Goal: Task Accomplishment & Management: Manage account settings

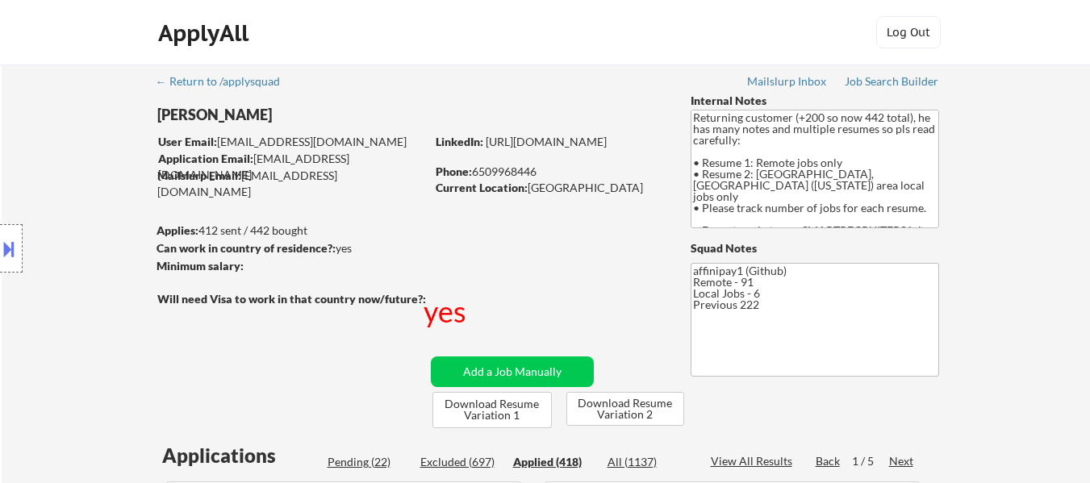
select select ""applied""
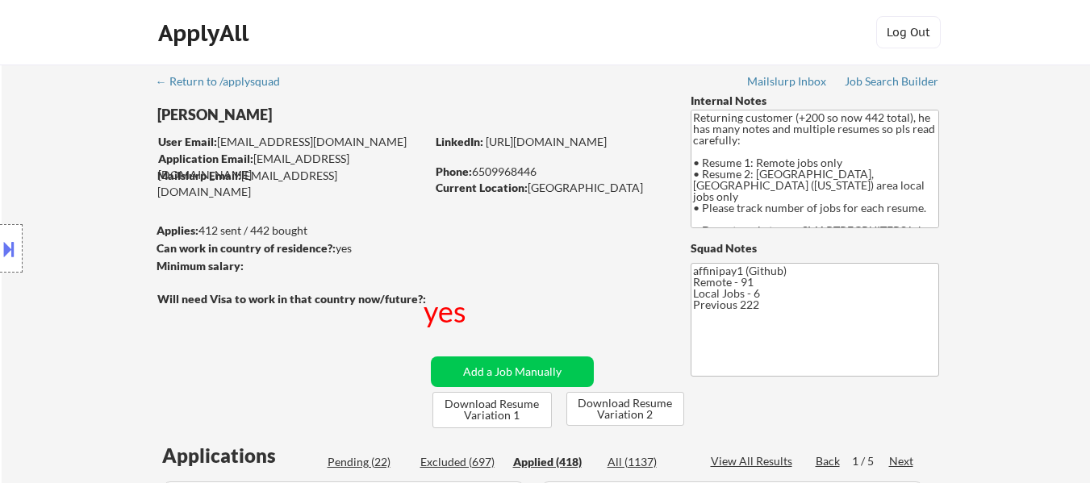
select select ""applied""
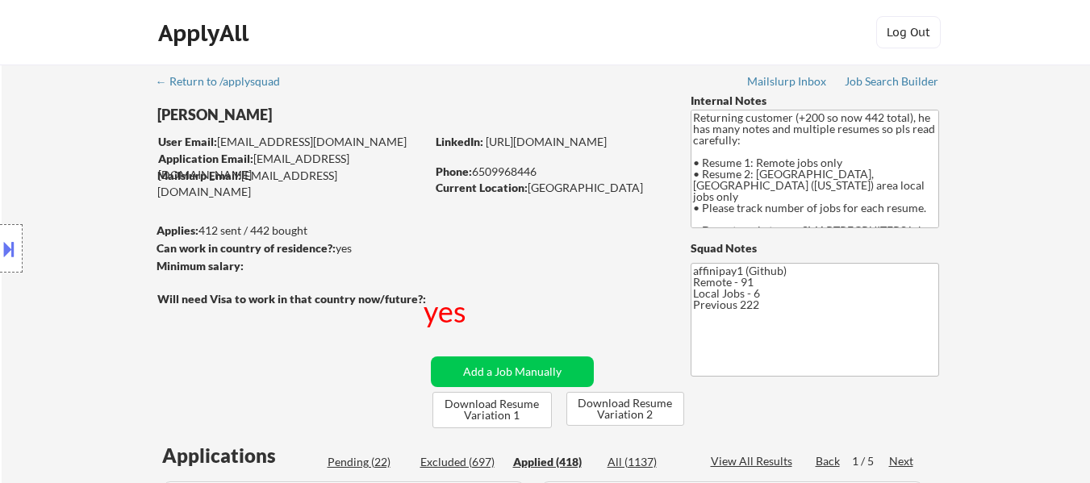
select select ""applied""
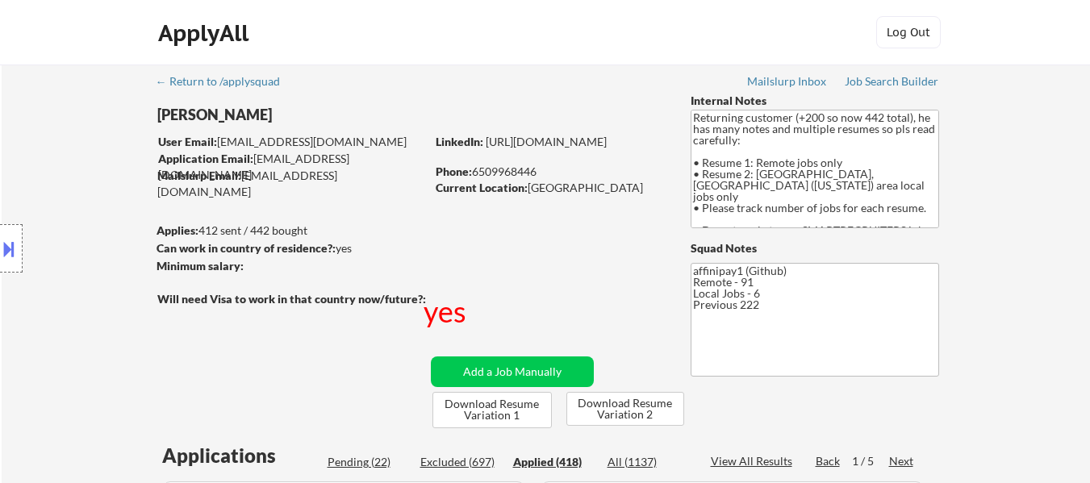
select select ""applied""
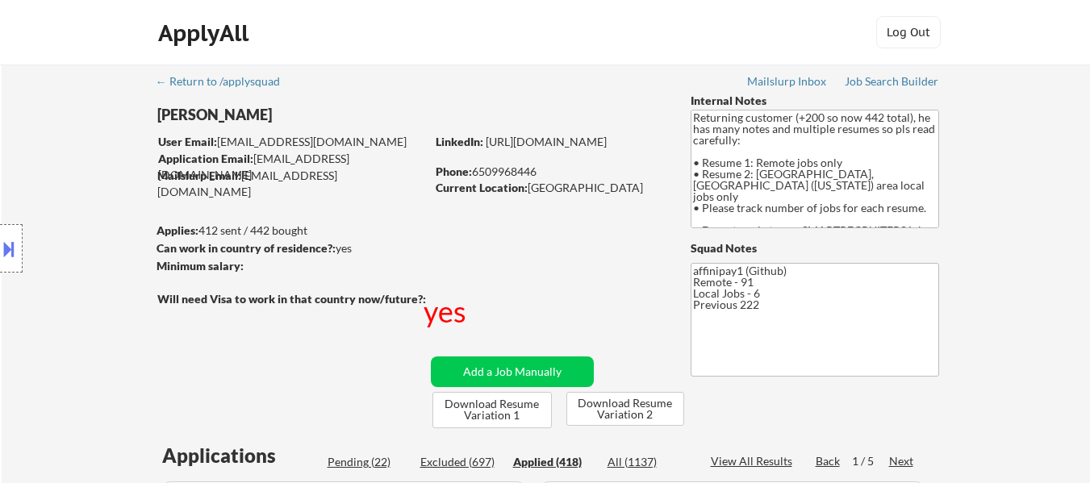
select select ""applied""
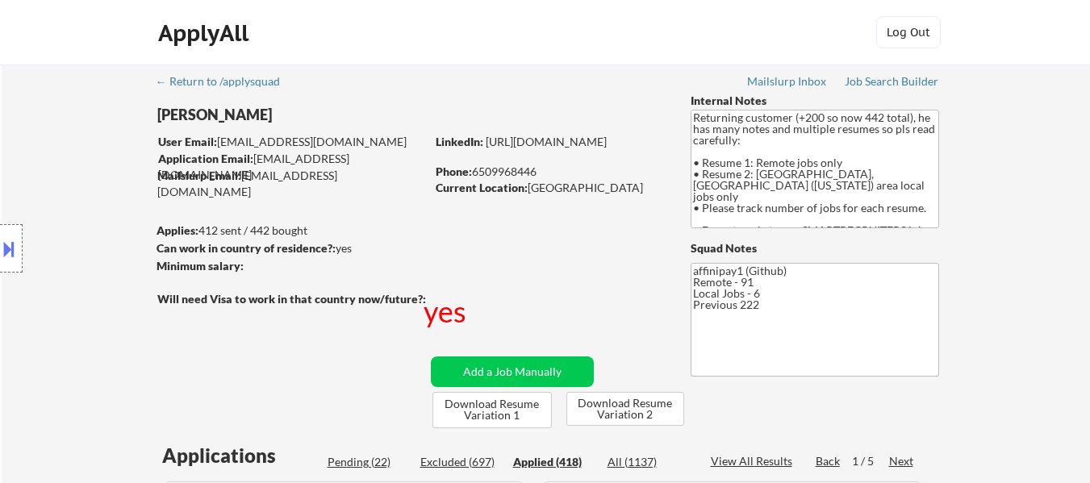
select select ""applied""
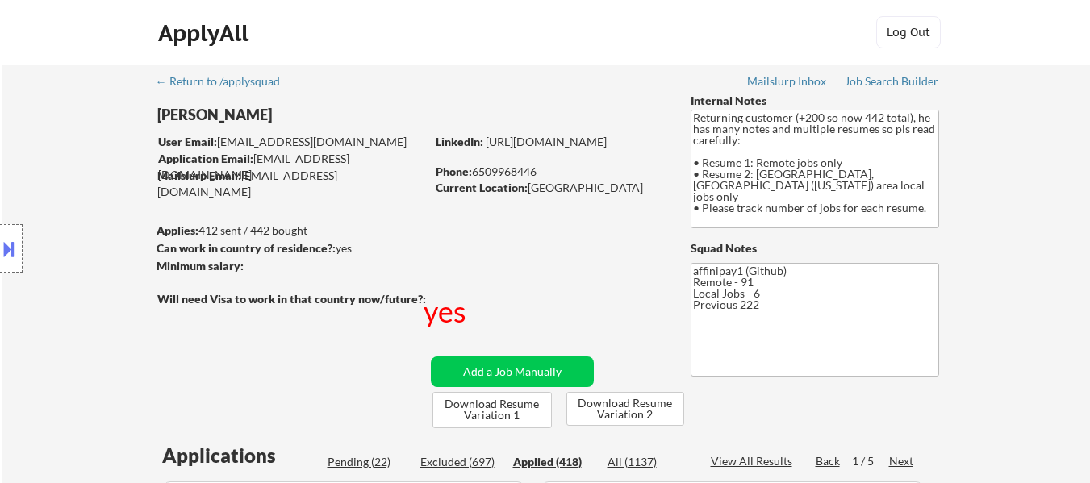
select select ""applied""
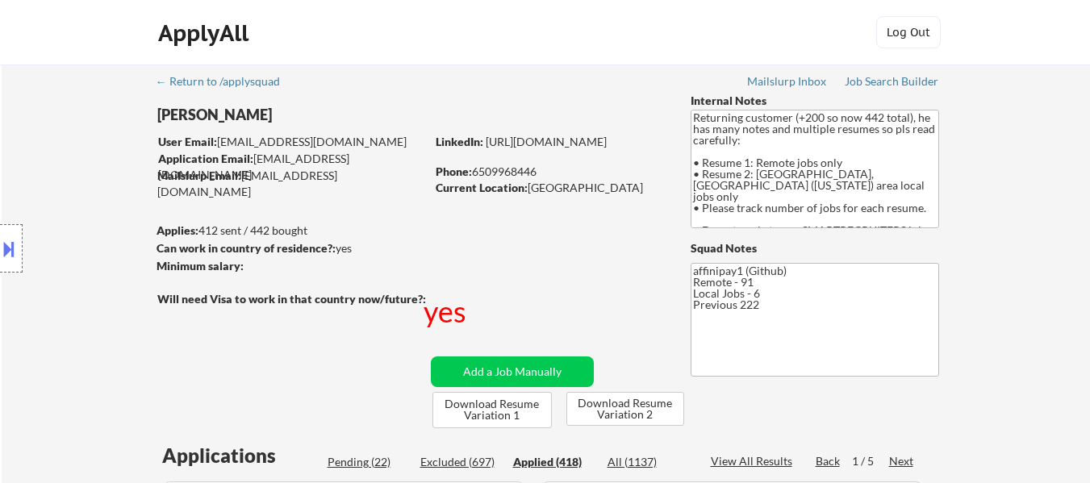
select select ""applied""
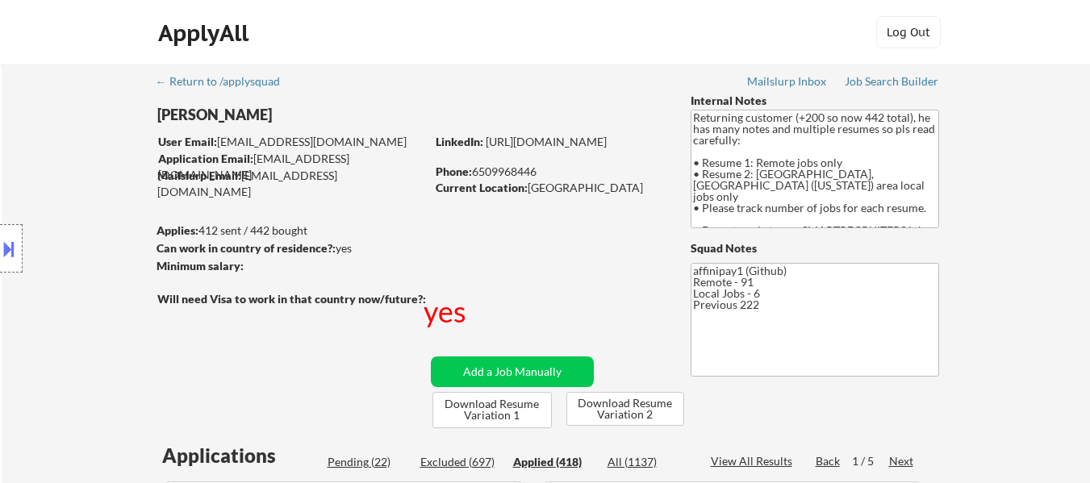
select select ""applied""
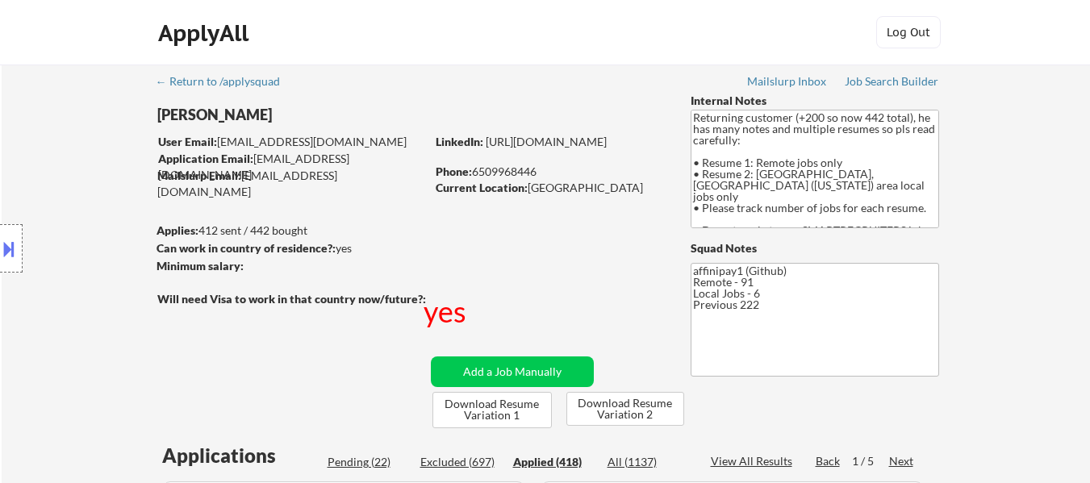
select select ""applied""
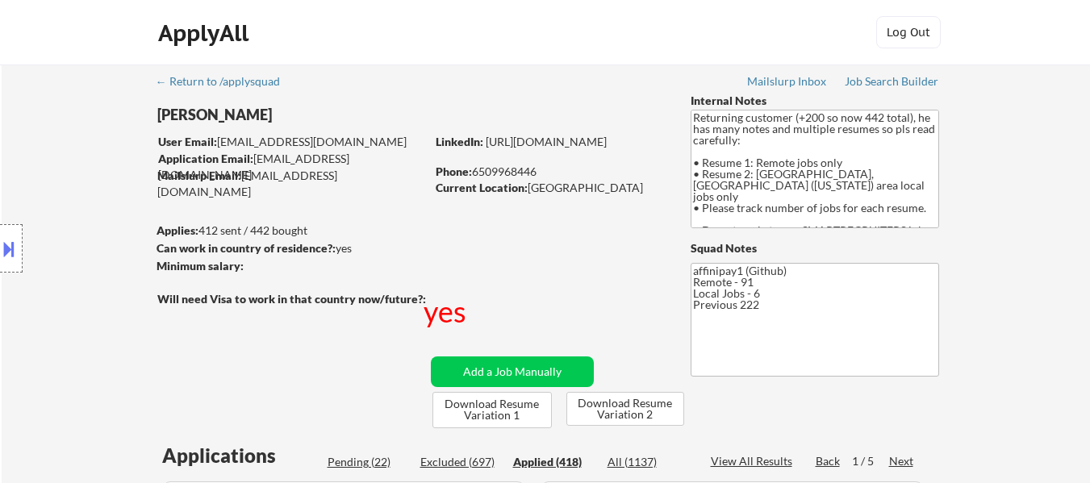
select select ""applied""
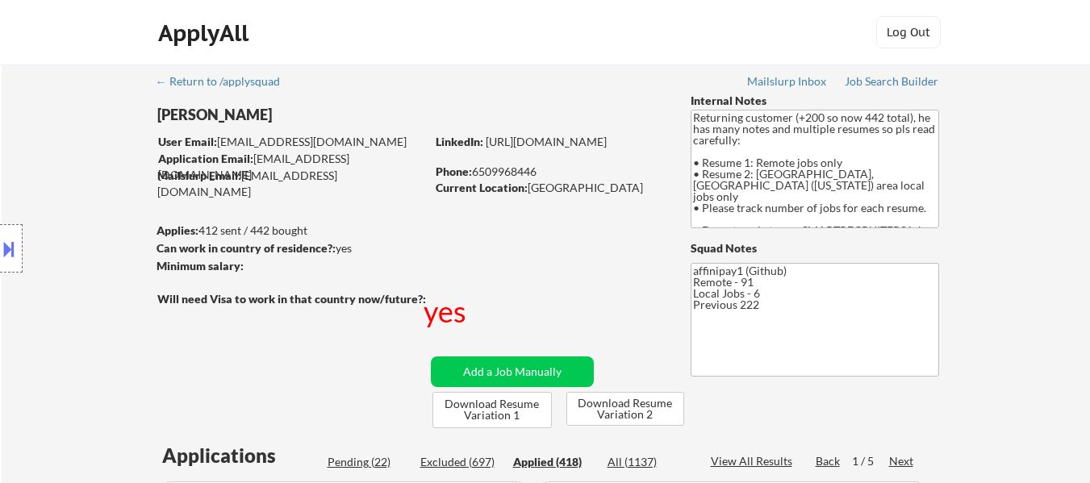
select select ""applied""
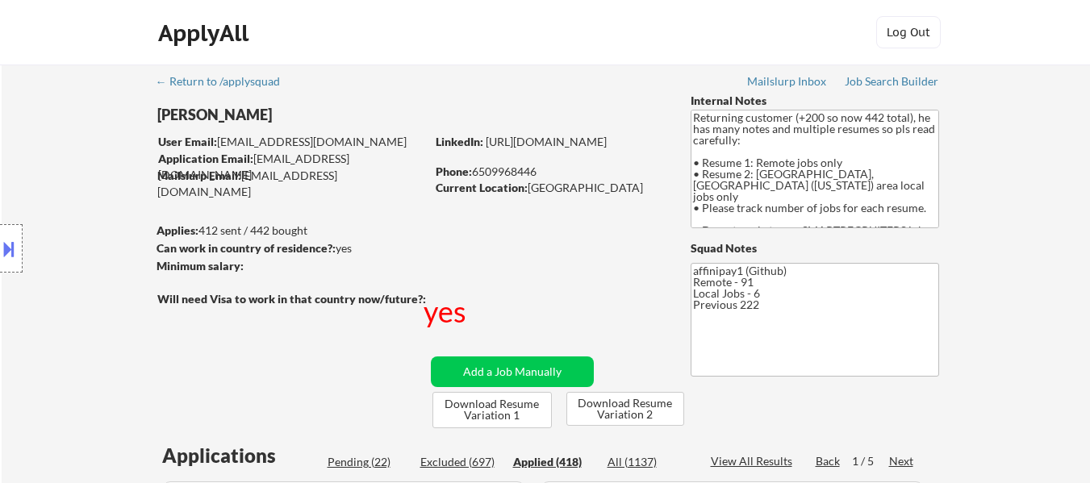
select select ""applied""
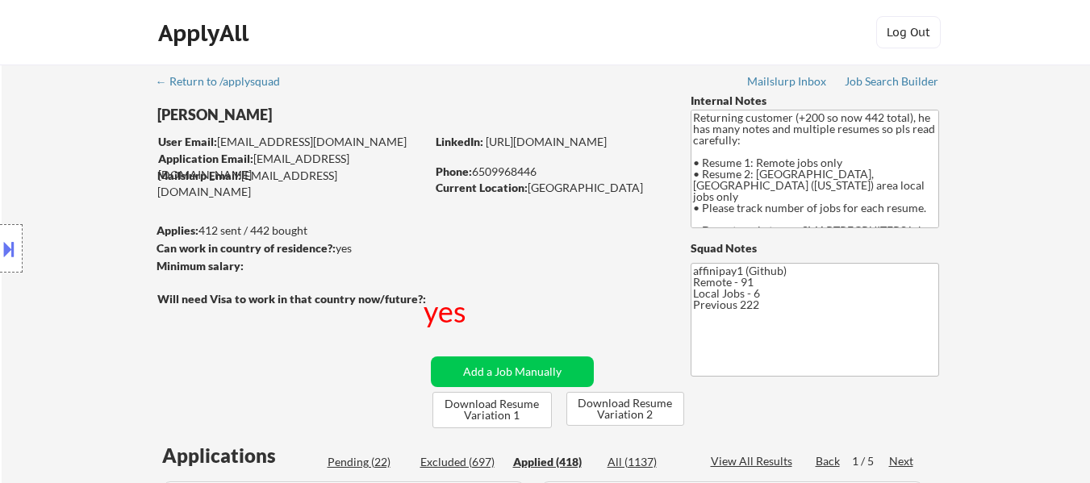
select select ""applied""
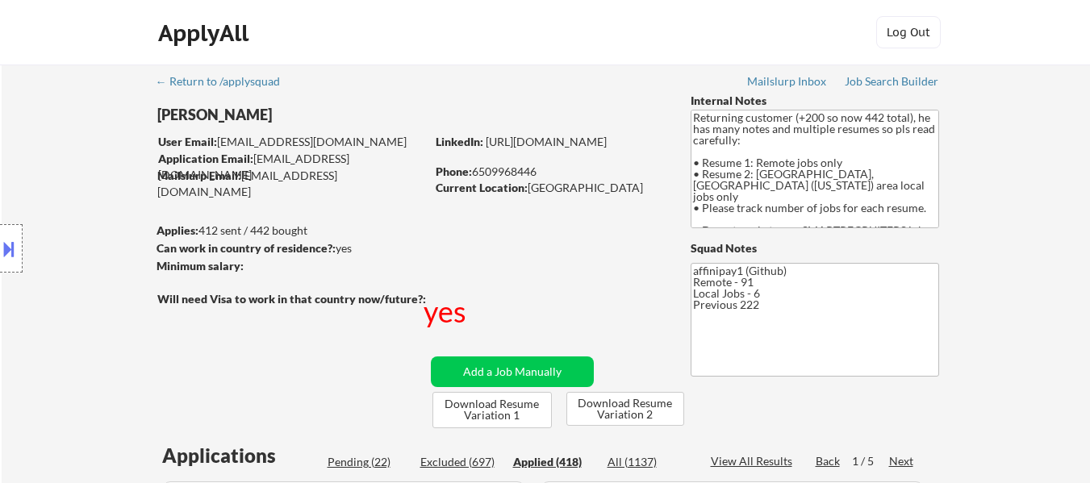
select select ""applied""
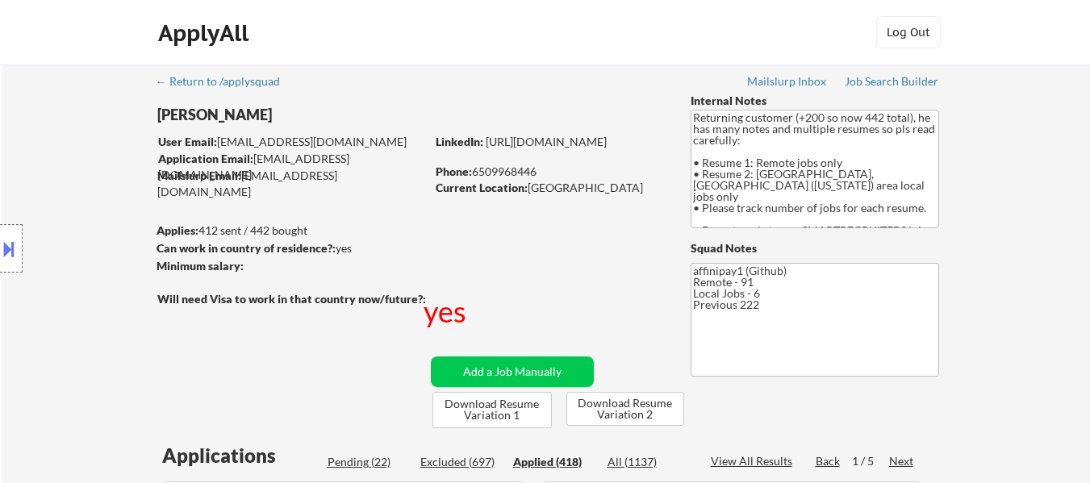
select select ""applied""
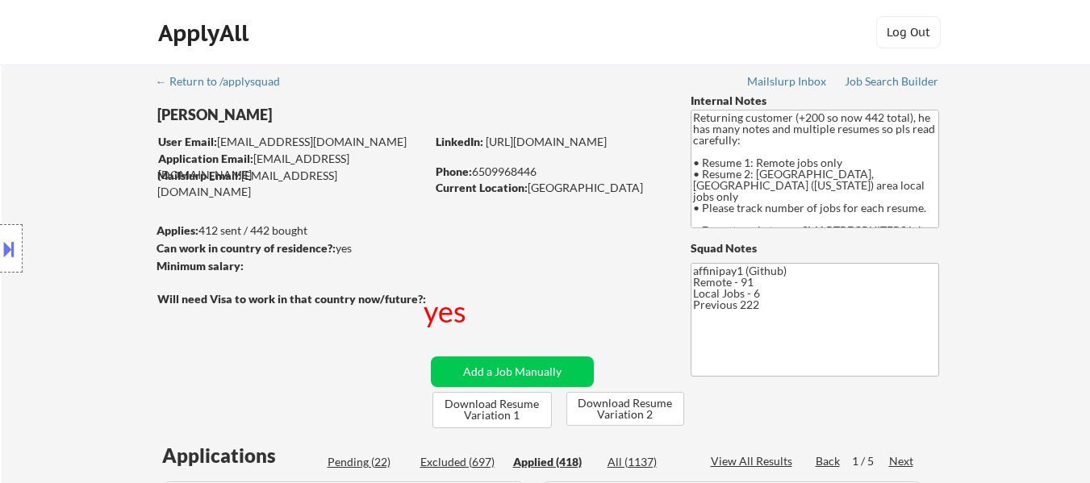
select select ""applied""
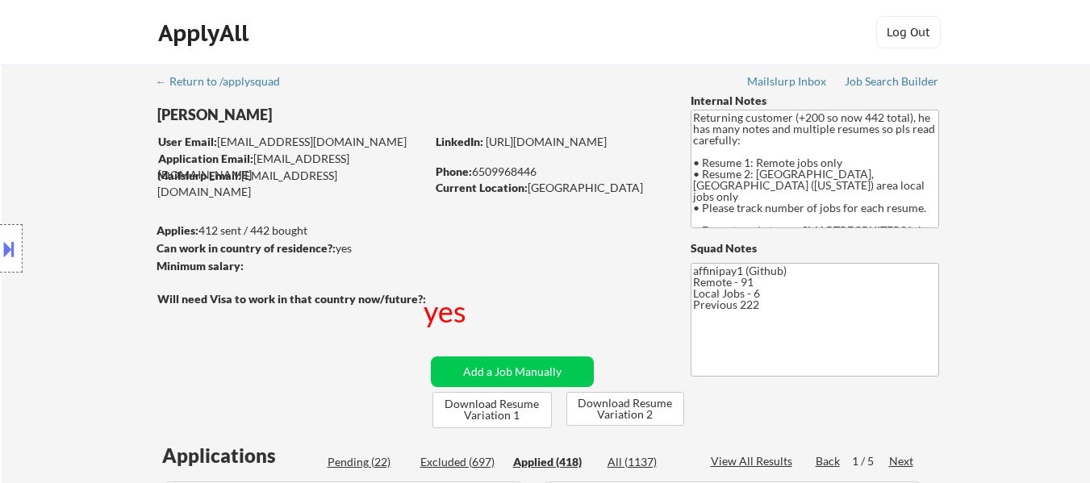
select select ""applied""
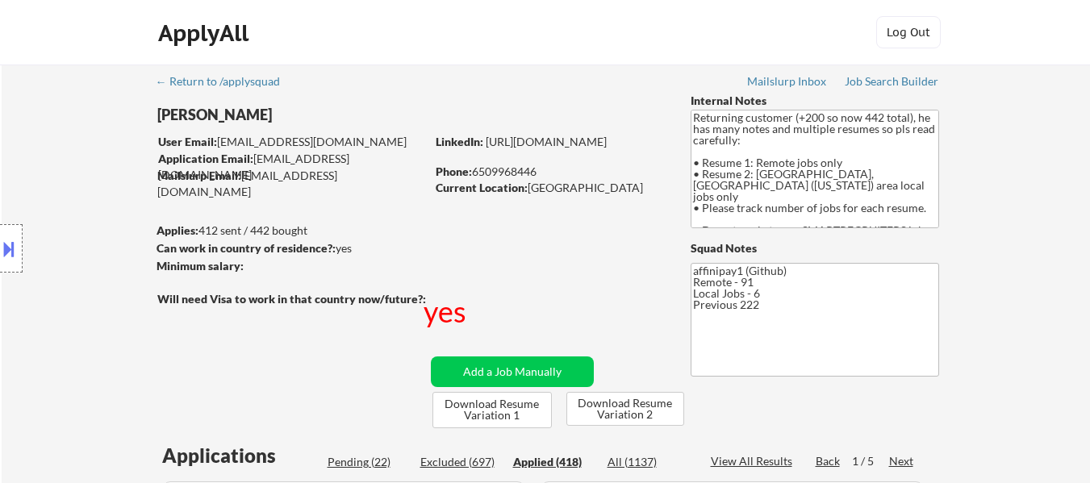
select select ""applied""
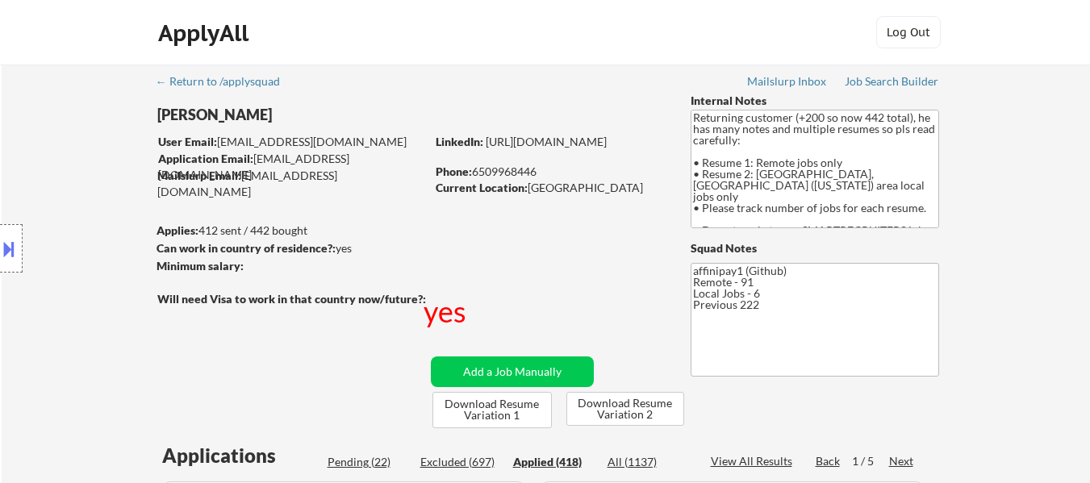
select select ""applied""
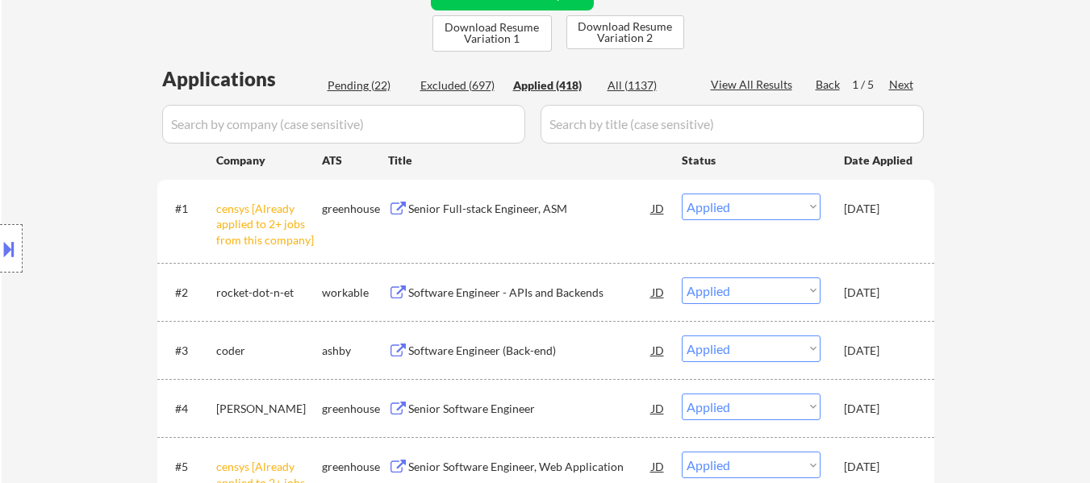
scroll to position [403, 0]
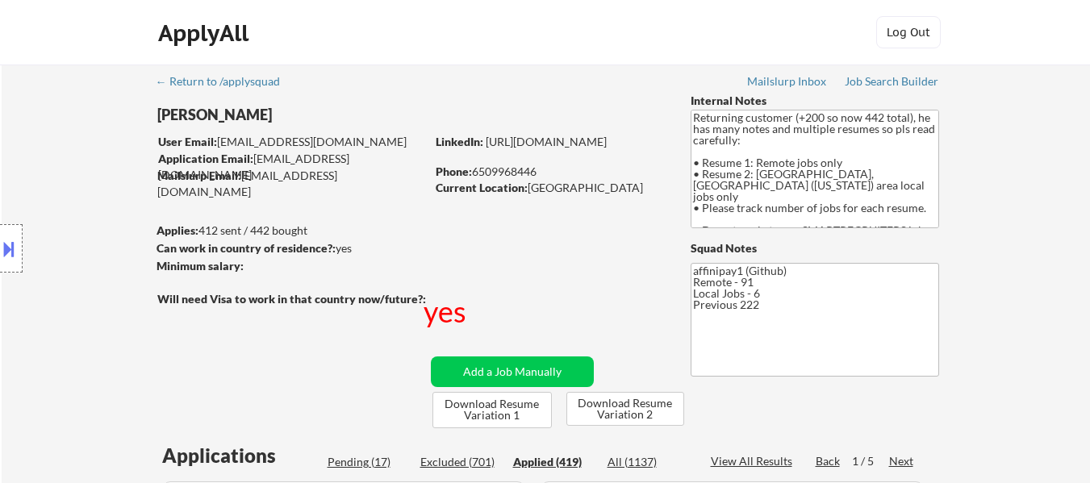
select select ""applied""
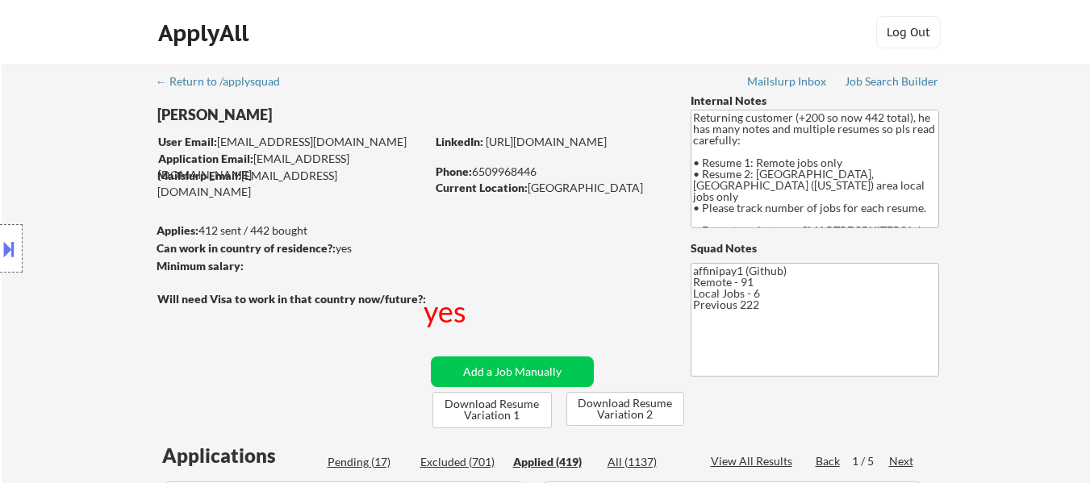
select select ""applied""
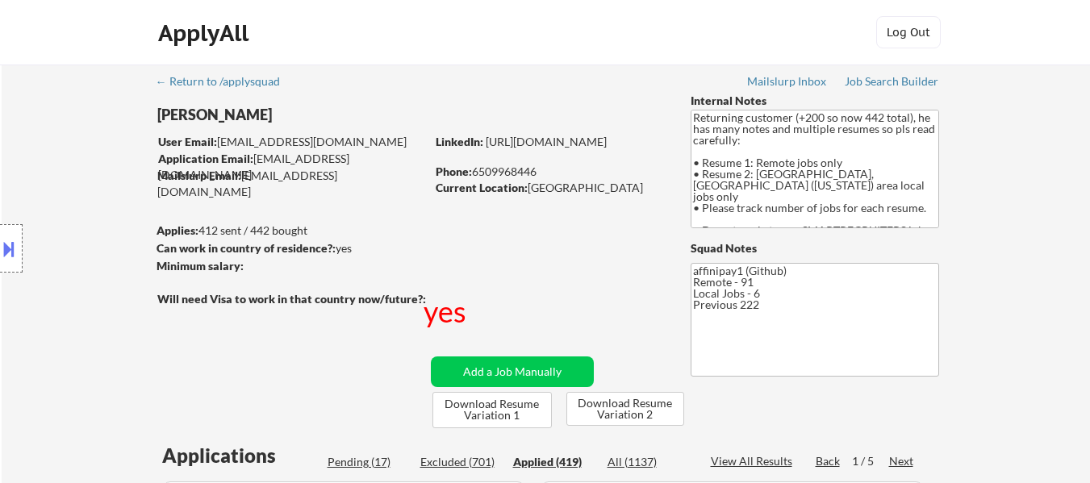
select select ""applied""
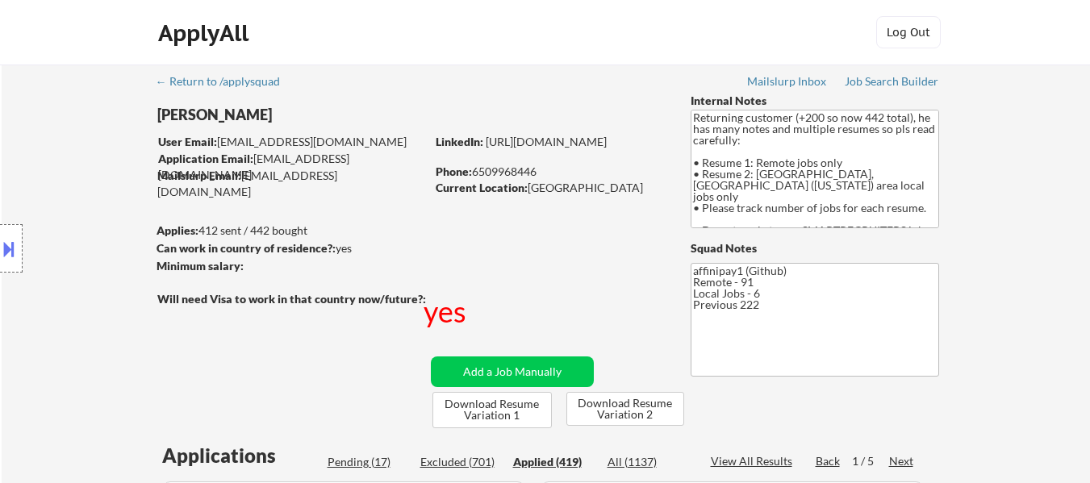
select select ""applied""
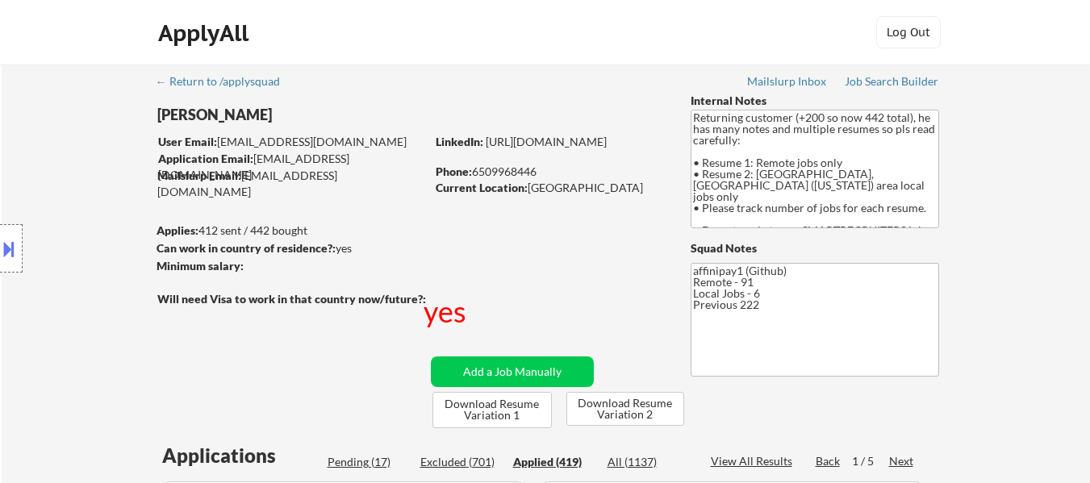
select select ""applied""
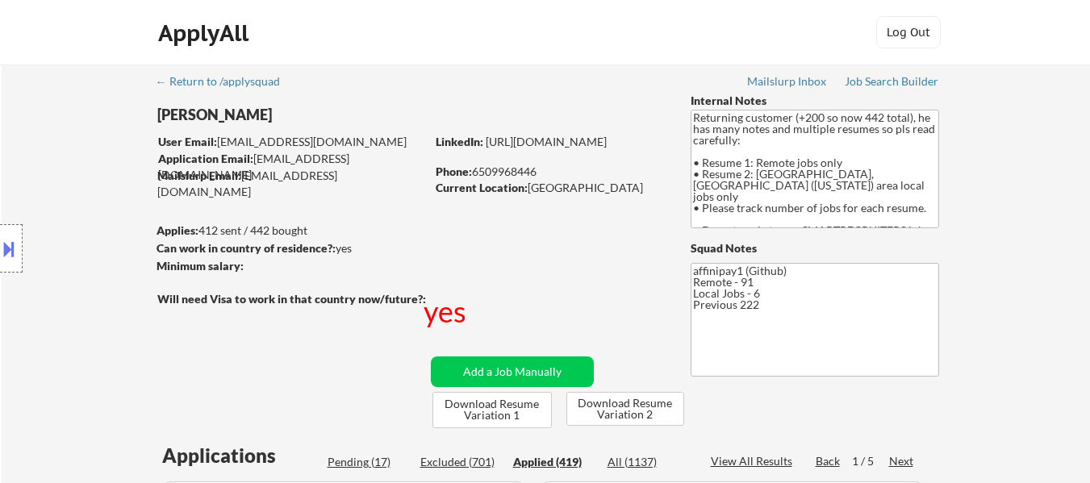
select select ""applied""
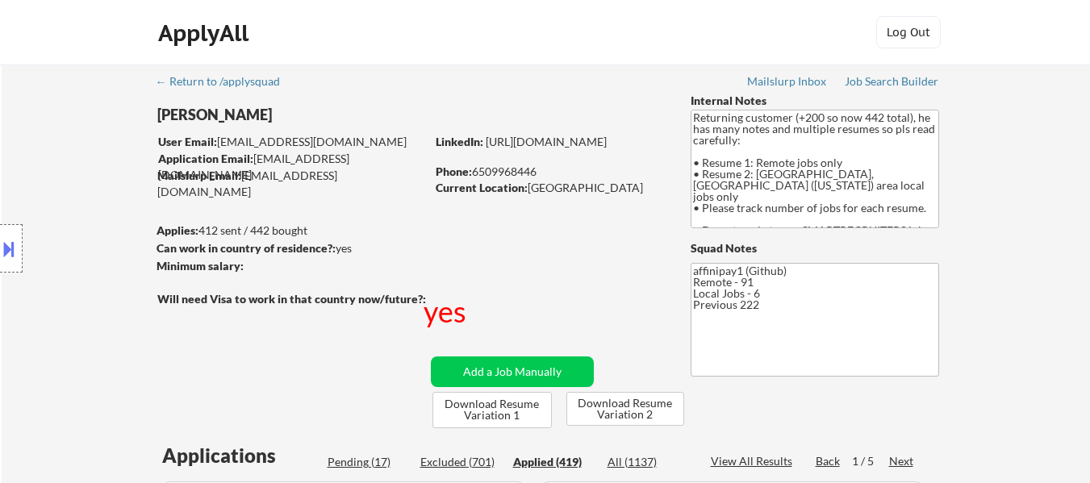
select select ""applied""
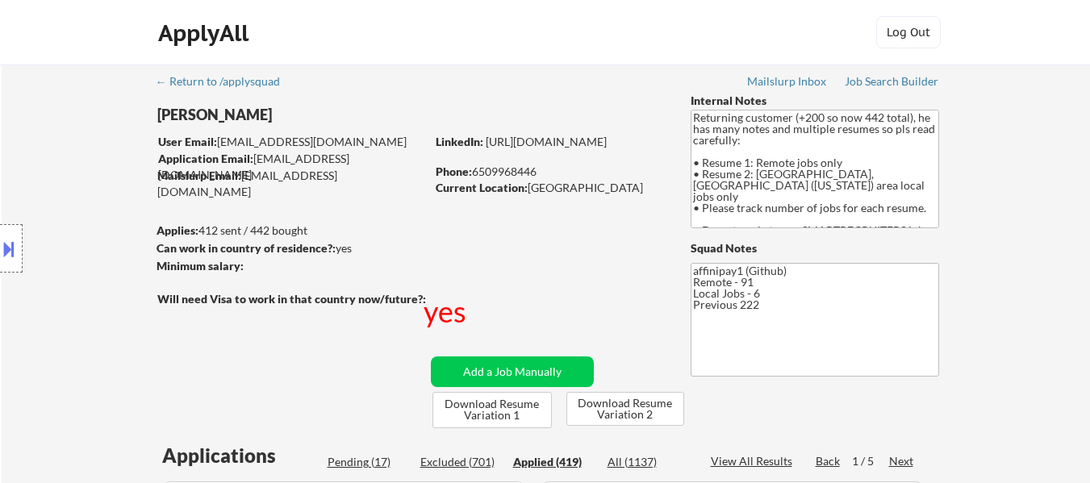
select select ""applied""
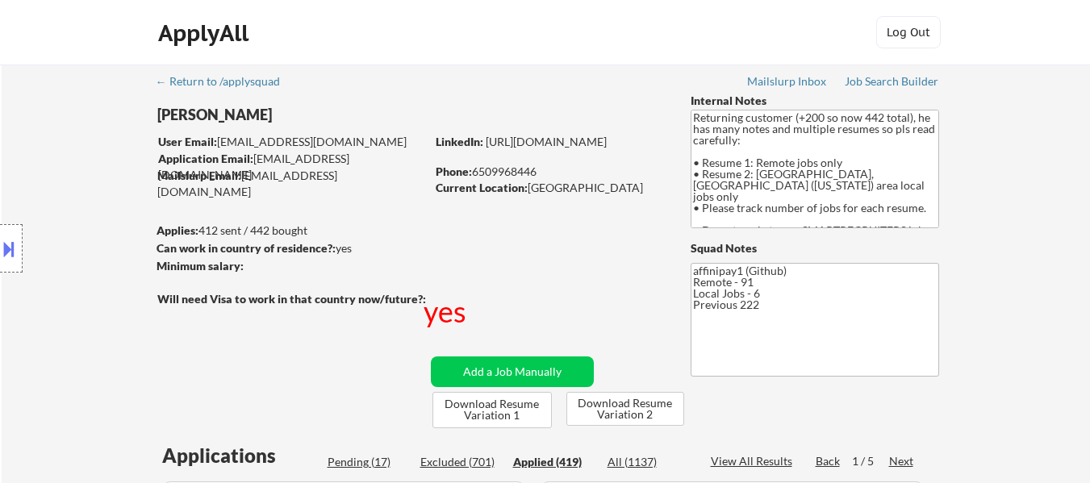
select select ""applied""
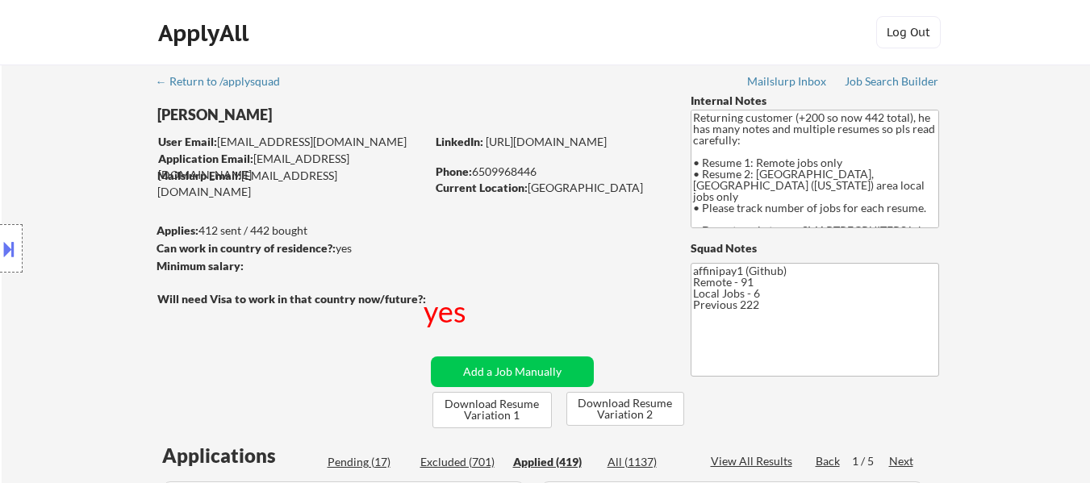
select select ""applied""
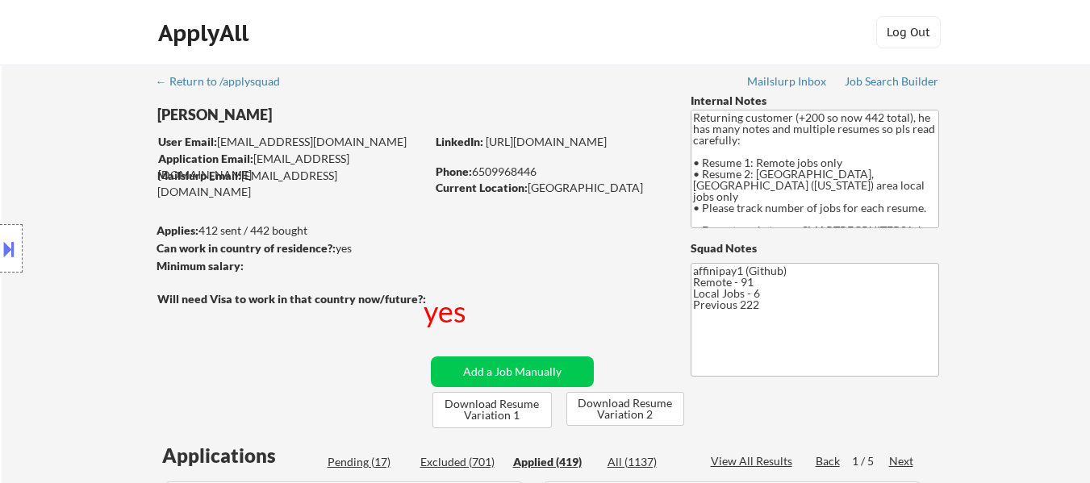
select select ""applied""
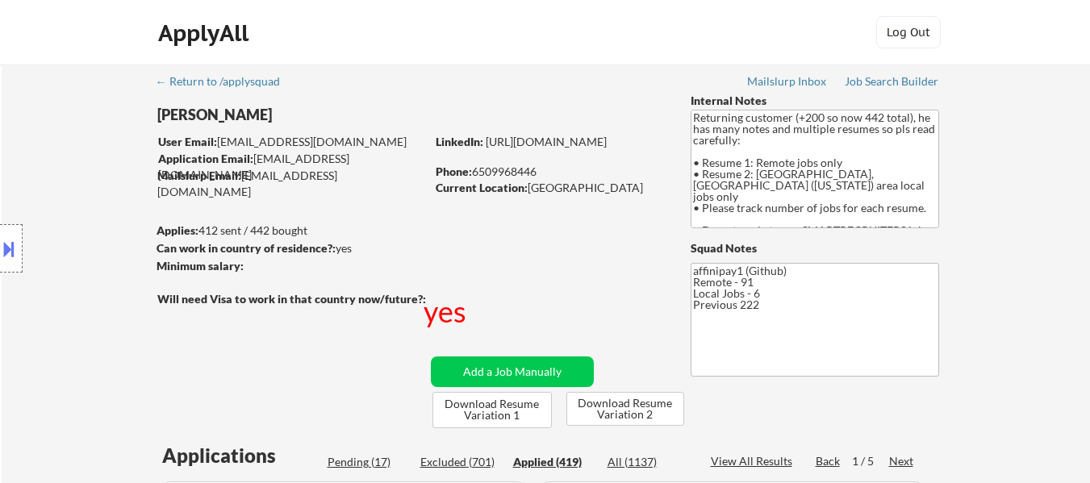
select select ""applied""
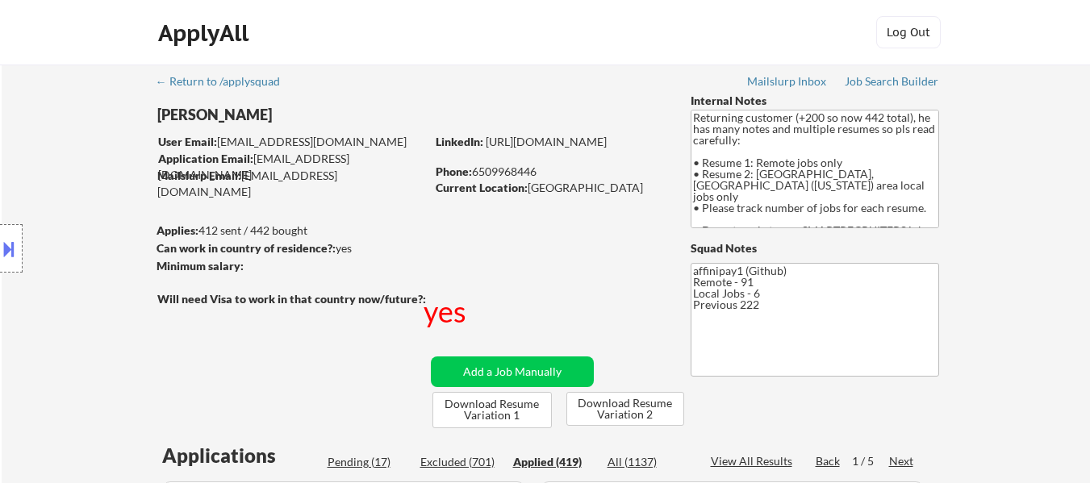
select select ""applied""
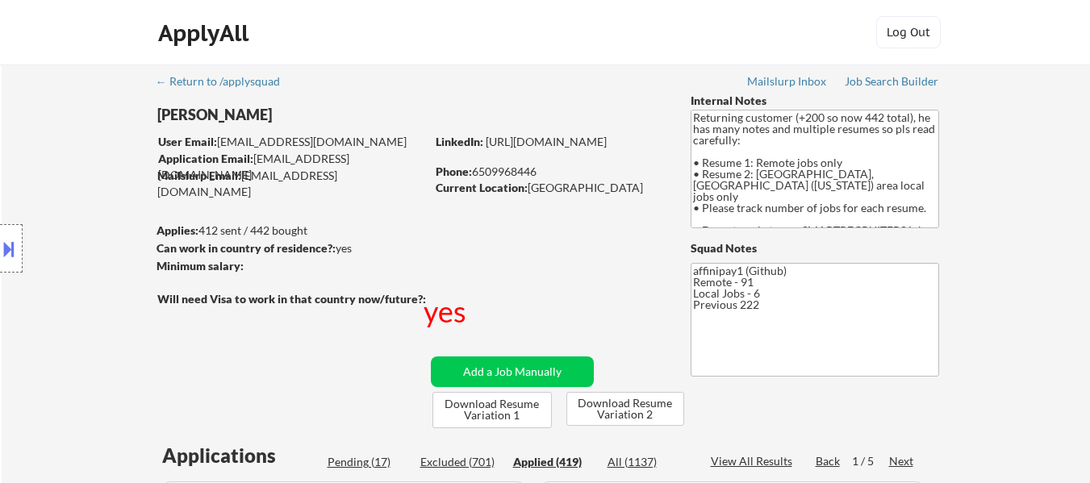
select select ""applied""
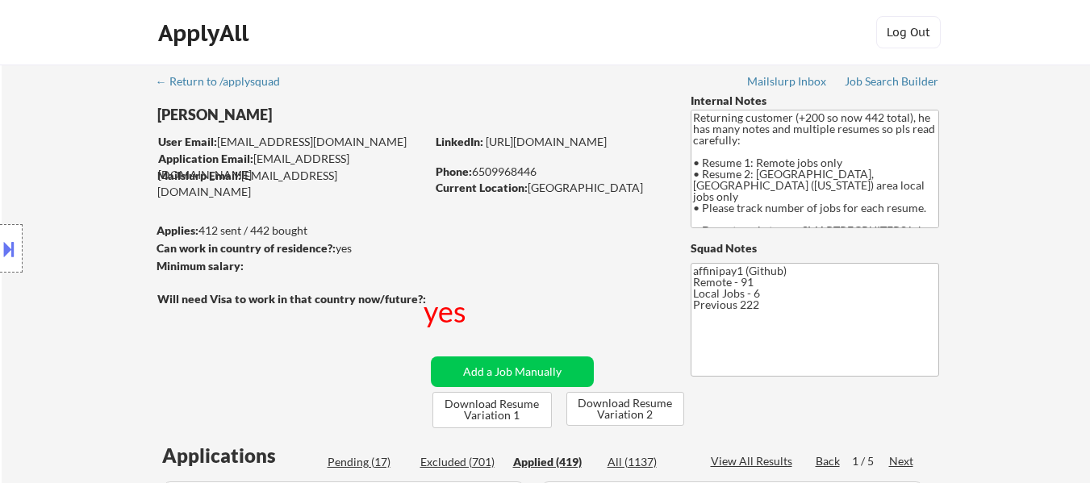
select select ""applied""
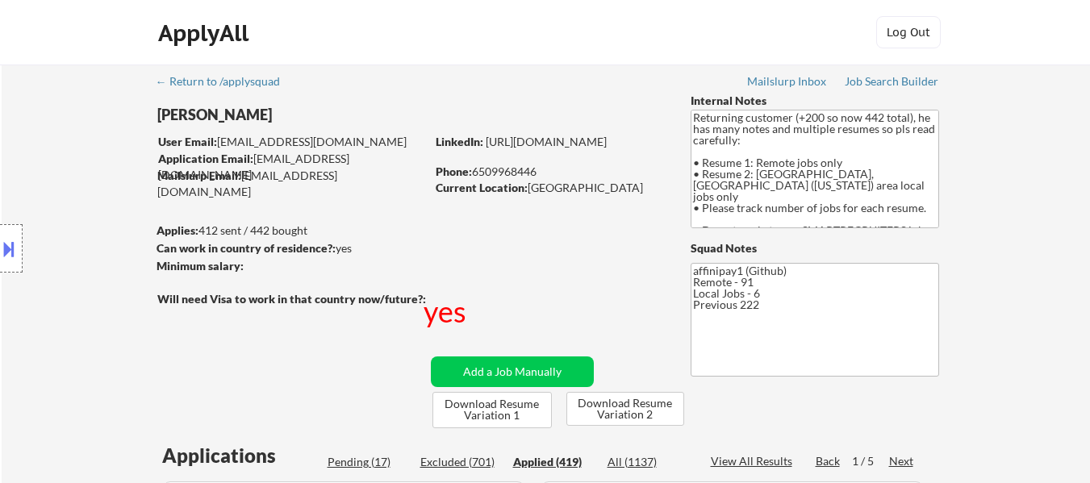
select select ""applied""
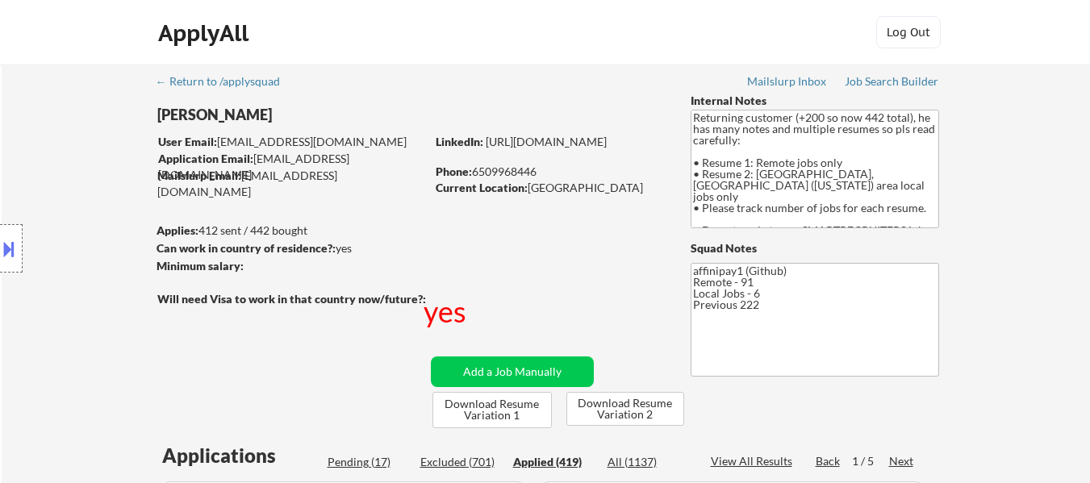
select select ""applied""
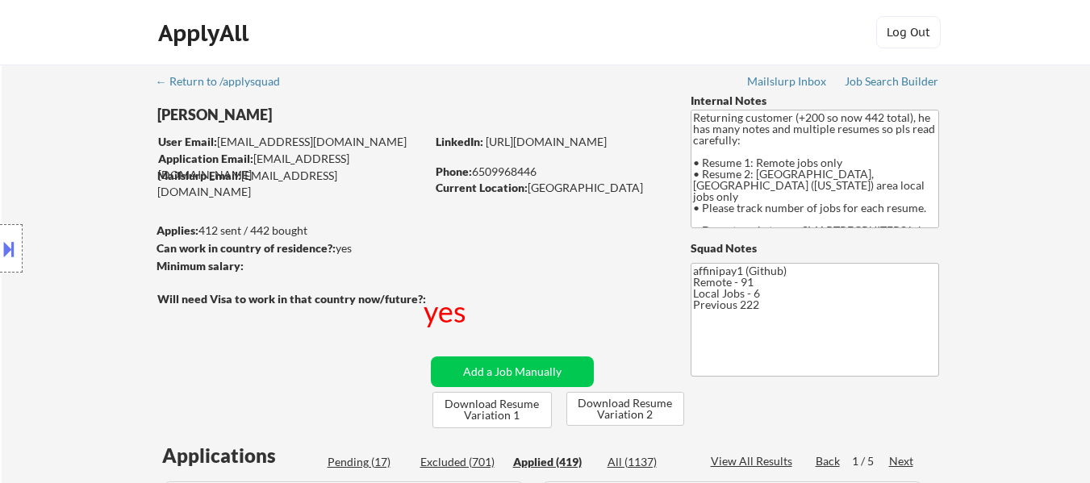
select select ""applied""
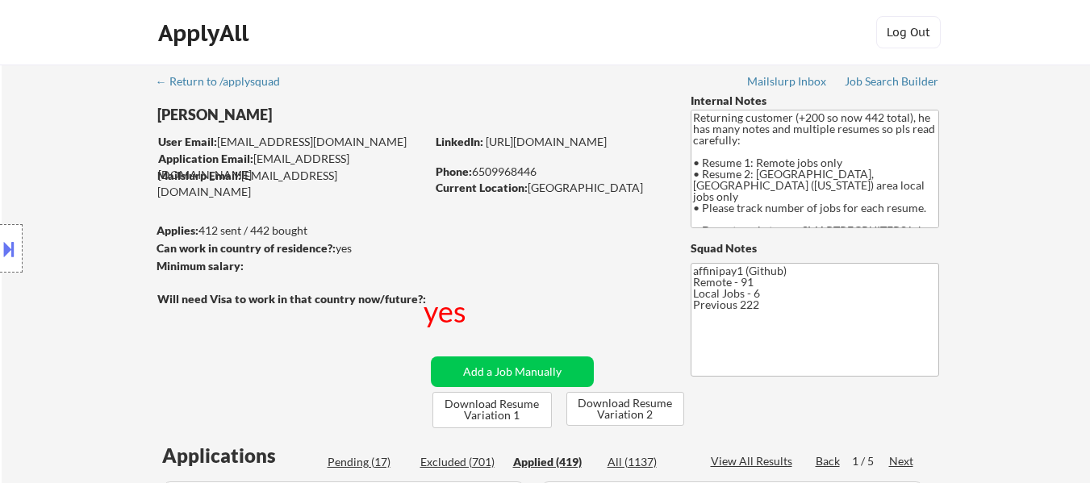
select select ""applied""
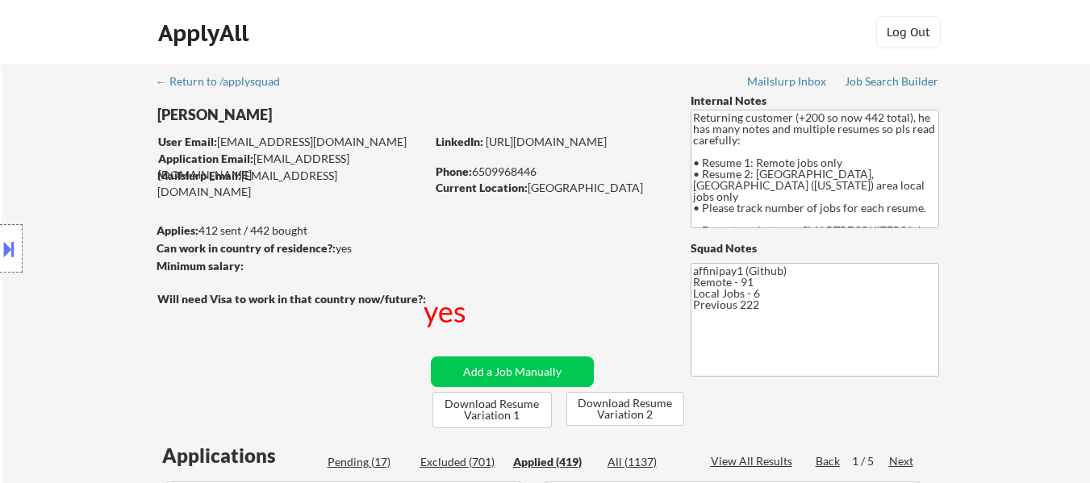
select select ""applied""
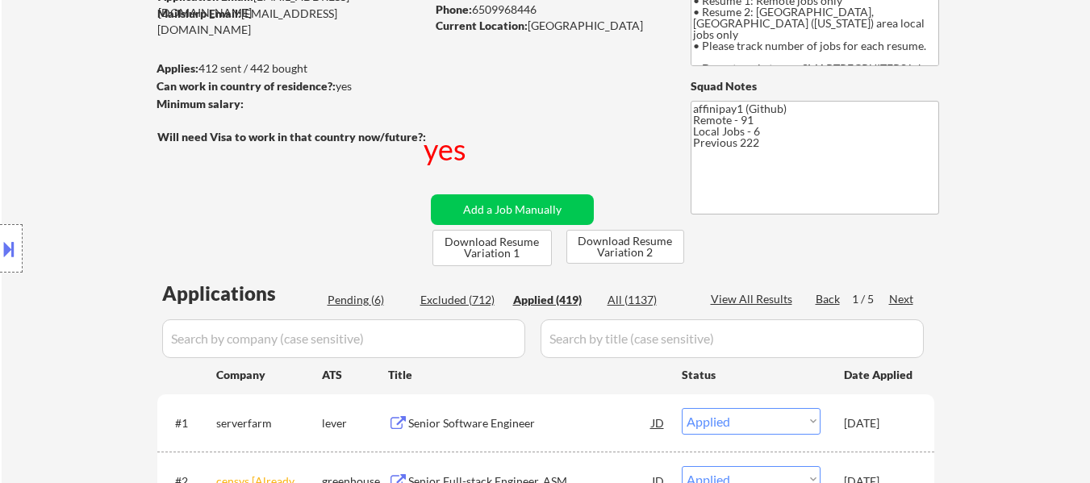
scroll to position [161, 0]
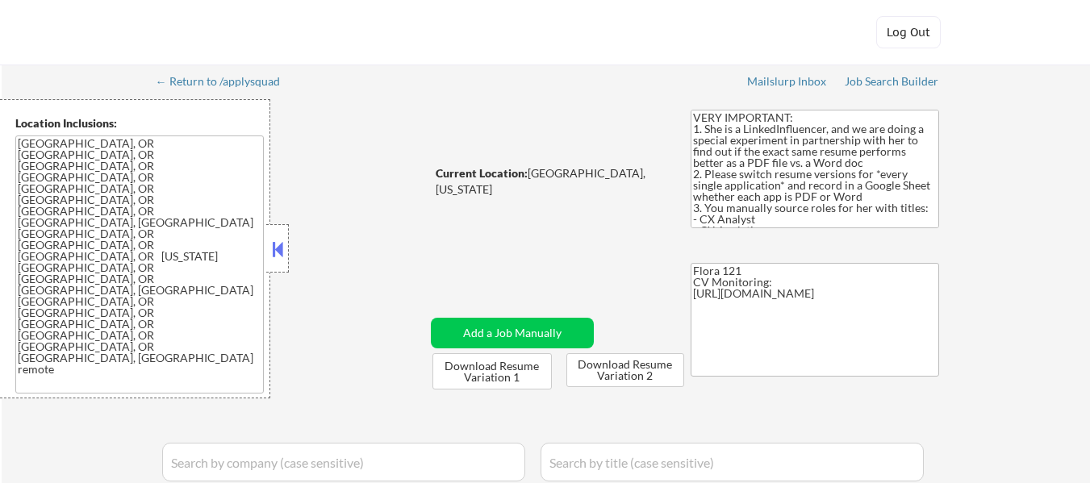
select select ""pending""
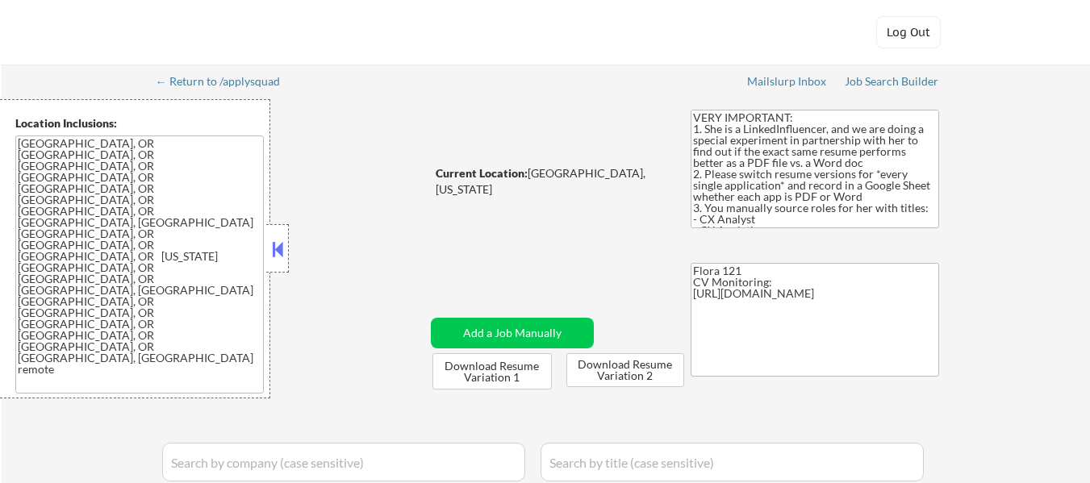
select select ""pending""
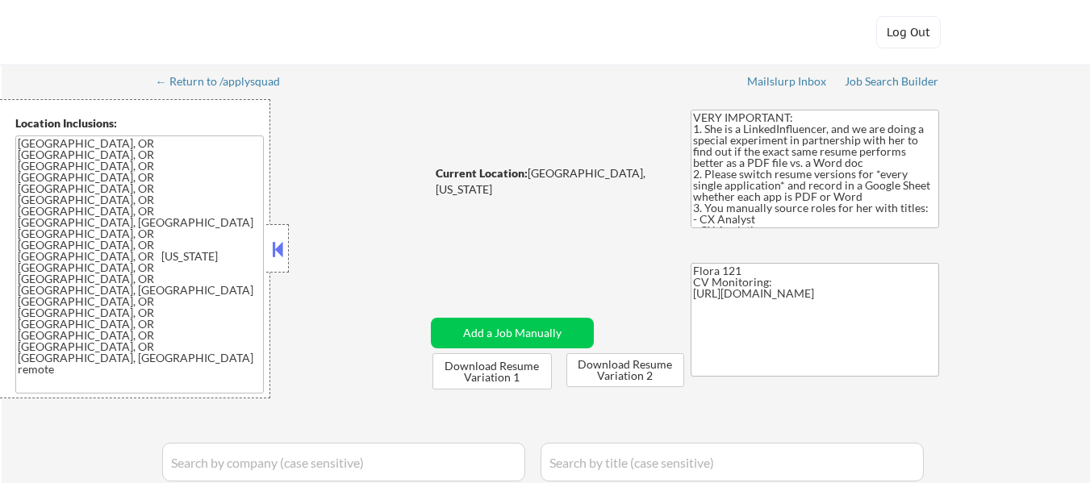
select select ""pending""
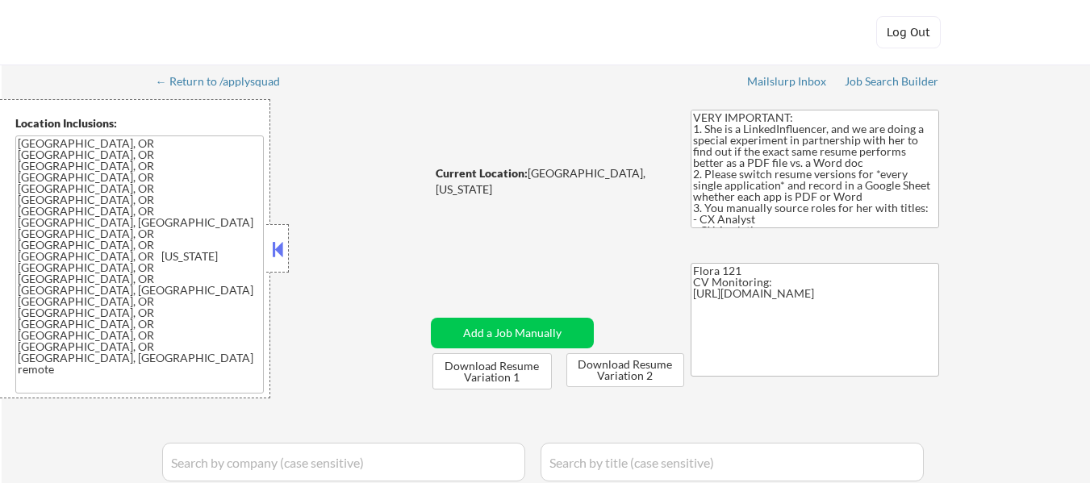
select select ""pending""
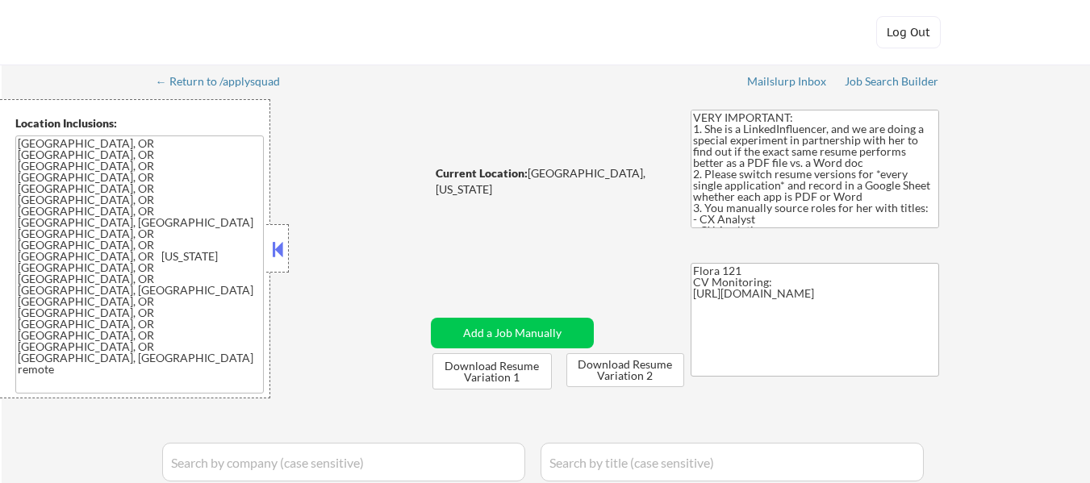
select select ""pending""
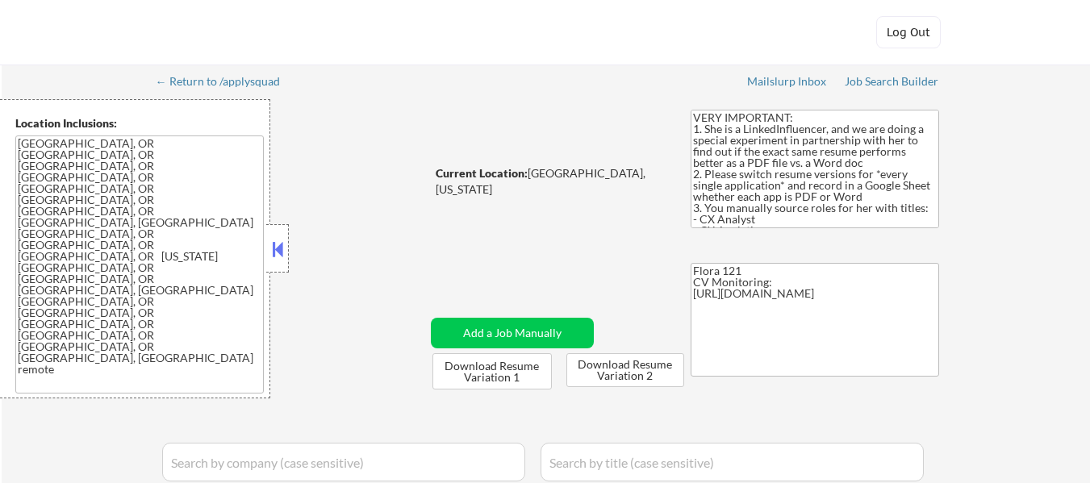
select select ""pending""
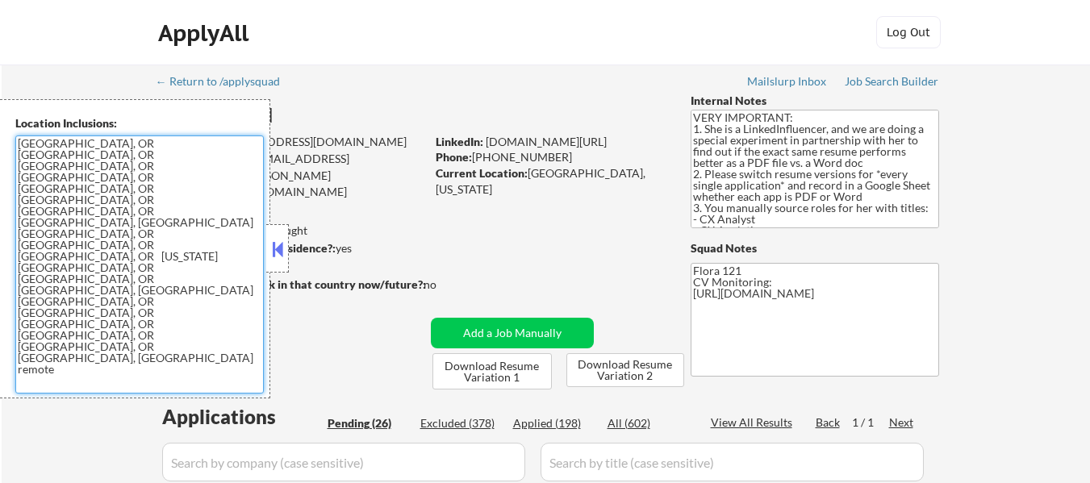
click at [191, 186] on textarea "[GEOGRAPHIC_DATA], OR [GEOGRAPHIC_DATA], OR [GEOGRAPHIC_DATA], OR [GEOGRAPHIC_D…" at bounding box center [139, 265] width 249 height 258
click at [191, 177] on textarea "[GEOGRAPHIC_DATA], OR [GEOGRAPHIC_DATA], OR [GEOGRAPHIC_DATA], OR [GEOGRAPHIC_D…" at bounding box center [139, 265] width 249 height 258
click at [182, 204] on textarea "[GEOGRAPHIC_DATA], OR [GEOGRAPHIC_DATA], OR [GEOGRAPHIC_DATA], OR [GEOGRAPHIC_D…" at bounding box center [139, 265] width 249 height 258
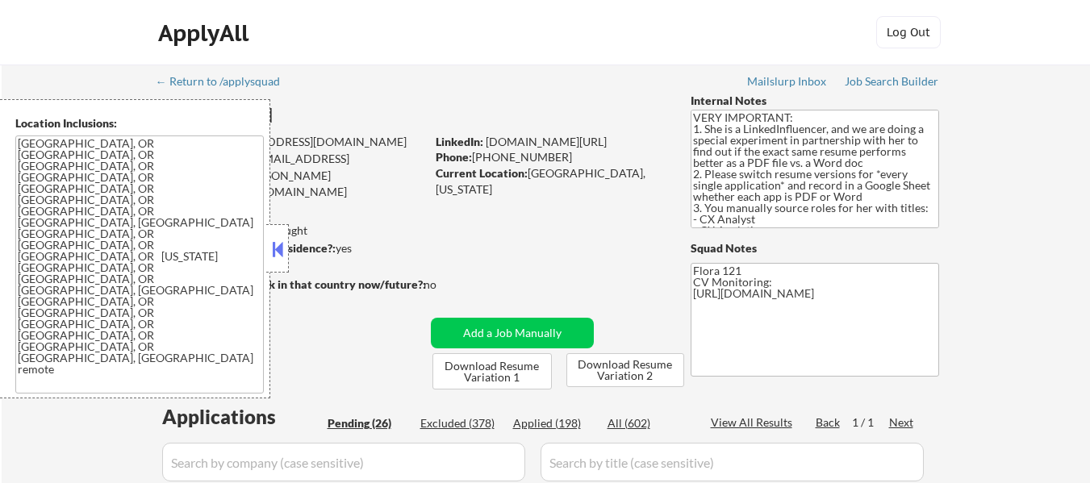
click at [274, 249] on button at bounding box center [278, 249] width 18 height 24
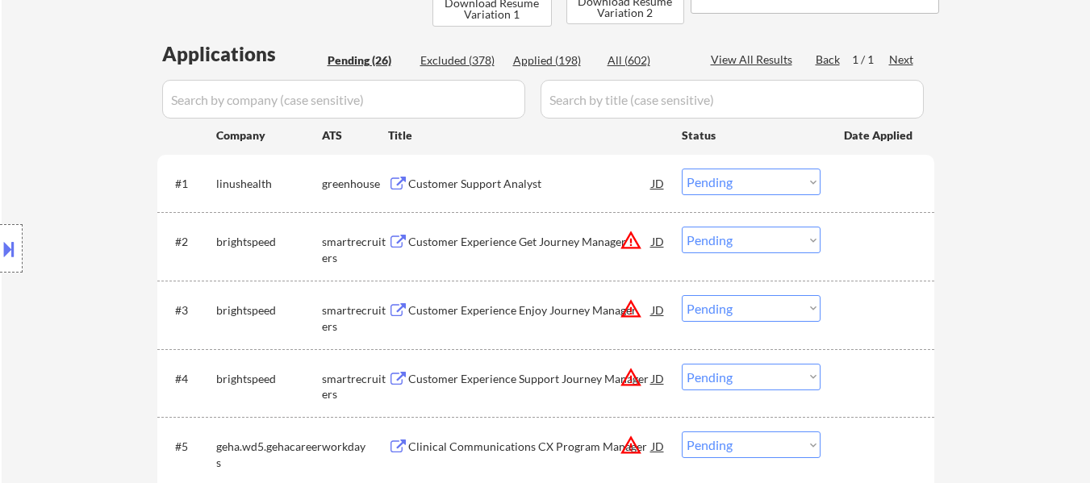
scroll to position [403, 0]
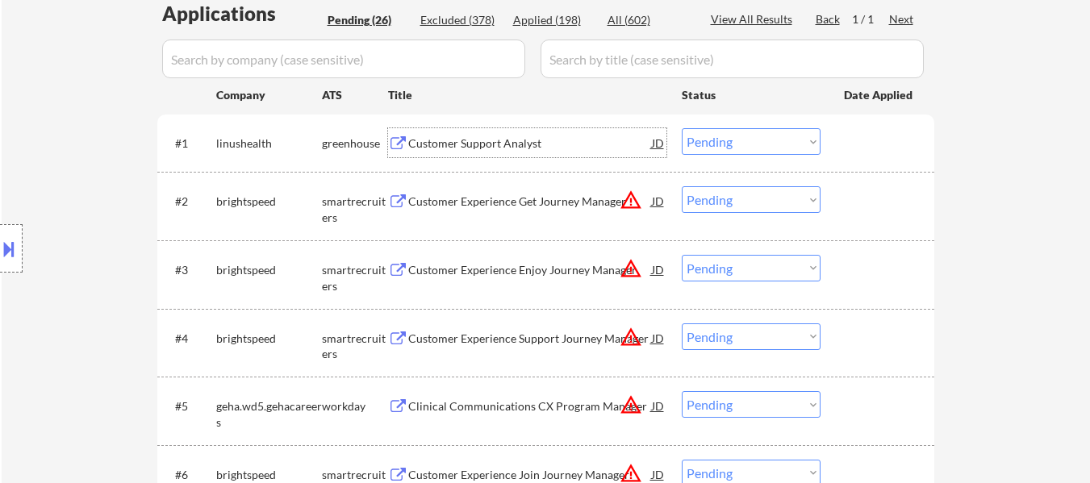
click at [447, 143] on div "Customer Support Analyst" at bounding box center [530, 144] width 244 height 16
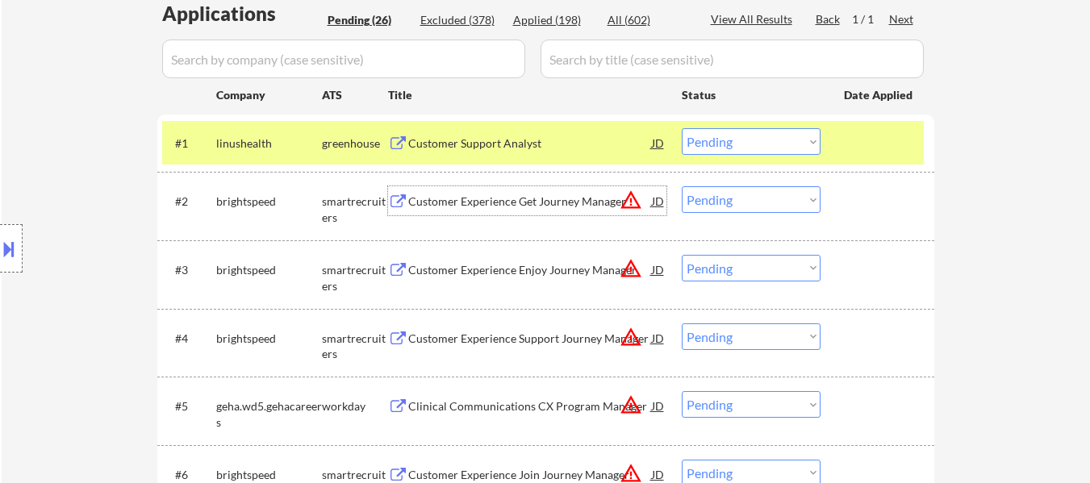
click at [536, 202] on div "Customer Experience Get Journey Manager" at bounding box center [530, 202] width 244 height 16
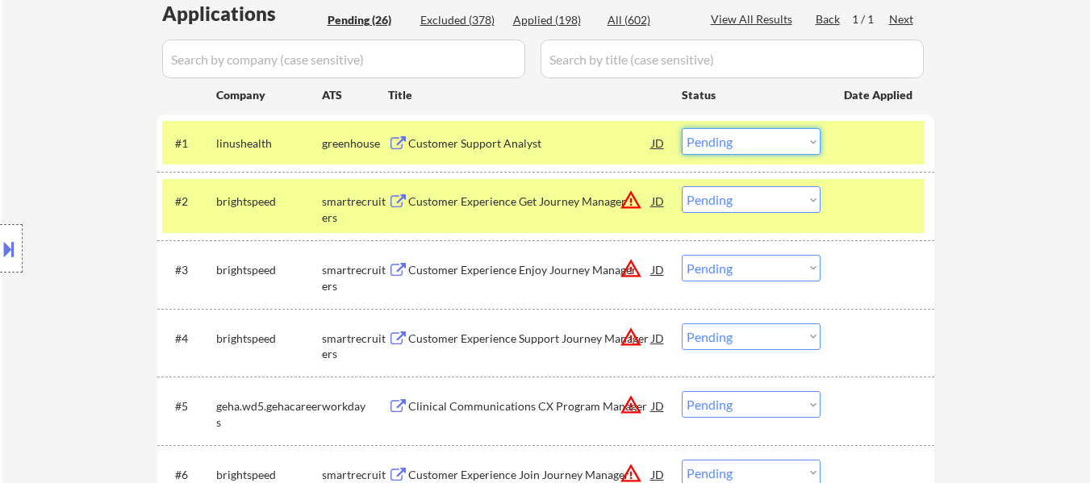
click at [729, 144] on select "Choose an option... Pending Applied Excluded (Questions) Excluded (Expired) Exc…" at bounding box center [751, 141] width 139 height 27
click at [682, 128] on select "Choose an option... Pending Applied Excluded (Questions) Excluded (Expired) Exc…" at bounding box center [751, 141] width 139 height 27
select select ""pending""
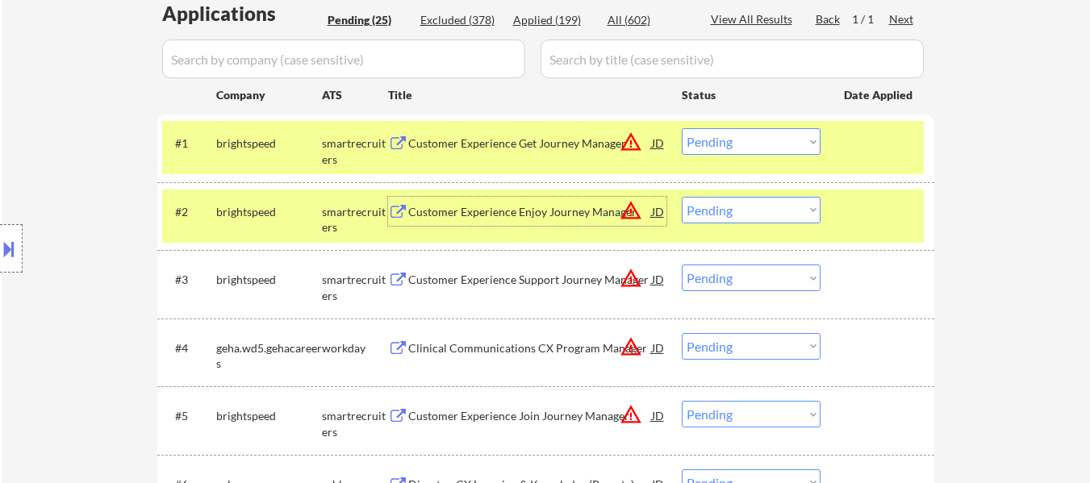
click at [559, 209] on div "Customer Experience Enjoy Journey Manager" at bounding box center [530, 212] width 244 height 16
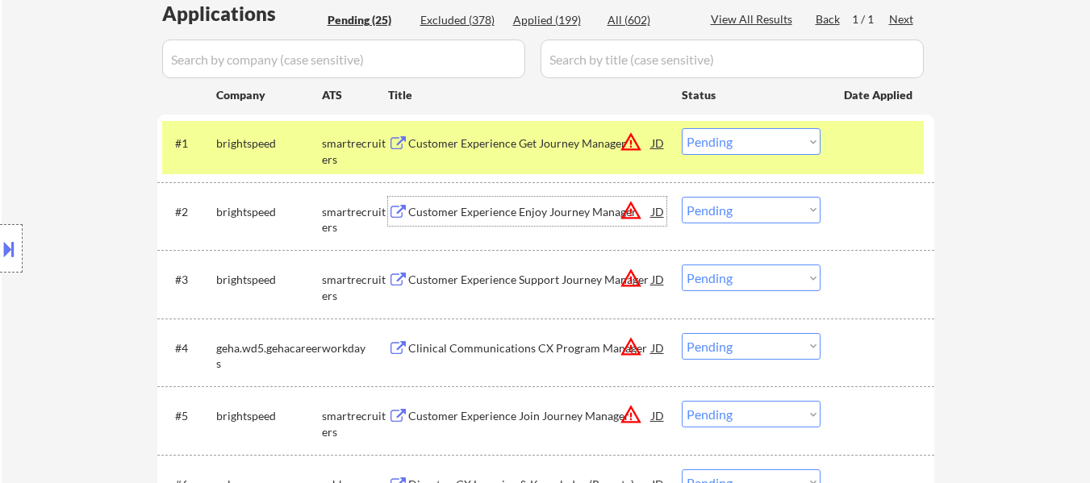
click at [736, 214] on select "Choose an option... Pending Applied Excluded (Questions) Excluded (Expired) Exc…" at bounding box center [751, 210] width 139 height 27
click at [682, 197] on select "Choose an option... Pending Applied Excluded (Questions) Excluded (Expired) Exc…" at bounding box center [751, 210] width 139 height 27
select select ""pending""
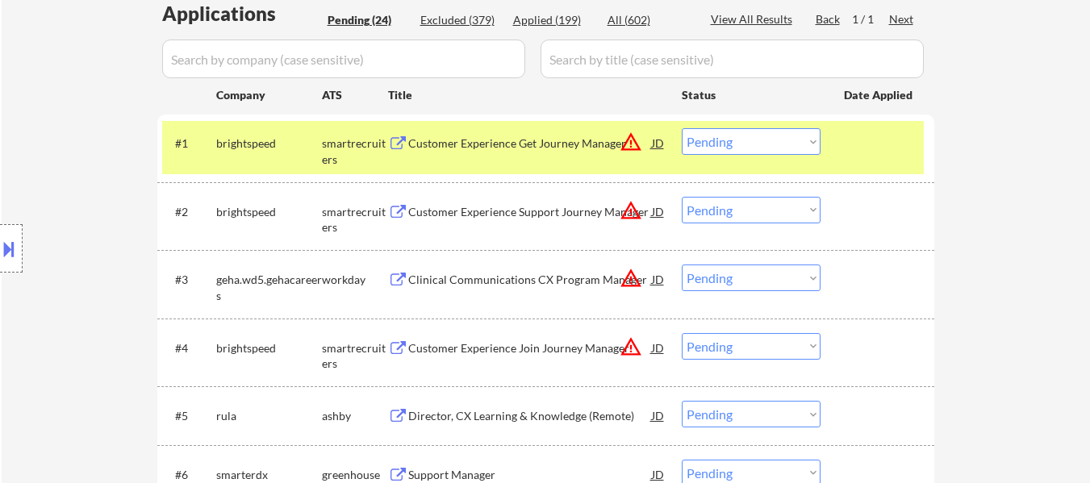
click at [571, 215] on div "Customer Experience Support Journey Manager" at bounding box center [530, 212] width 244 height 16
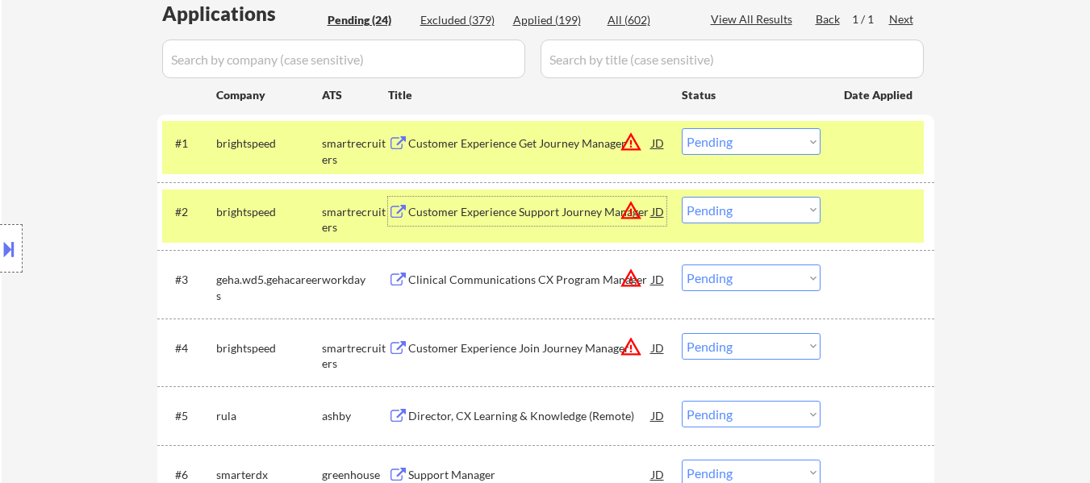
click at [766, 132] on select "Choose an option... Pending Applied Excluded (Questions) Excluded (Expired) Exc…" at bounding box center [751, 141] width 139 height 27
click at [682, 128] on select "Choose an option... Pending Applied Excluded (Questions) Excluded (Expired) Exc…" at bounding box center [751, 141] width 139 height 27
select select ""pending""
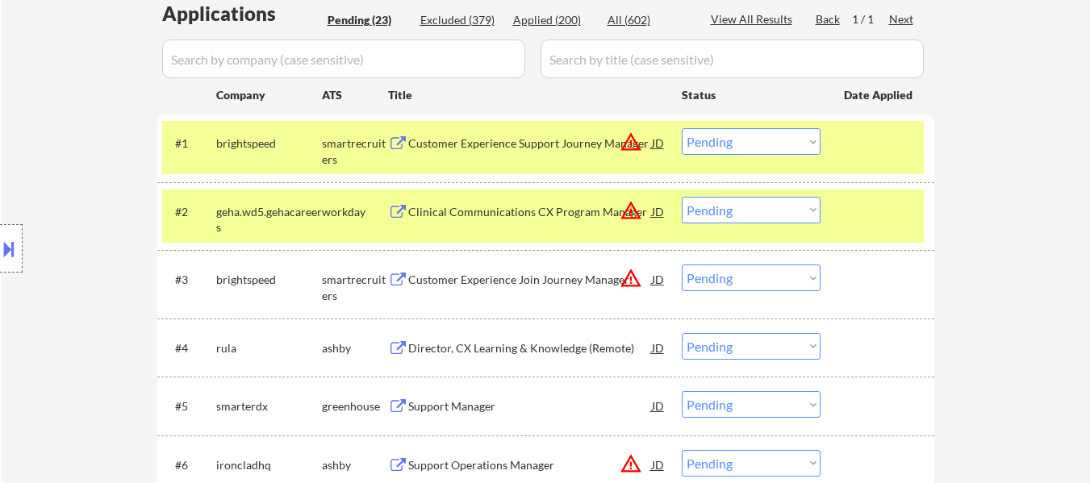
click at [881, 215] on div at bounding box center [879, 211] width 71 height 29
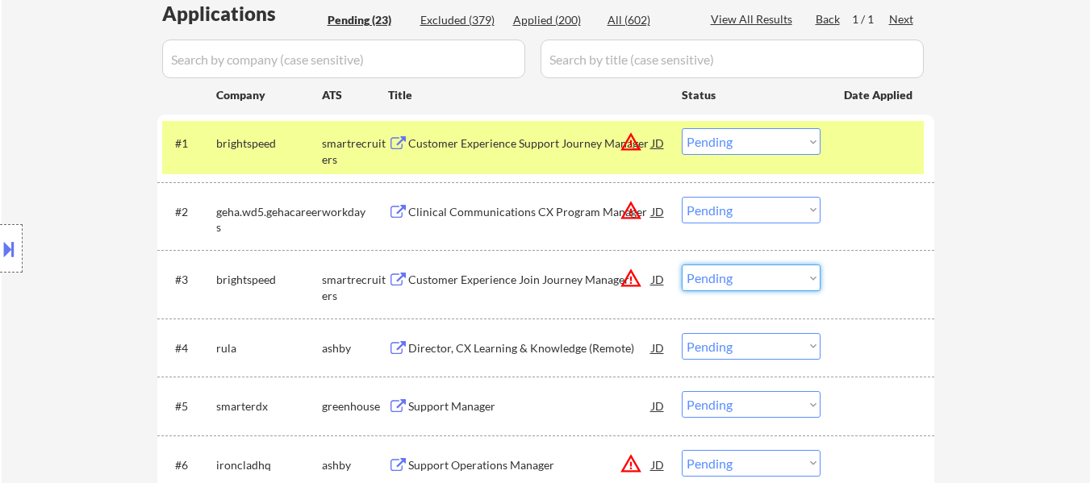
click at [737, 276] on select "Choose an option... Pending Applied Excluded (Questions) Excluded (Expired) Exc…" at bounding box center [751, 278] width 139 height 27
click at [682, 265] on select "Choose an option... Pending Applied Excluded (Questions) Excluded (Expired) Exc…" at bounding box center [751, 278] width 139 height 27
select select ""pending""
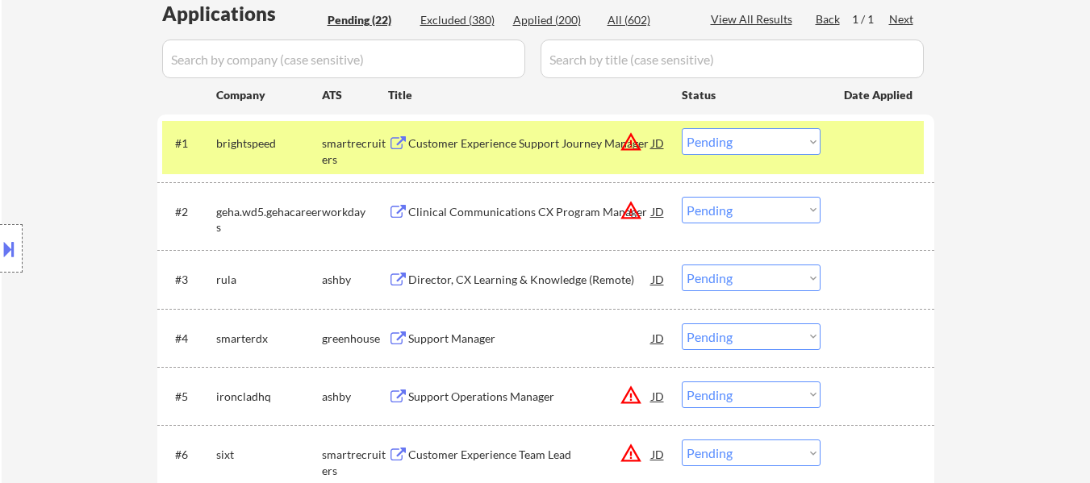
click at [550, 282] on div "Director, CX Learning & Knowledge (Remote)" at bounding box center [530, 280] width 244 height 16
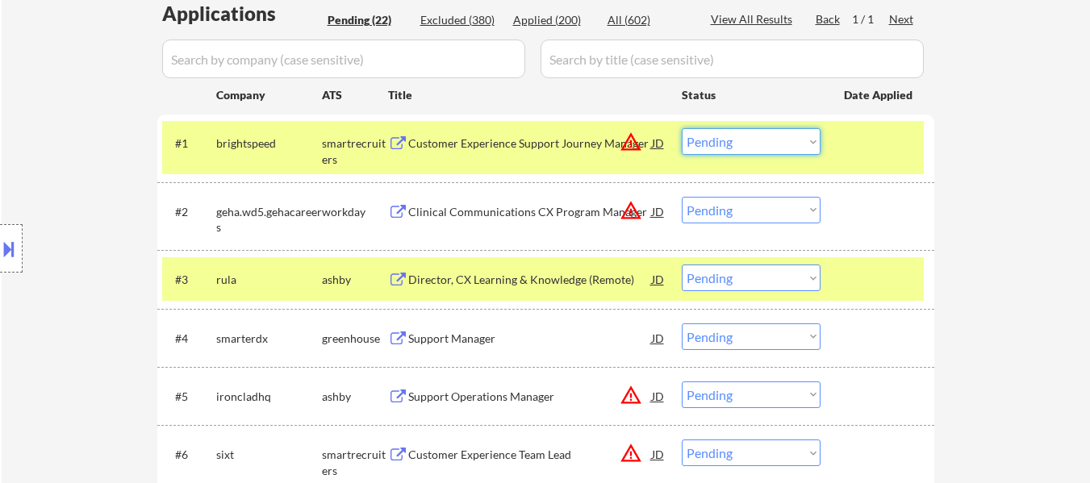
click at [723, 147] on select "Choose an option... Pending Applied Excluded (Questions) Excluded (Expired) Exc…" at bounding box center [751, 141] width 139 height 27
click at [682, 128] on select "Choose an option... Pending Applied Excluded (Questions) Excluded (Expired) Exc…" at bounding box center [751, 141] width 139 height 27
select select ""pending""
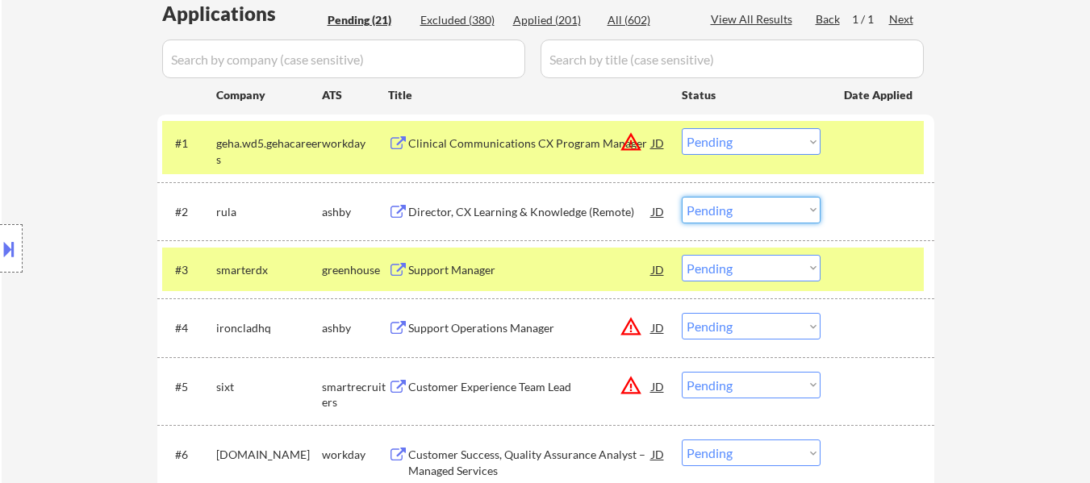
click at [743, 212] on select "Choose an option... Pending Applied Excluded (Questions) Excluded (Expired) Exc…" at bounding box center [751, 210] width 139 height 27
click at [682, 197] on select "Choose an option... Pending Applied Excluded (Questions) Excluded (Expired) Exc…" at bounding box center [751, 210] width 139 height 27
click at [467, 264] on div "Support Manager" at bounding box center [530, 270] width 244 height 16
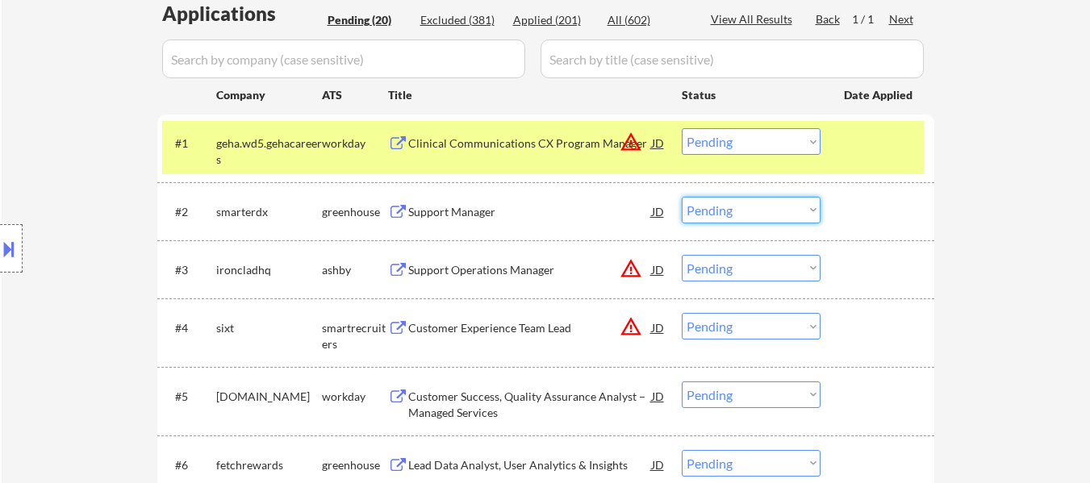
click at [750, 211] on select "Choose an option... Pending Applied Excluded (Questions) Excluded (Expired) Exc…" at bounding box center [751, 210] width 139 height 27
click at [682, 197] on select "Choose an option... Pending Applied Excluded (Questions) Excluded (Expired) Exc…" at bounding box center [751, 210] width 139 height 27
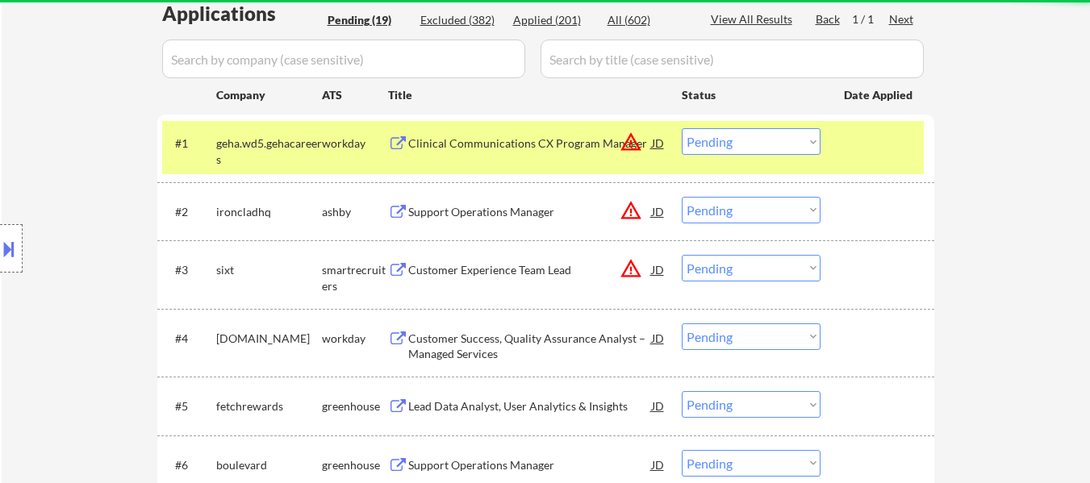
click at [505, 205] on div "Support Operations Manager" at bounding box center [530, 212] width 244 height 16
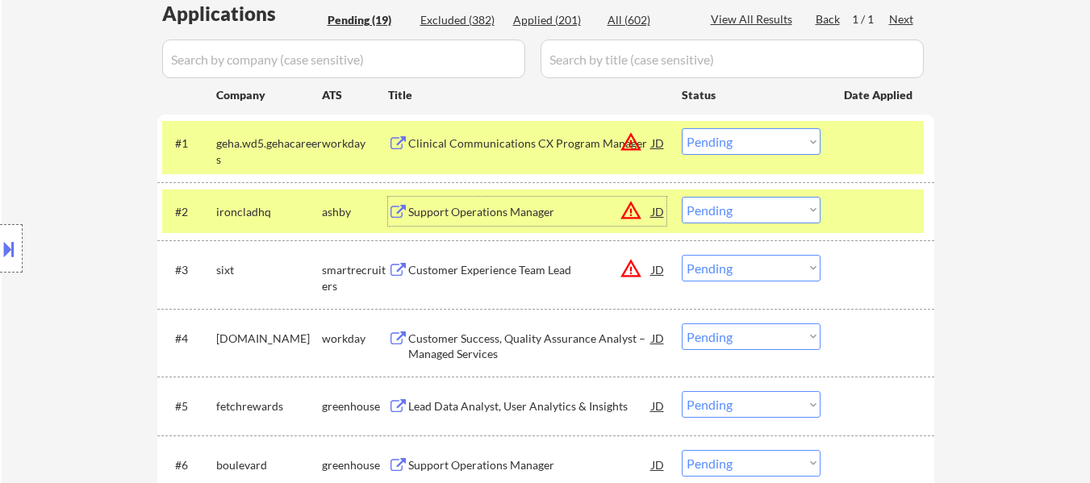
click at [553, 280] on div "Customer Experience Team Lead" at bounding box center [530, 269] width 244 height 29
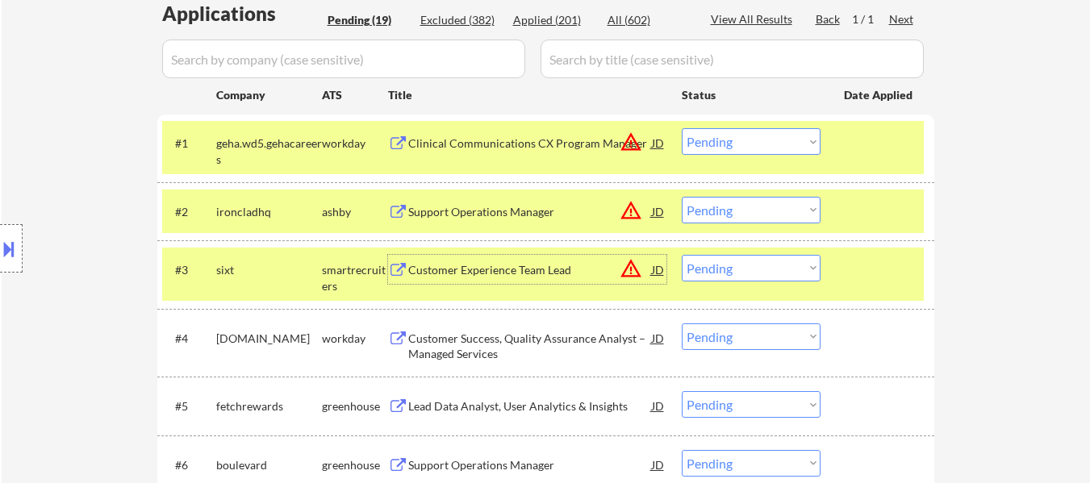
click at [697, 215] on select "Choose an option... Pending Applied Excluded (Questions) Excluded (Expired) Exc…" at bounding box center [751, 210] width 139 height 27
click at [682, 197] on select "Choose an option... Pending Applied Excluded (Questions) Excluded (Expired) Exc…" at bounding box center [751, 210] width 139 height 27
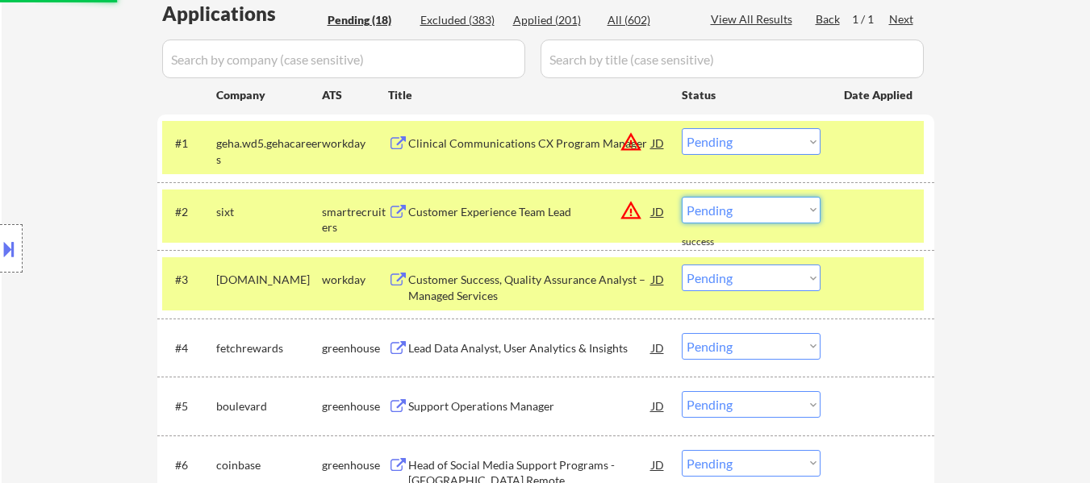
click at [750, 211] on select "Choose an option... Pending Applied Excluded (Questions) Excluded (Expired) Exc…" at bounding box center [751, 210] width 139 height 27
click at [682, 197] on select "Choose an option... Pending Applied Excluded (Questions) Excluded (Expired) Exc…" at bounding box center [751, 210] width 139 height 27
select select ""pending""
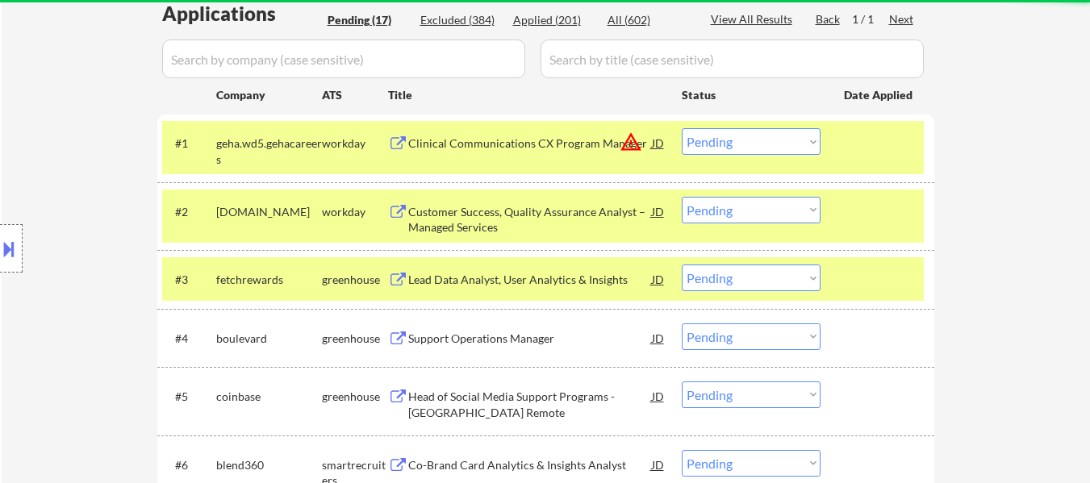
click at [496, 332] on div "Support Operations Manager" at bounding box center [530, 339] width 244 height 16
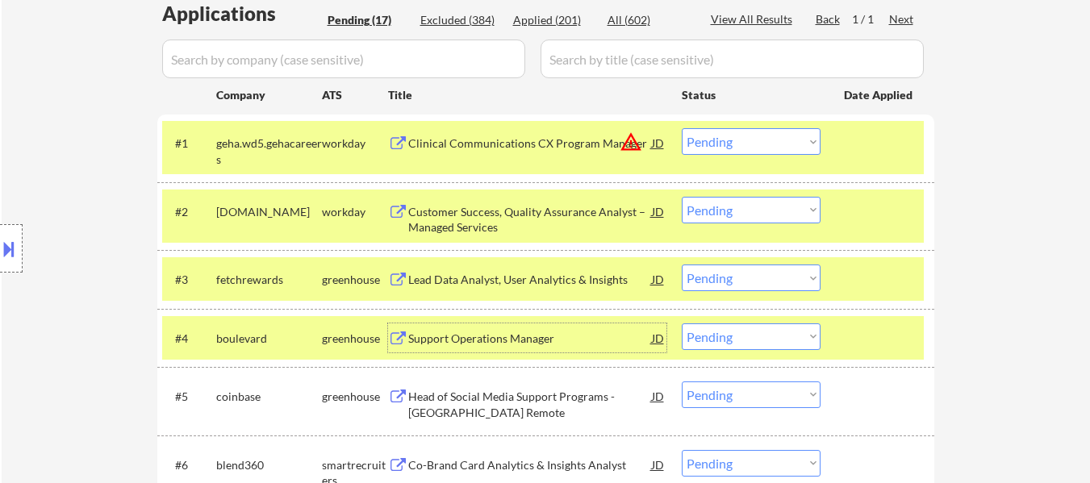
scroll to position [484, 0]
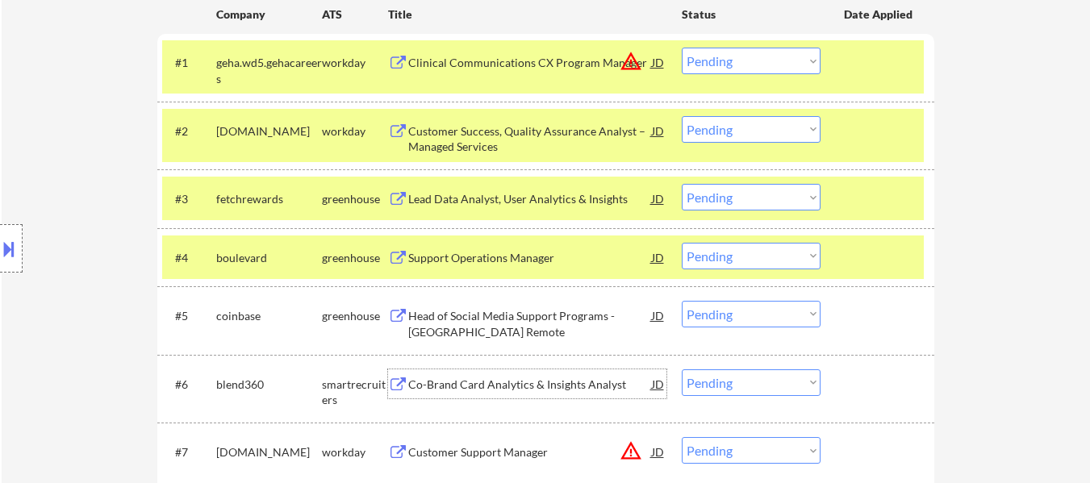
click at [550, 385] on div "Co-Brand Card Analytics & Insights Analyst" at bounding box center [530, 385] width 244 height 16
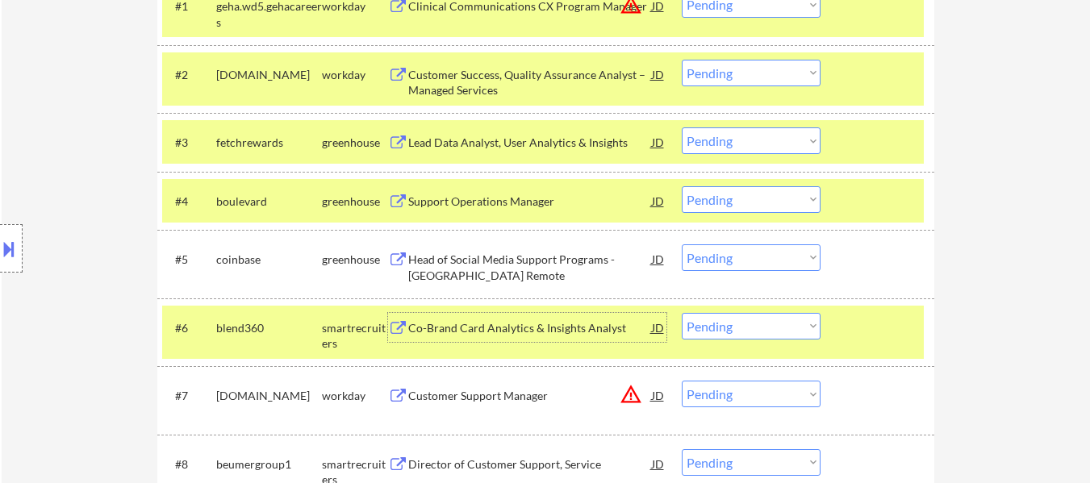
scroll to position [565, 0]
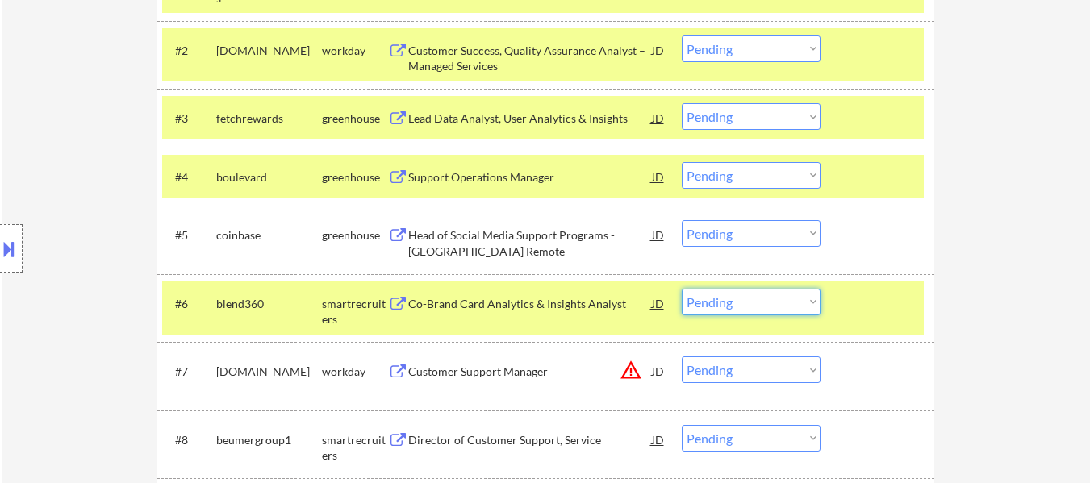
click at [756, 303] on select "Choose an option... Pending Applied Excluded (Questions) Excluded (Expired) Exc…" at bounding box center [751, 302] width 139 height 27
click at [682, 289] on select "Choose an option... Pending Applied Excluded (Questions) Excluded (Expired) Exc…" at bounding box center [751, 302] width 139 height 27
select select ""pending""
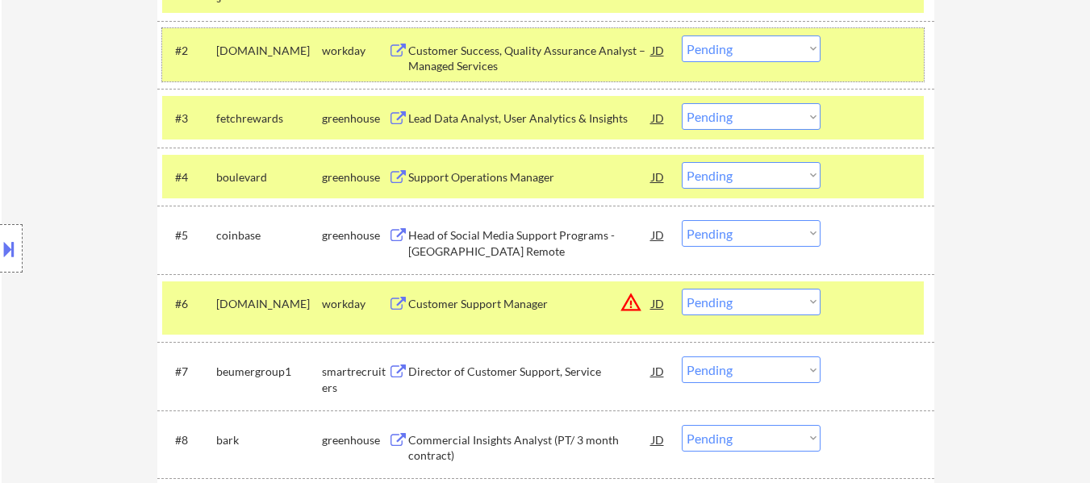
click at [865, 36] on div at bounding box center [879, 50] width 71 height 29
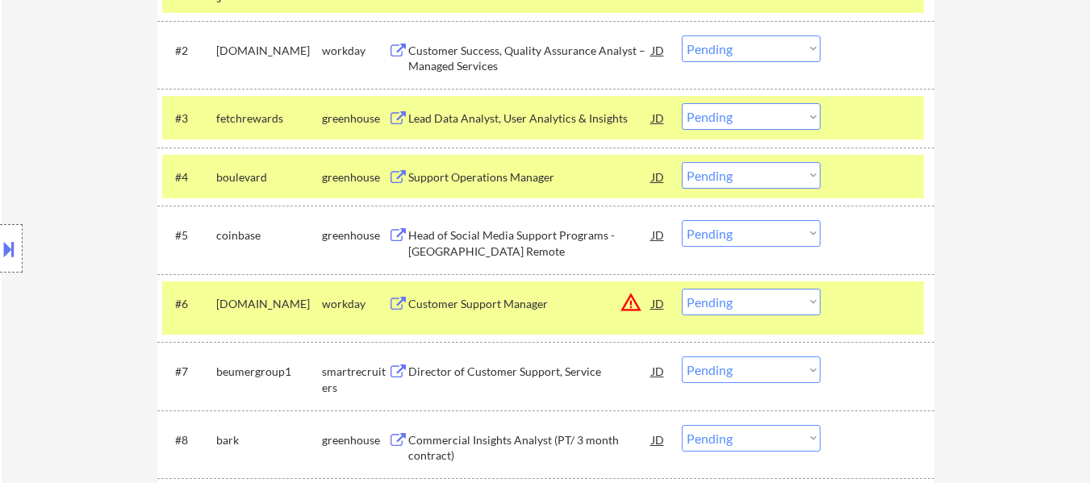
click at [868, 114] on div at bounding box center [879, 117] width 71 height 29
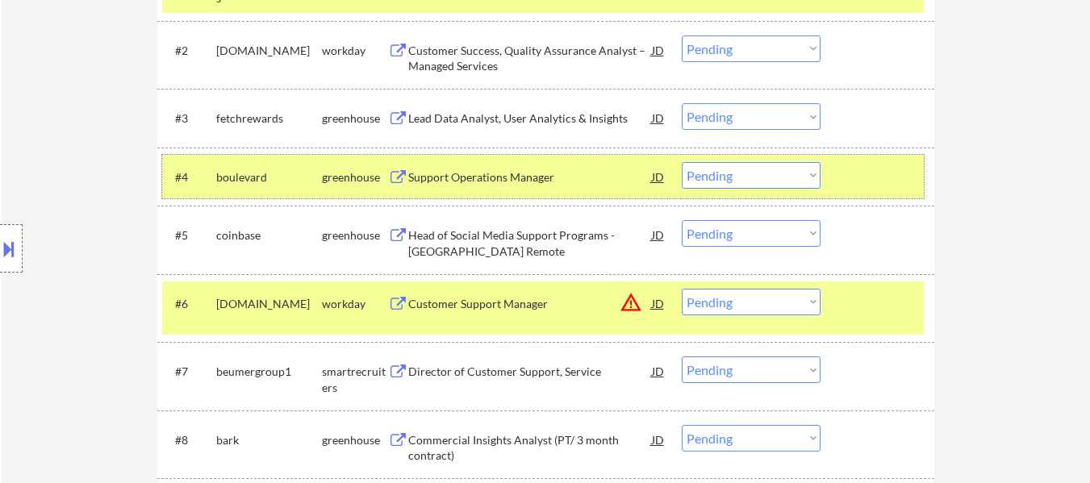
click at [867, 182] on div at bounding box center [879, 176] width 71 height 29
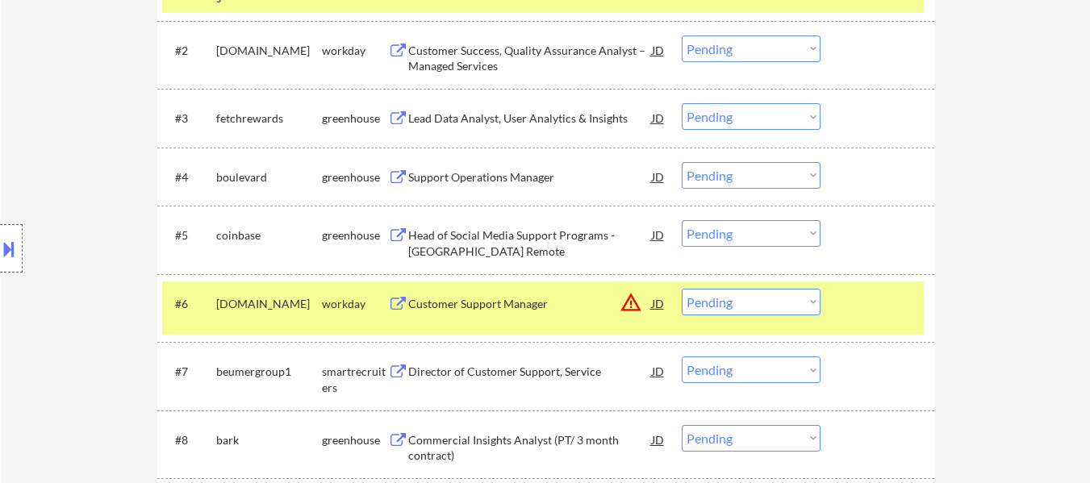
click at [890, 305] on div at bounding box center [879, 303] width 71 height 29
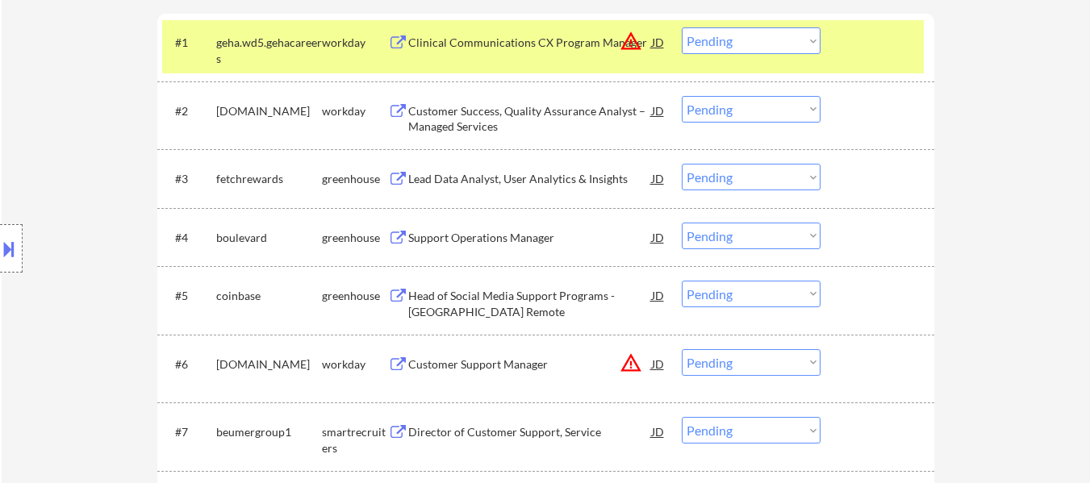
scroll to position [403, 0]
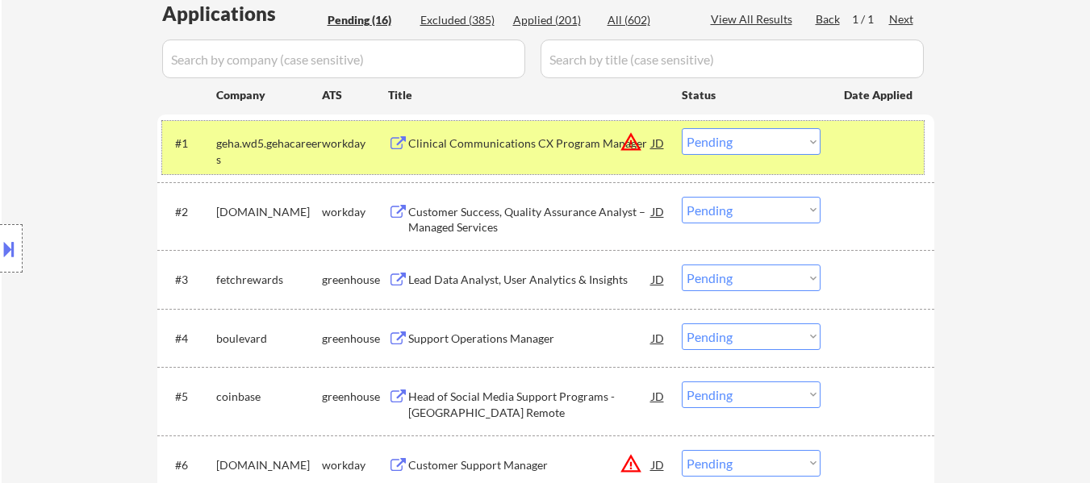
click at [866, 144] on div at bounding box center [879, 142] width 71 height 29
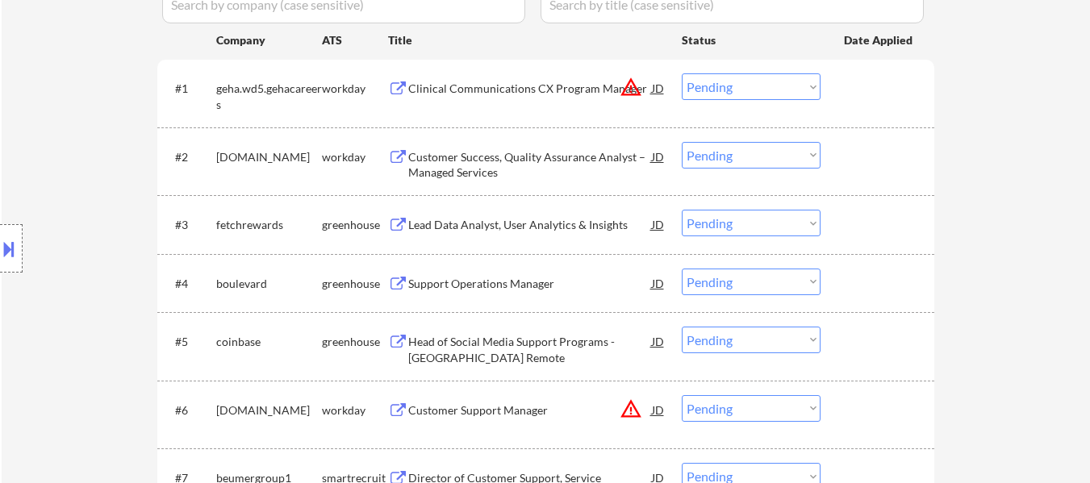
scroll to position [484, 0]
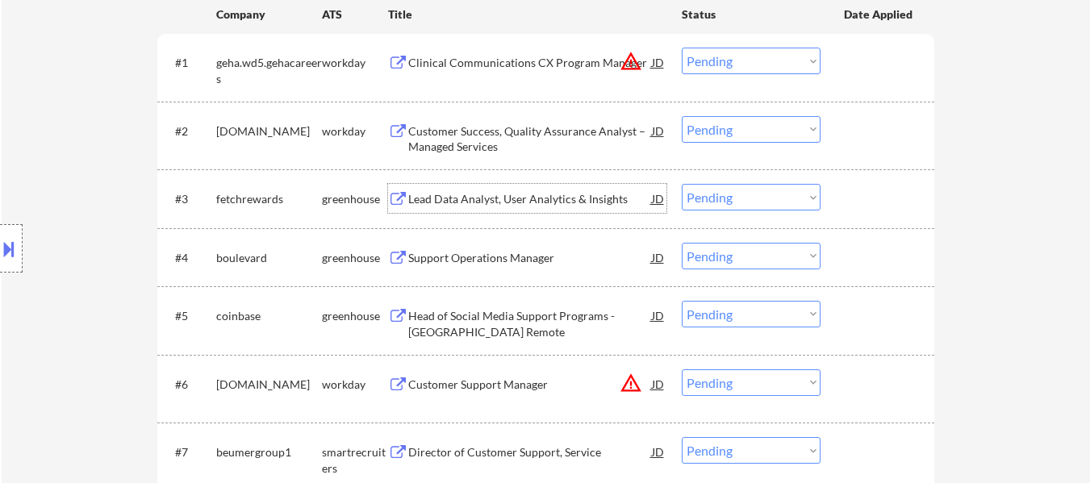
click at [484, 206] on div "Lead Data Analyst, User Analytics & Insights" at bounding box center [530, 199] width 244 height 16
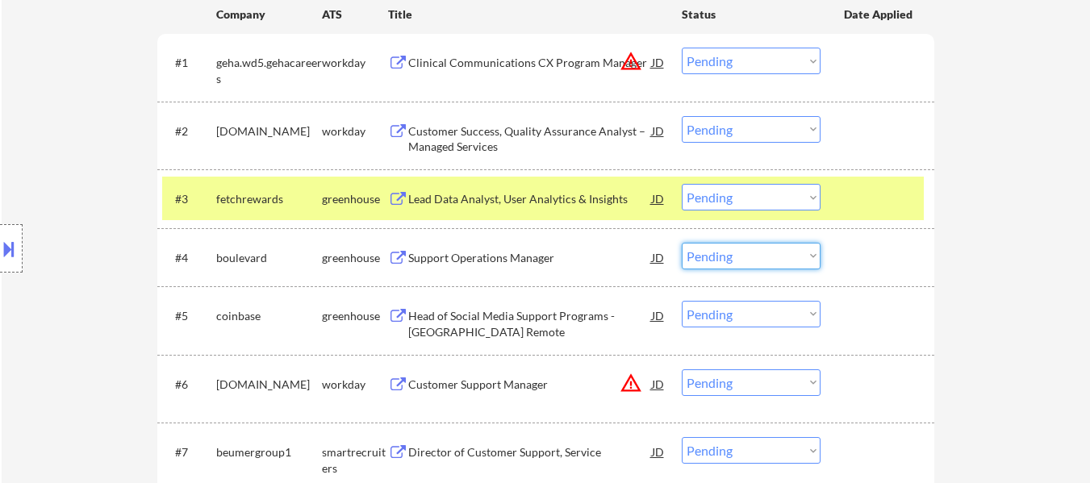
click at [736, 265] on select "Choose an option... Pending Applied Excluded (Questions) Excluded (Expired) Exc…" at bounding box center [751, 256] width 139 height 27
click at [682, 243] on select "Choose an option... Pending Applied Excluded (Questions) Excluded (Expired) Exc…" at bounding box center [751, 256] width 139 height 27
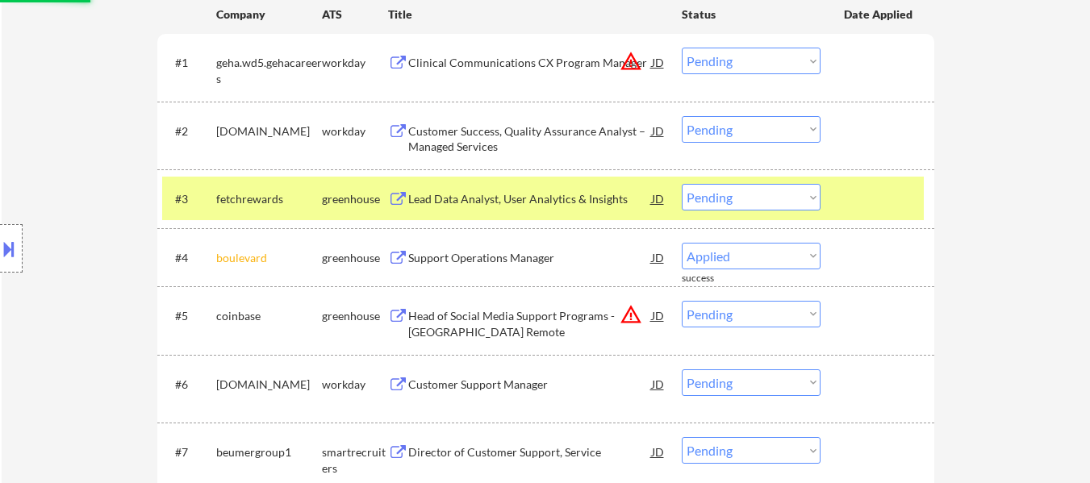
select select ""pending""
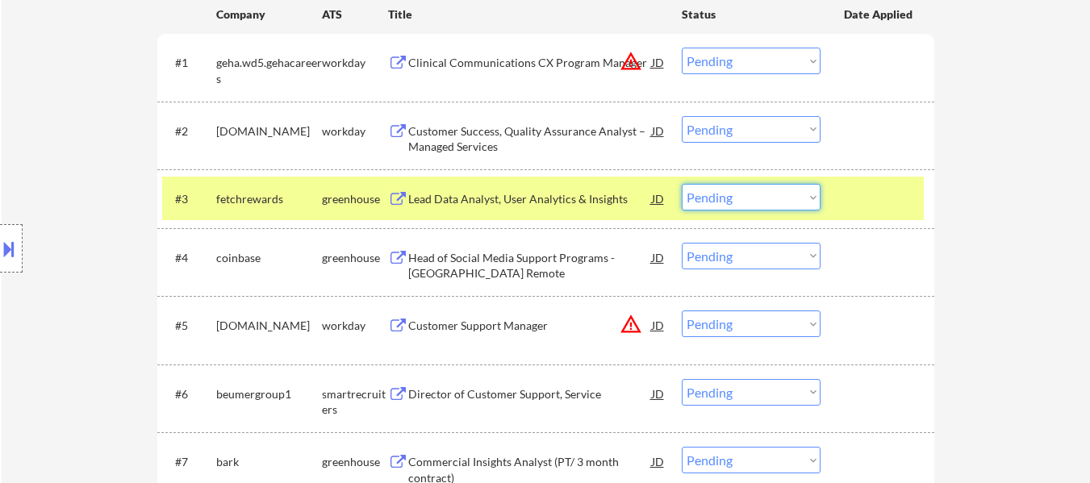
click at [768, 198] on select "Choose an option... Pending Applied Excluded (Questions) Excluded (Expired) Exc…" at bounding box center [751, 197] width 139 height 27
click at [682, 184] on select "Choose an option... Pending Applied Excluded (Questions) Excluded (Expired) Exc…" at bounding box center [751, 197] width 139 height 27
select select ""pending""
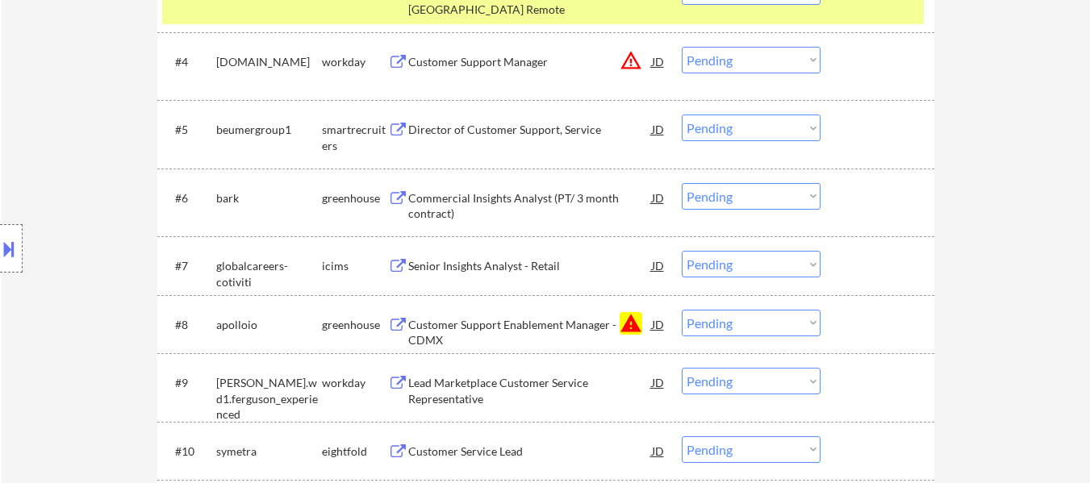
scroll to position [726, 0]
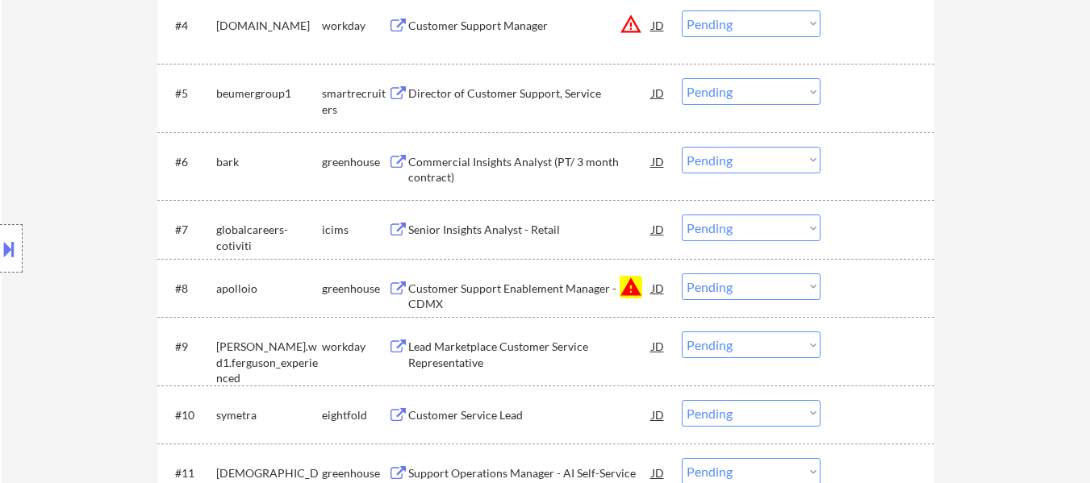
click at [770, 290] on select "Choose an option... Pending Applied Excluded (Questions) Excluded (Expired) Exc…" at bounding box center [751, 287] width 139 height 27
click at [682, 274] on select "Choose an option... Pending Applied Excluded (Questions) Excluded (Expired) Exc…" at bounding box center [751, 287] width 139 height 27
select select ""pending""
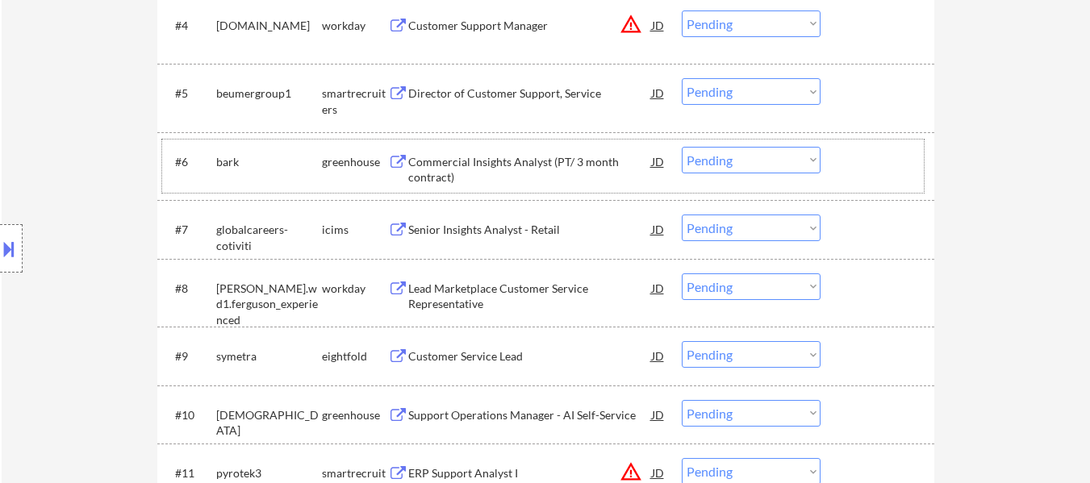
click at [505, 145] on div "#6 bark greenhouse Commercial Insights Analyst (PT/ 3 month contract) JD warnin…" at bounding box center [543, 166] width 762 height 53
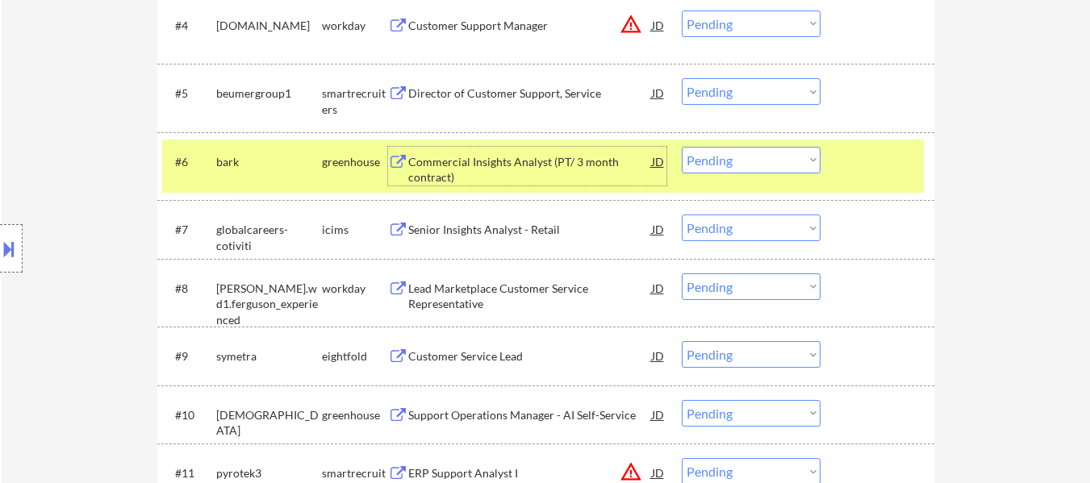
click at [503, 159] on div "Commercial Insights Analyst (PT/ 3 month contract)" at bounding box center [530, 169] width 244 height 31
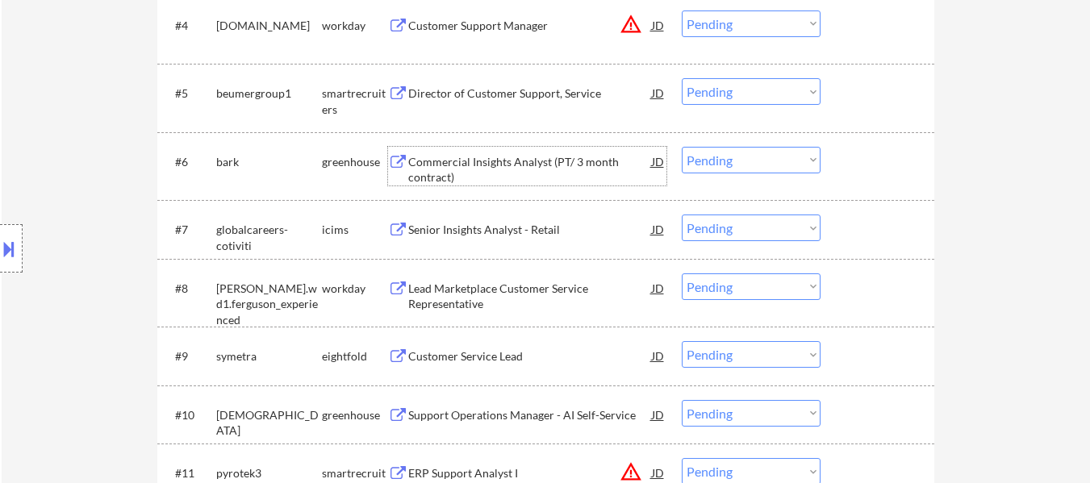
click at [764, 162] on select "Choose an option... Pending Applied Excluded (Questions) Excluded (Expired) Exc…" at bounding box center [751, 160] width 139 height 27
click at [682, 147] on select "Choose an option... Pending Applied Excluded (Questions) Excluded (Expired) Exc…" at bounding box center [751, 160] width 139 height 27
select select ""pending""
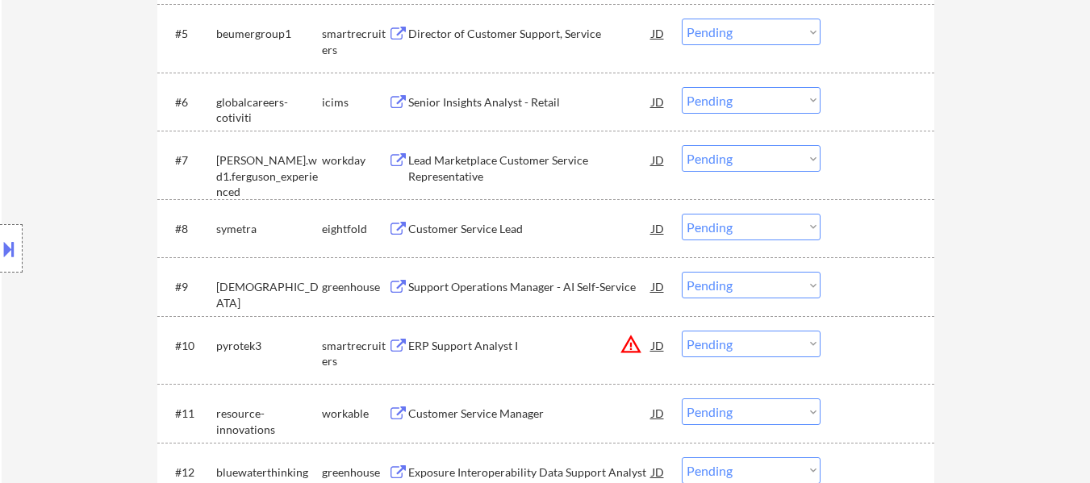
scroll to position [888, 0]
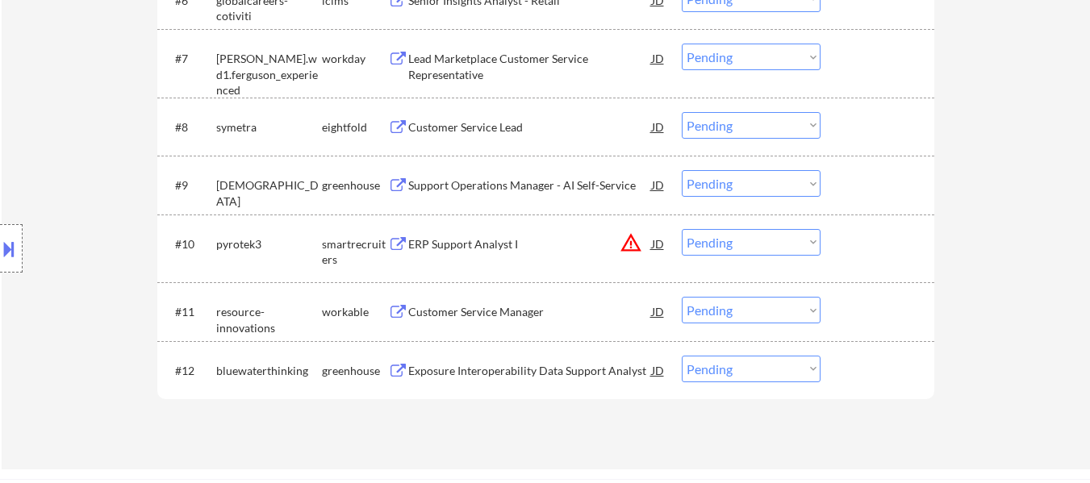
click at [459, 237] on div "ERP Support Analyst I" at bounding box center [530, 244] width 244 height 16
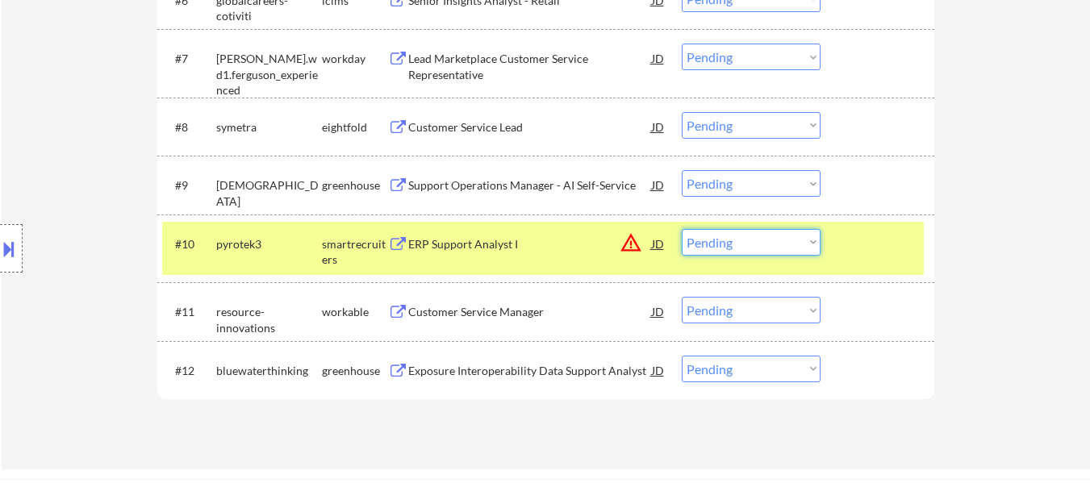
click at [788, 234] on select "Choose an option... Pending Applied Excluded (Questions) Excluded (Expired) Exc…" at bounding box center [751, 242] width 139 height 27
click at [682, 229] on select "Choose an option... Pending Applied Excluded (Questions) Excluded (Expired) Exc…" at bounding box center [751, 242] width 139 height 27
select select ""pending""
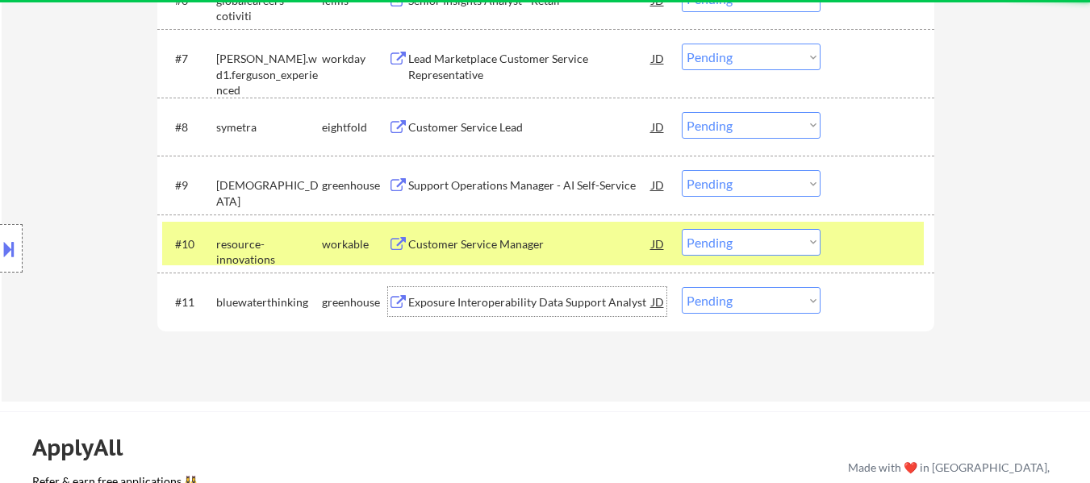
click at [537, 295] on div "Exposure Interoperability Data Support Analyst" at bounding box center [530, 303] width 244 height 16
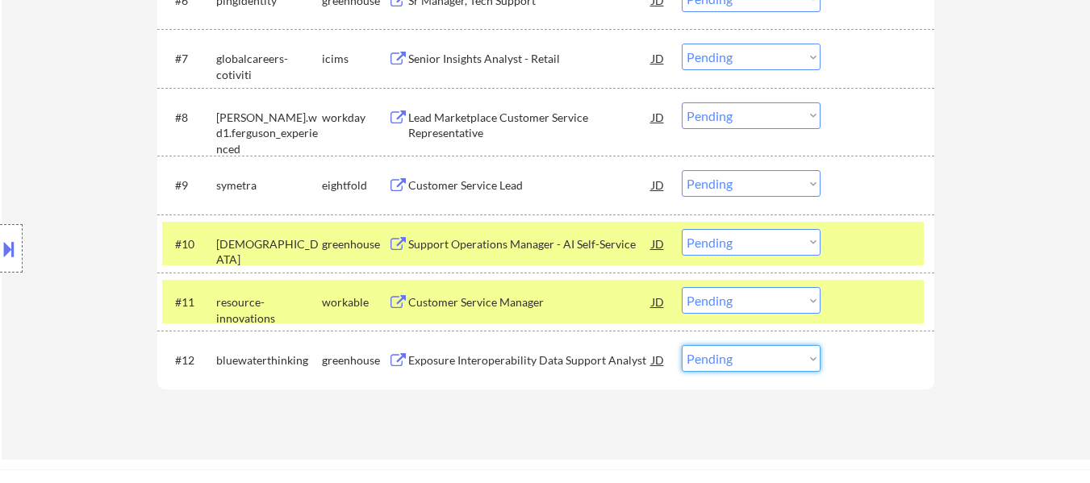
click at [746, 361] on select "Choose an option... Pending Applied Excluded (Questions) Excluded (Expired) Exc…" at bounding box center [751, 358] width 139 height 27
select select ""excluded""
click at [682, 345] on select "Choose an option... Pending Applied Excluded (Questions) Excluded (Expired) Exc…" at bounding box center [751, 358] width 139 height 27
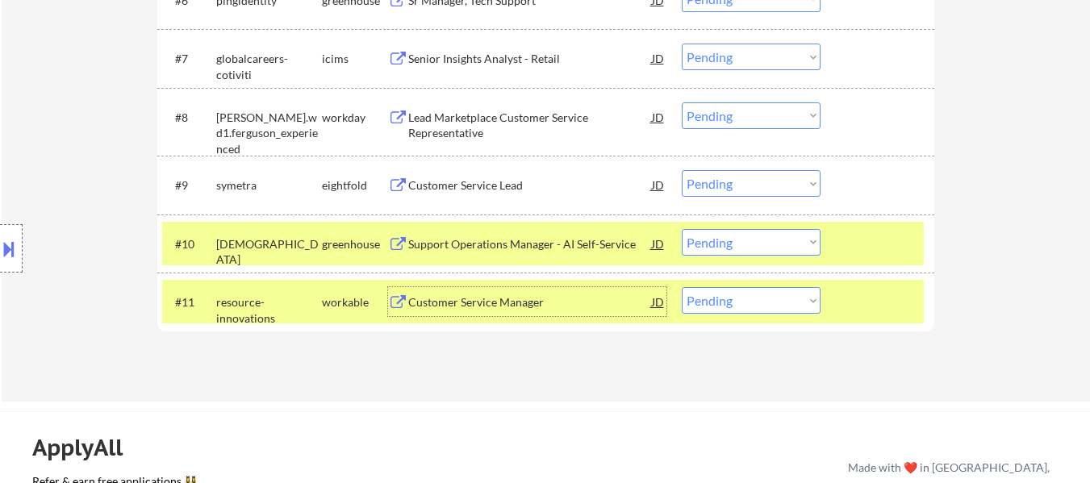
click at [515, 291] on div "Customer Service Manager" at bounding box center [530, 301] width 244 height 29
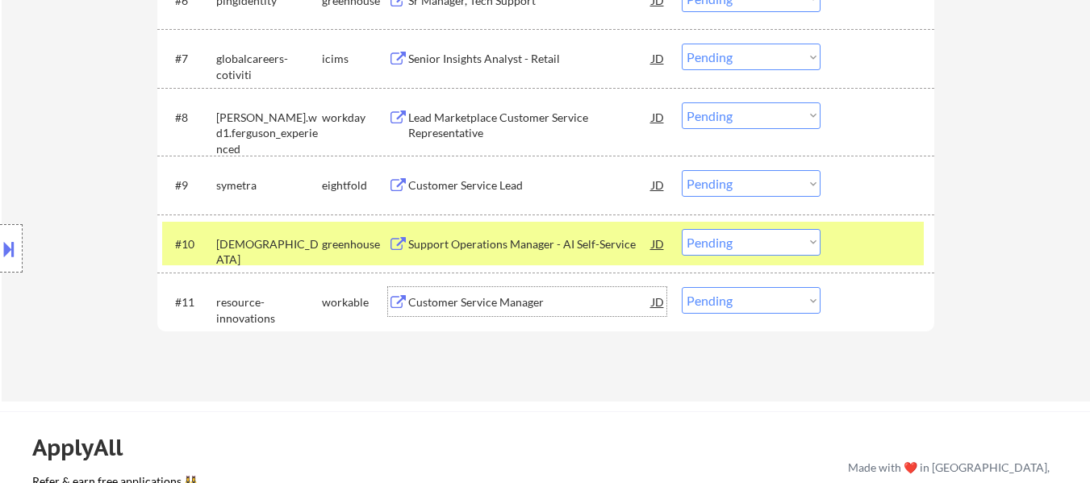
click at [732, 300] on select "Choose an option... Pending Applied Excluded (Questions) Excluded (Expired) Exc…" at bounding box center [751, 300] width 139 height 27
select select ""applied""
click at [682, 287] on select "Choose an option... Pending Applied Excluded (Questions) Excluded (Expired) Exc…" at bounding box center [751, 300] width 139 height 27
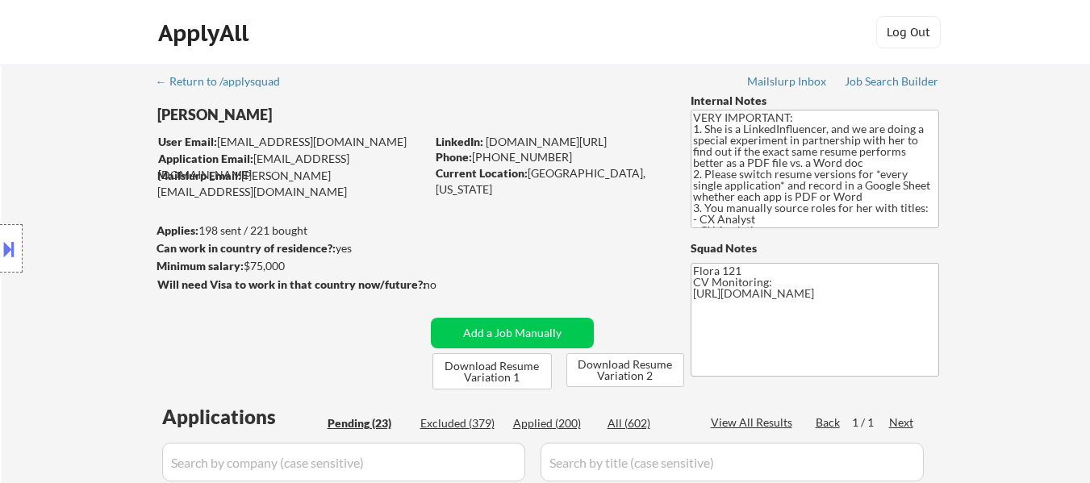
select select ""pending""
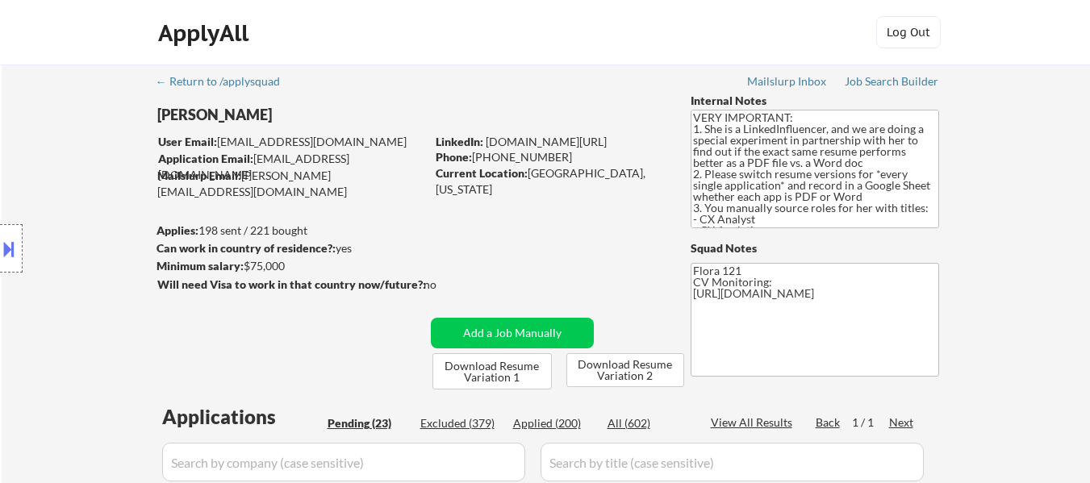
select select ""pending""
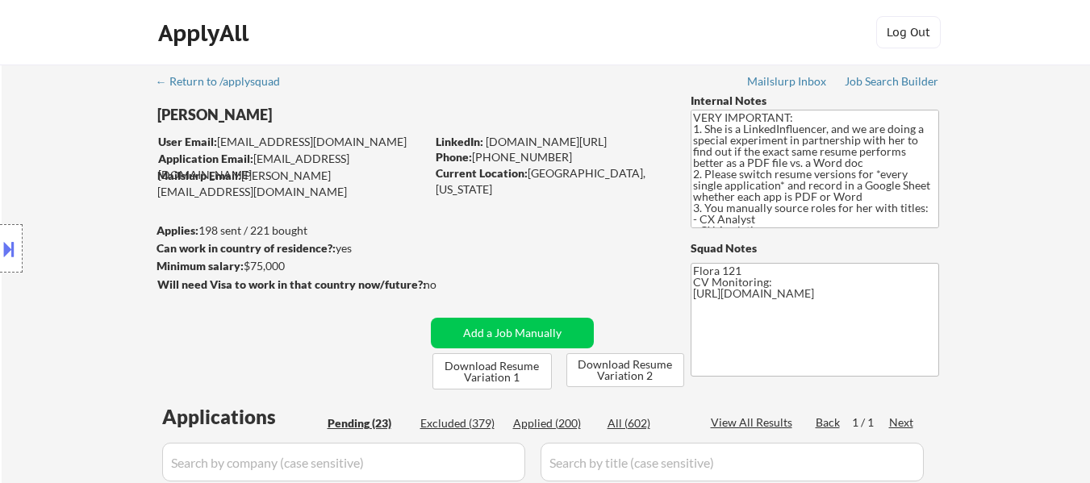
select select ""pending""
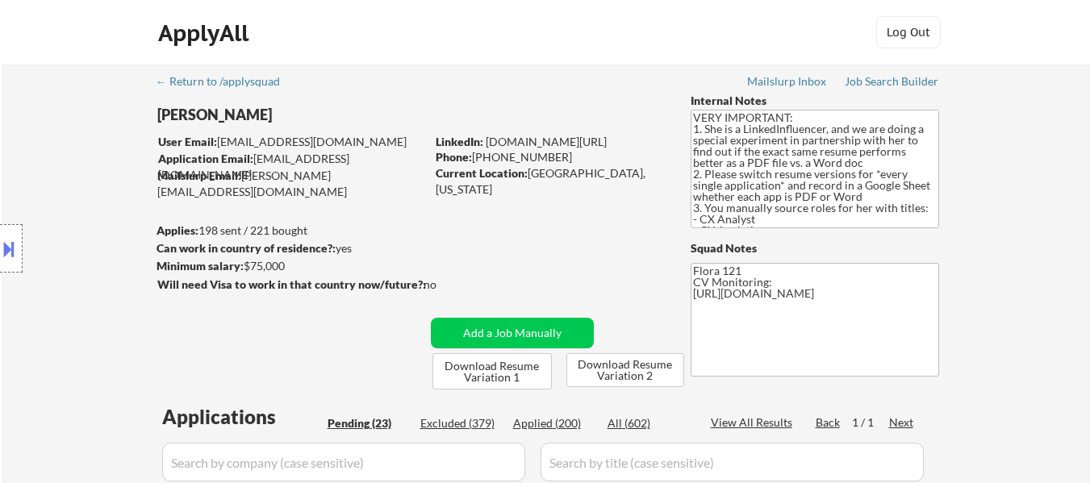
select select ""pending""
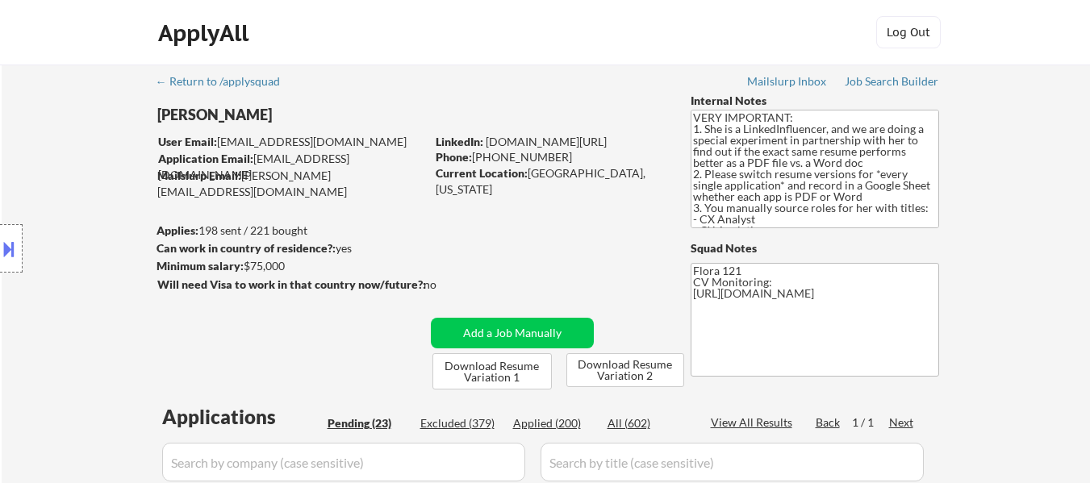
select select ""pending""
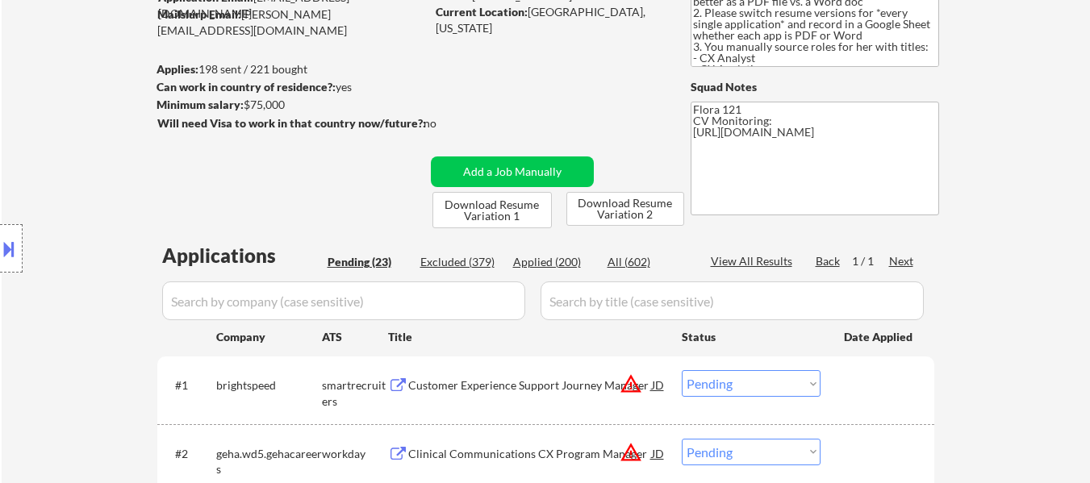
click at [548, 263] on div "Applied (200)" at bounding box center [553, 262] width 81 height 16
select select ""applied""
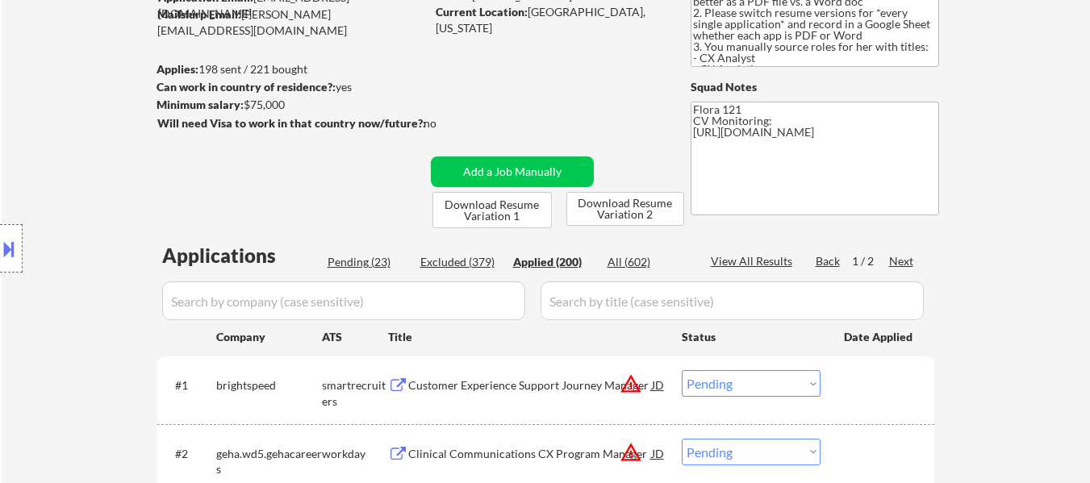
select select ""applied""
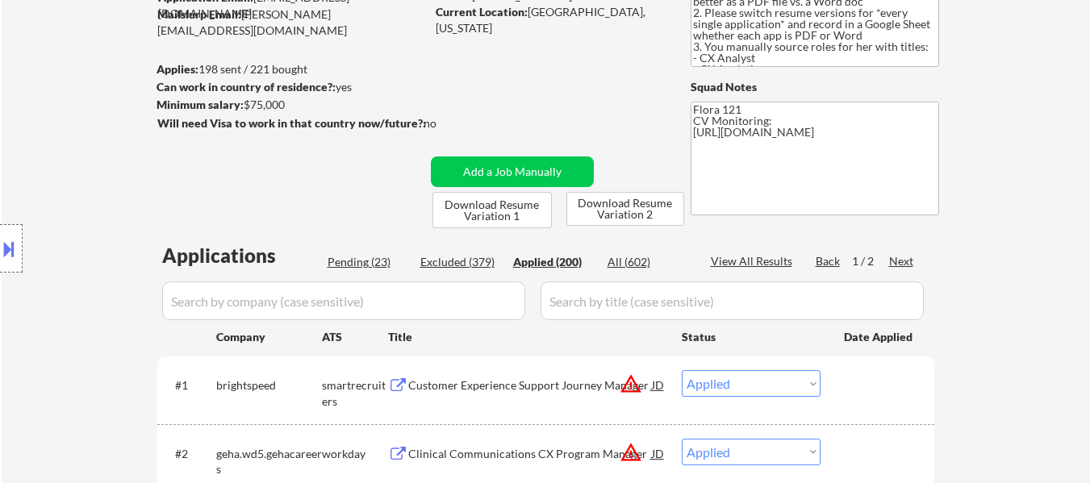
select select ""applied""
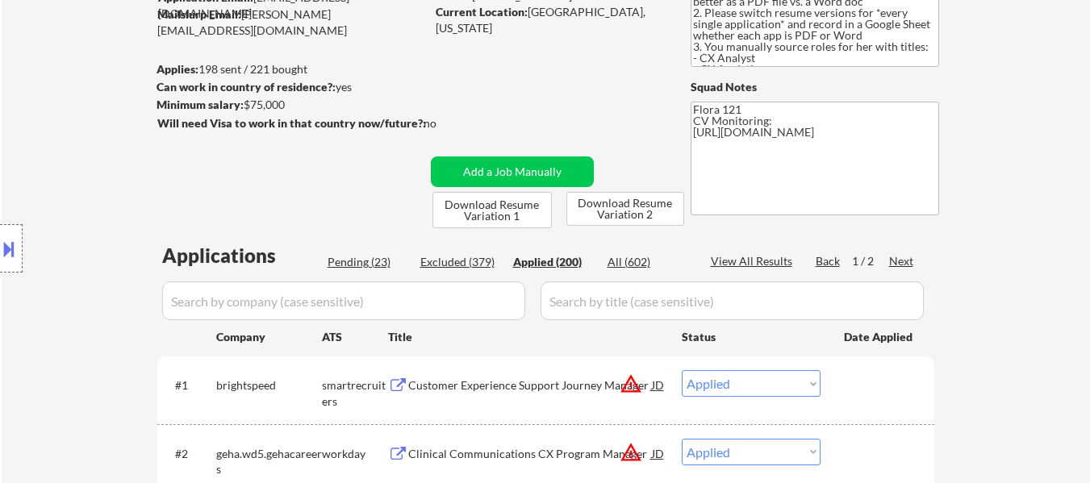
select select ""applied""
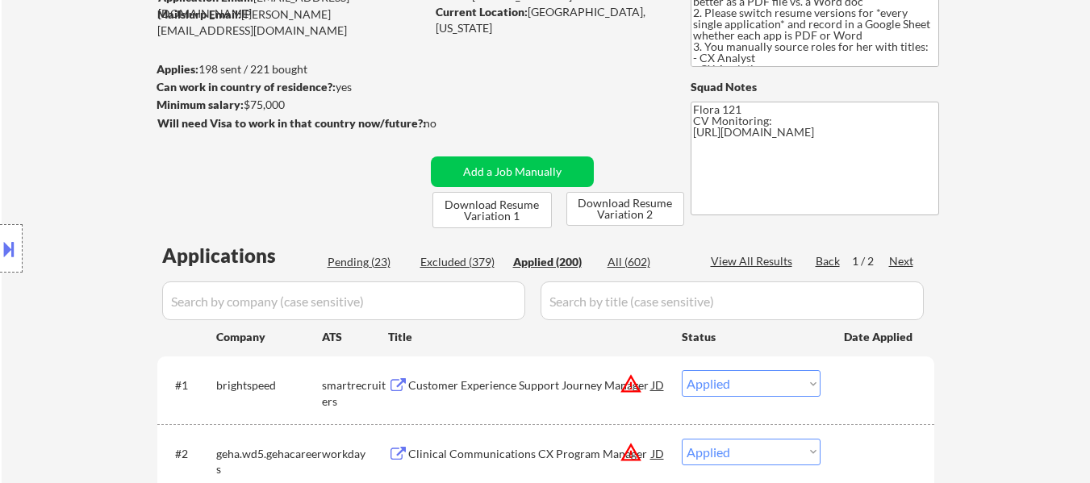
select select ""applied""
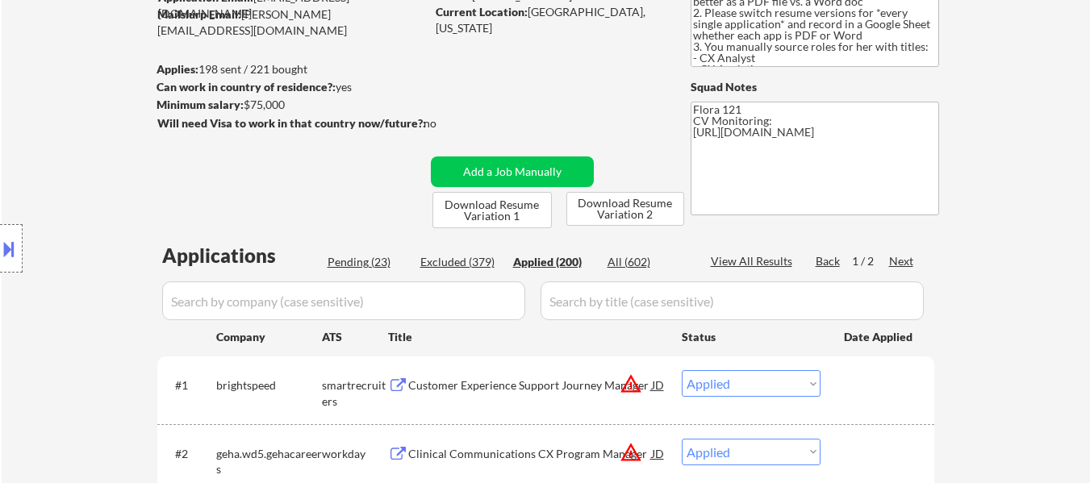
select select ""applied""
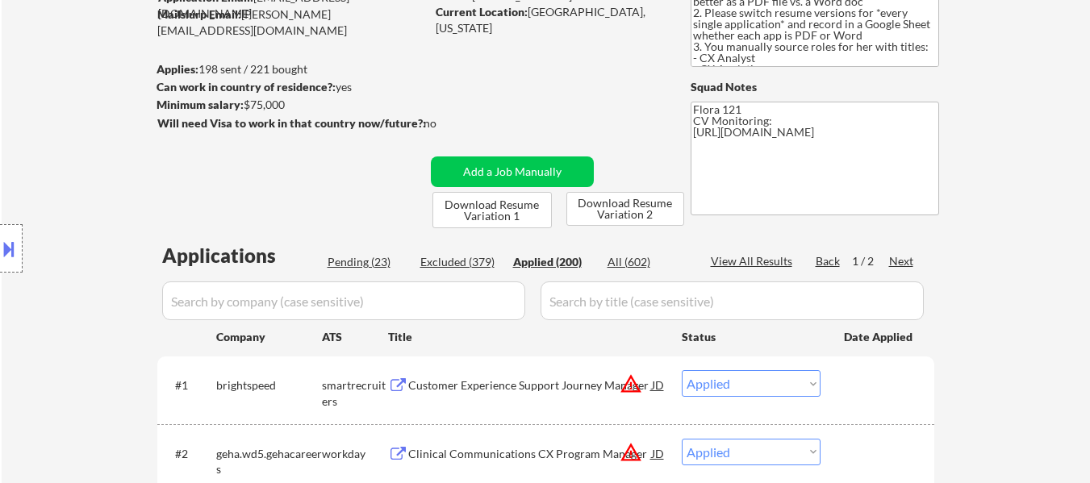
select select ""applied""
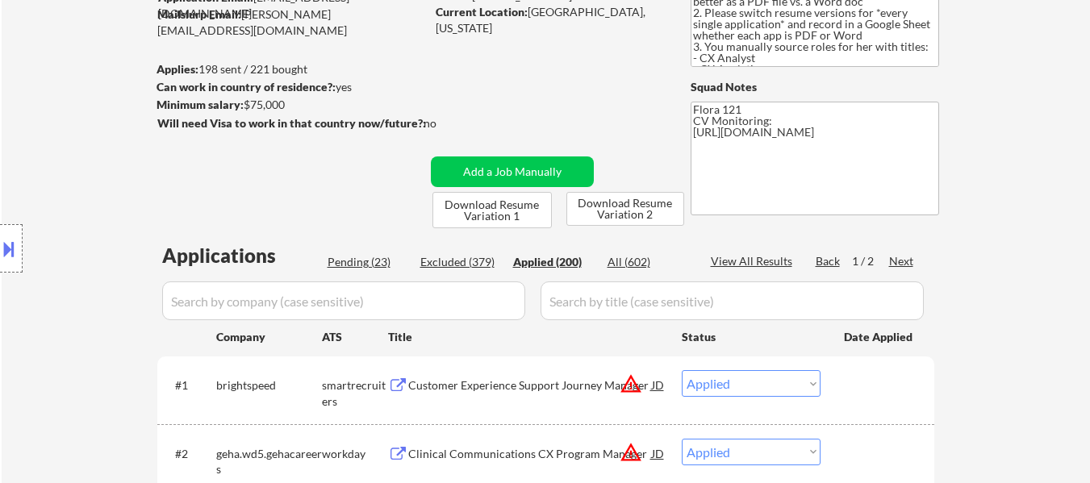
select select ""applied""
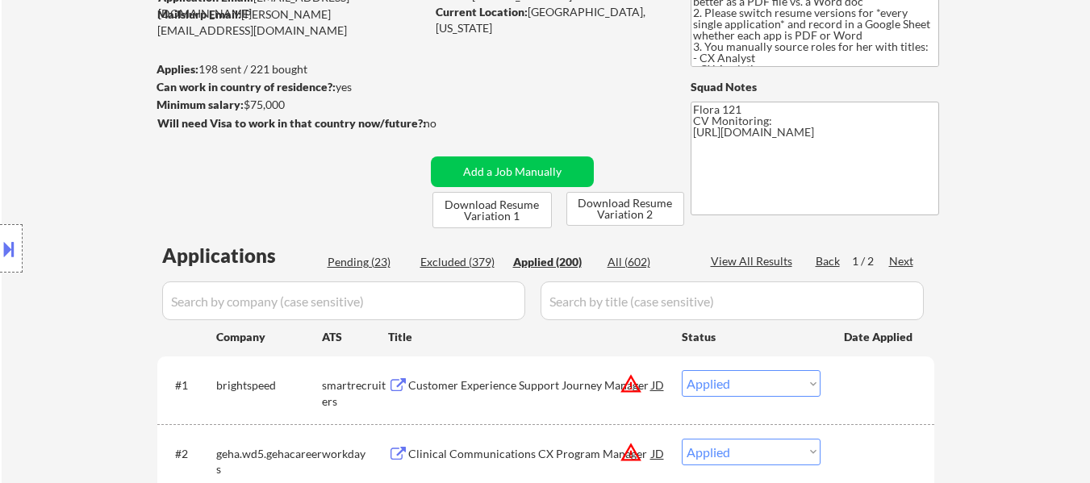
select select ""applied""
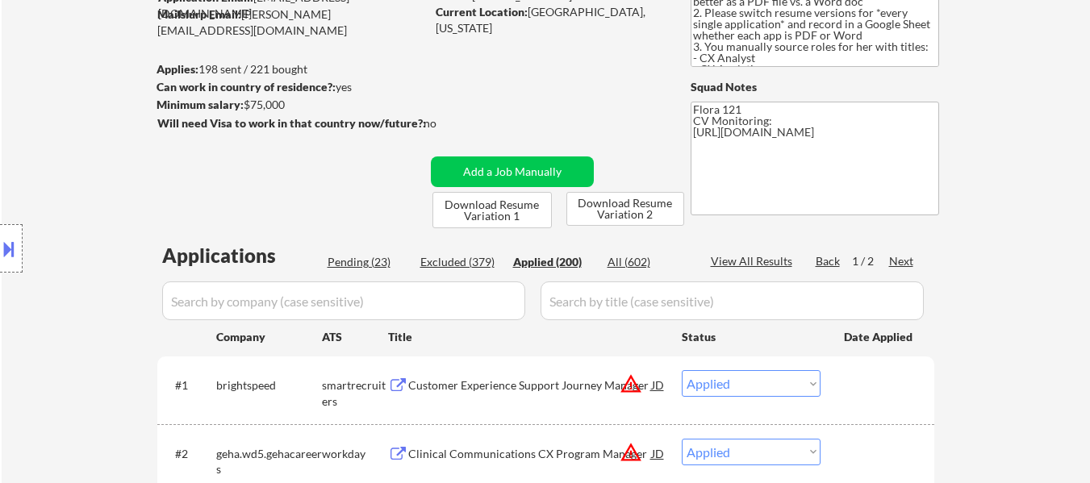
select select ""applied""
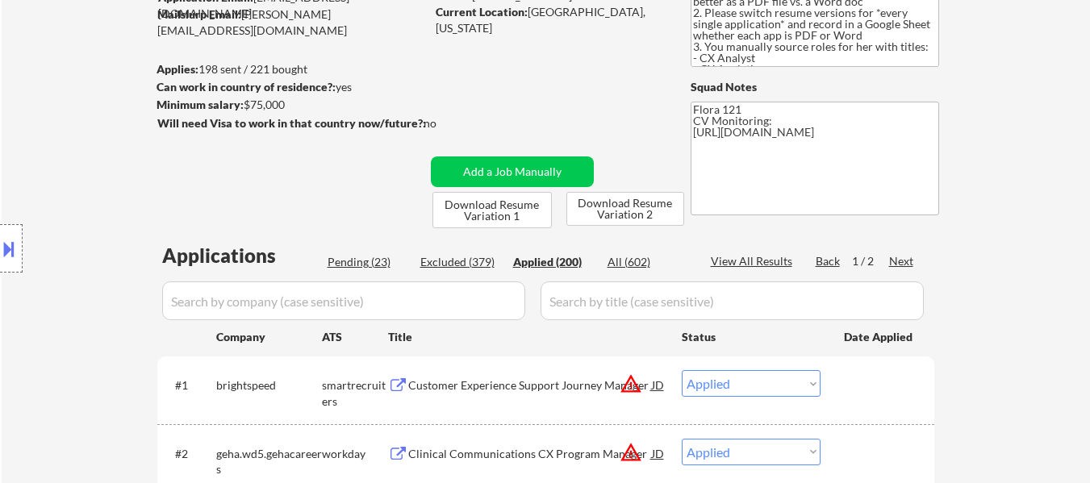
select select ""applied""
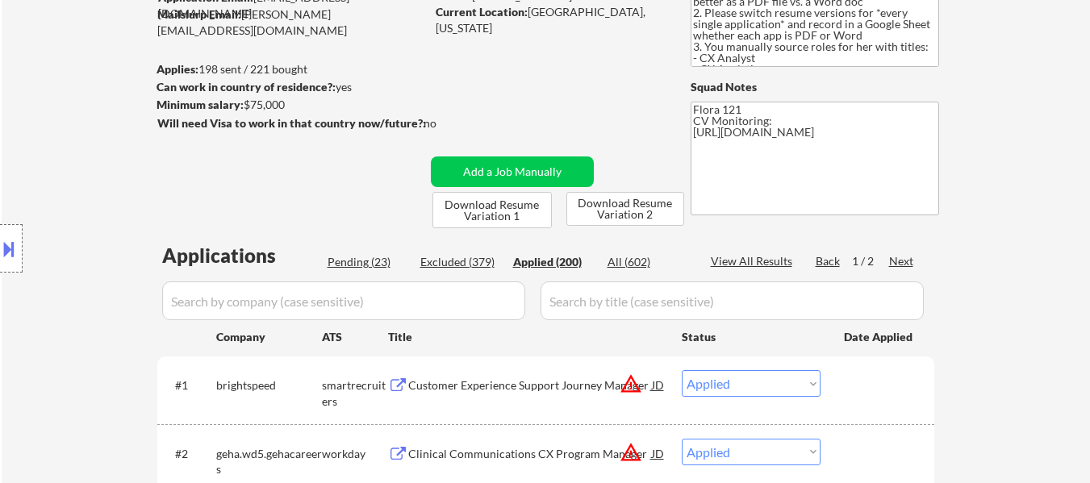
select select ""applied""
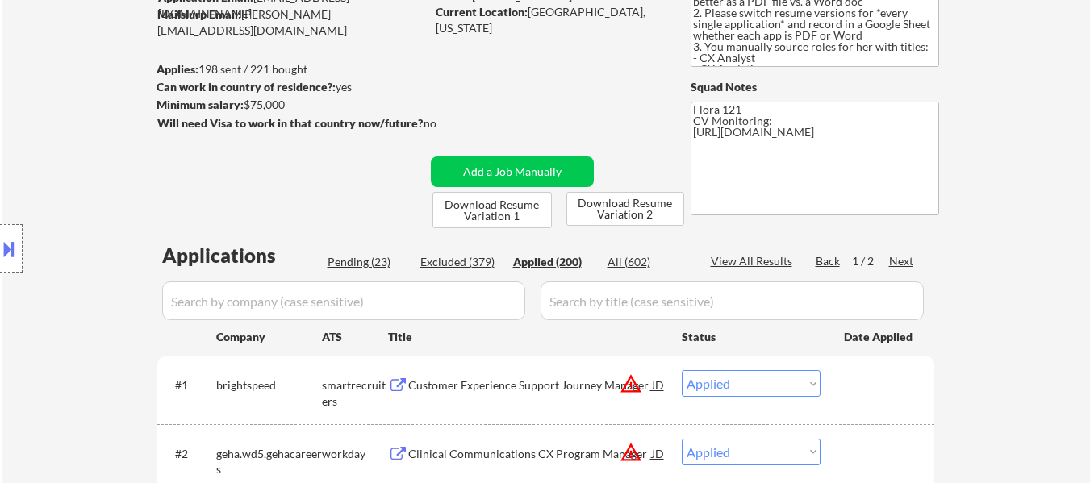
select select ""applied""
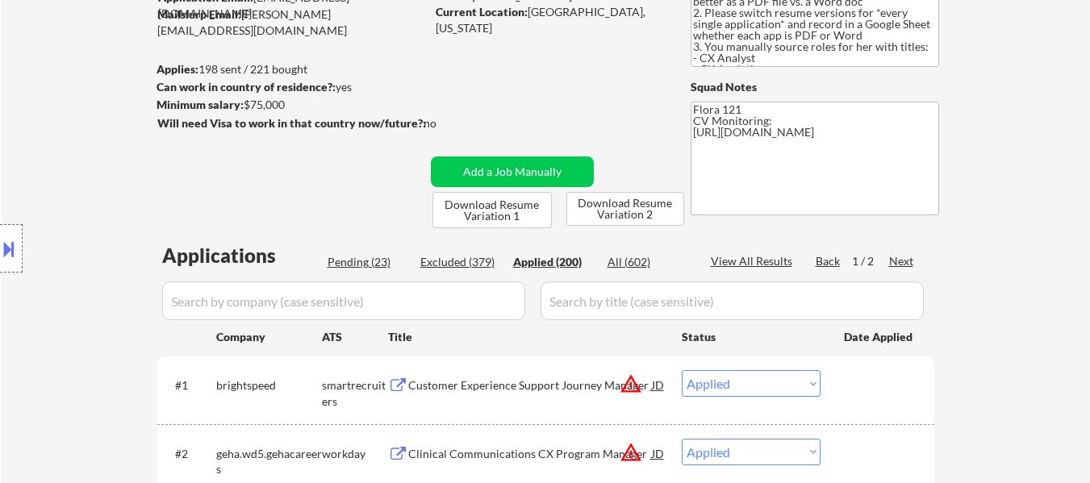
select select ""applied""
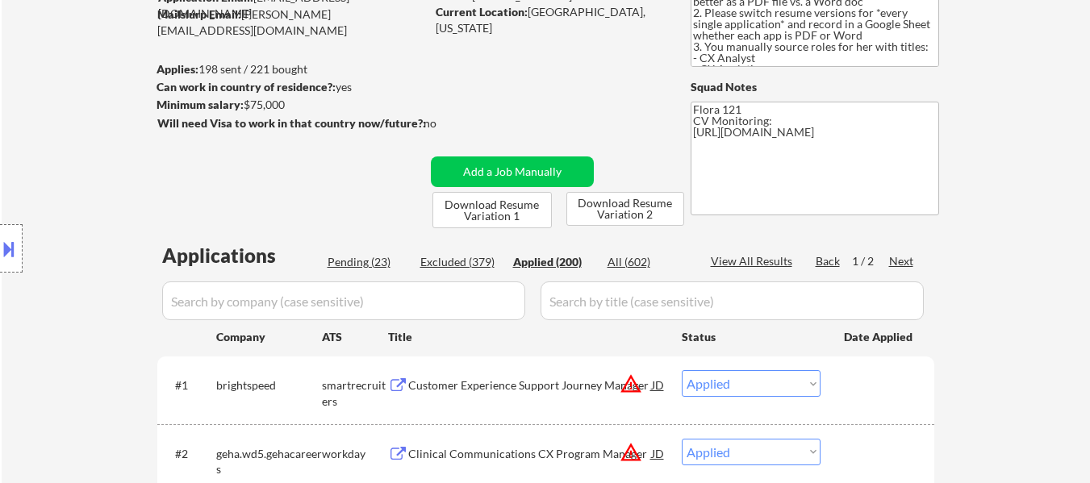
select select ""applied""
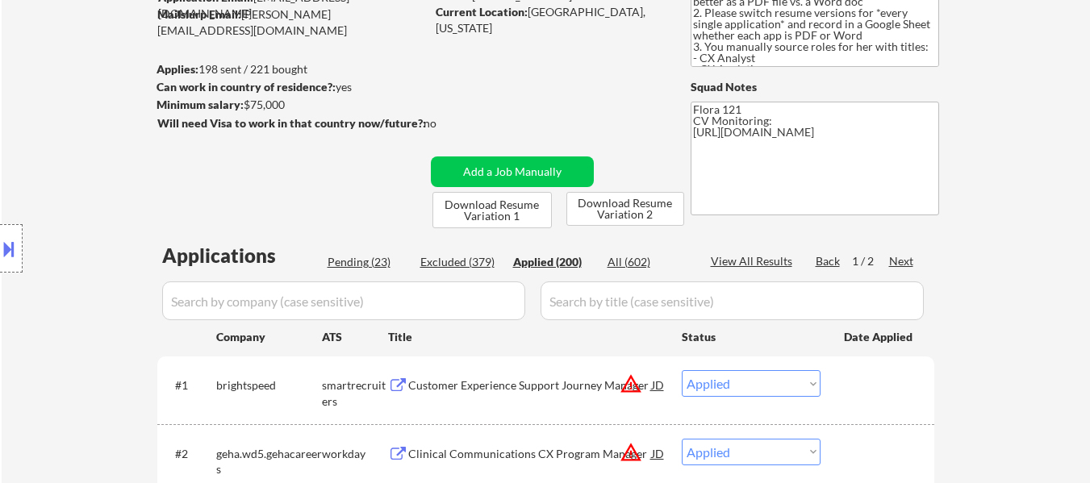
select select ""applied""
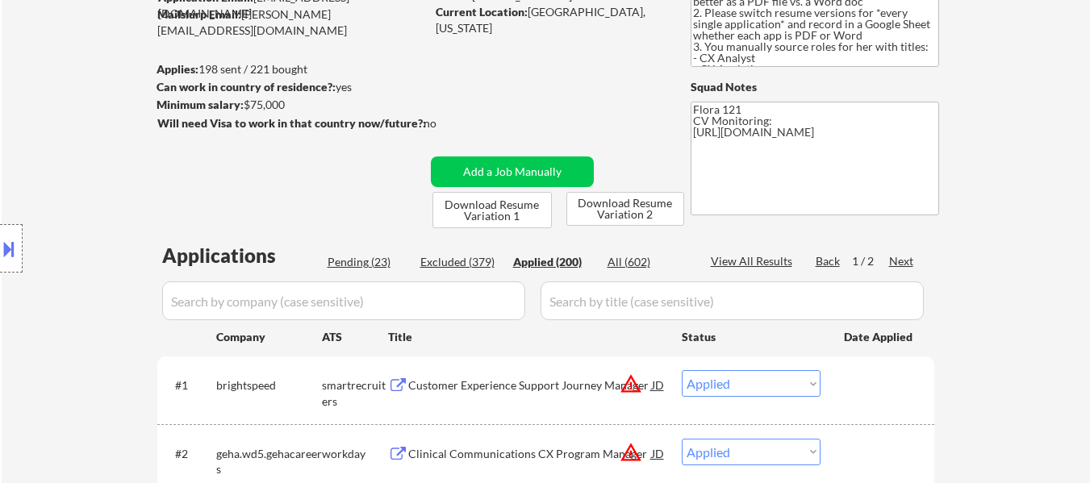
select select ""applied""
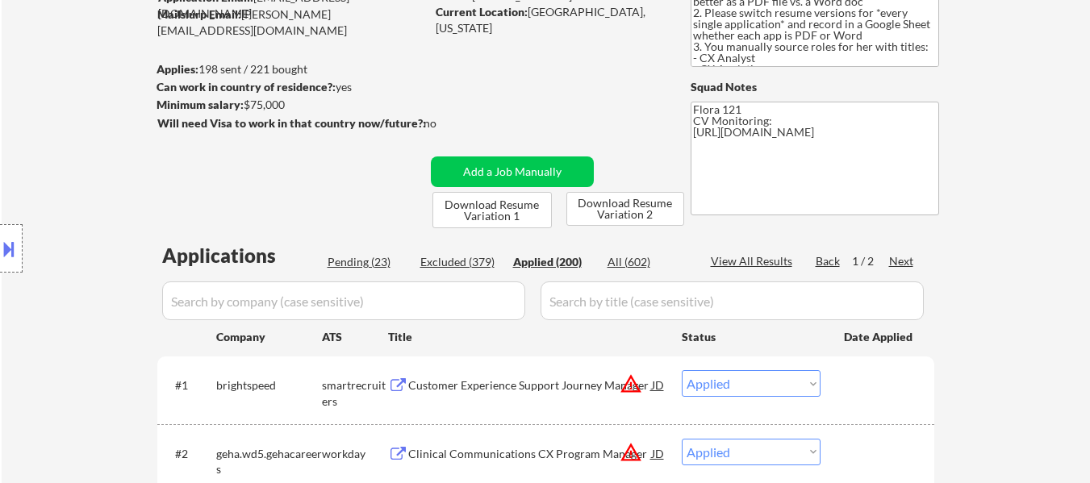
select select ""applied""
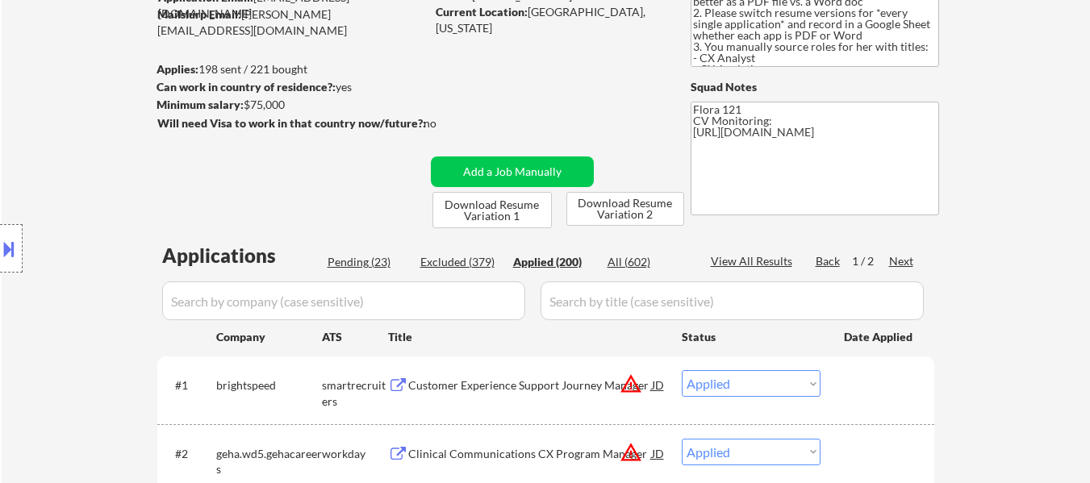
select select ""applied""
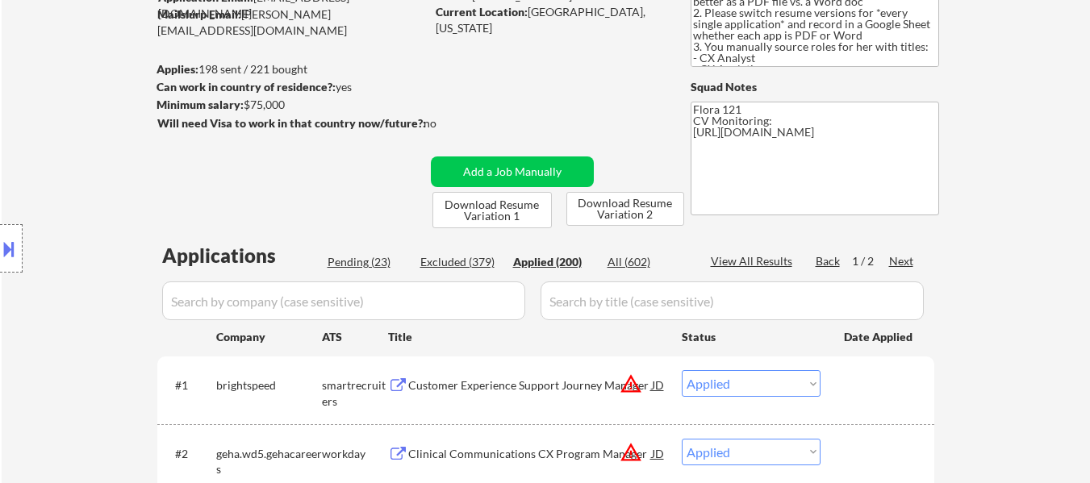
select select ""applied""
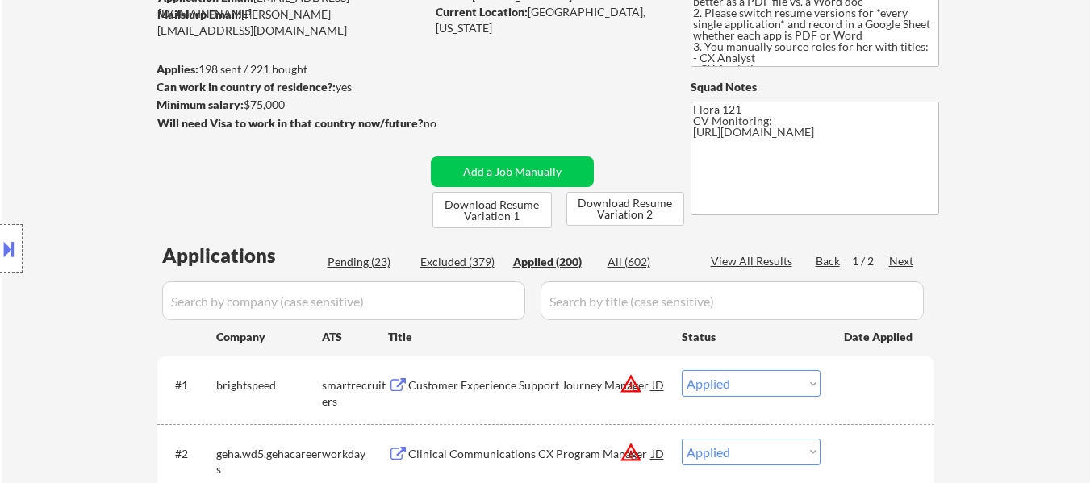
select select ""applied""
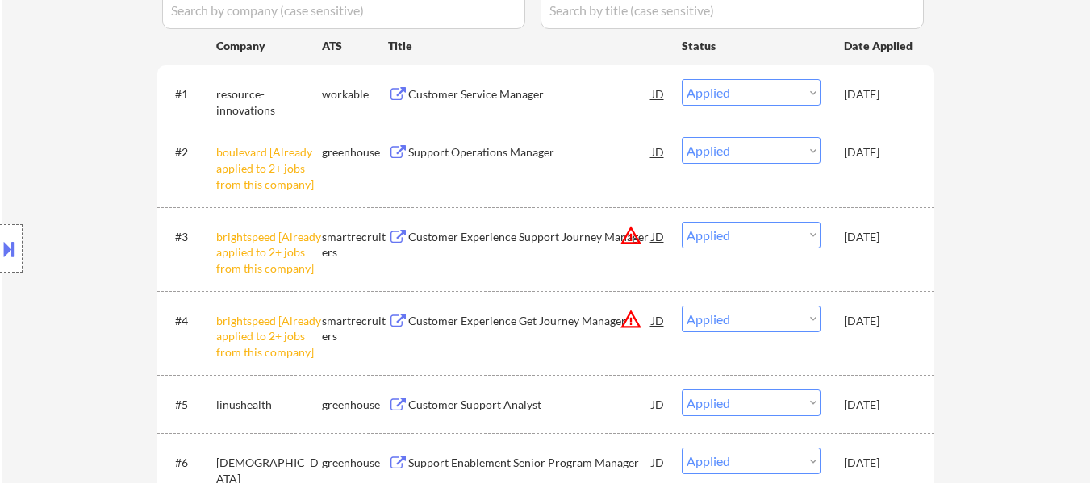
scroll to position [403, 0]
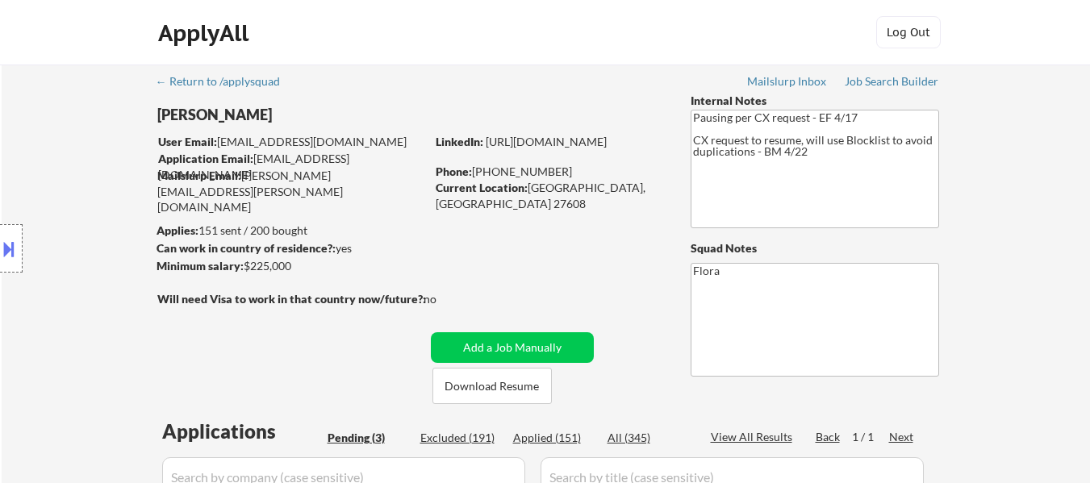
select select ""pending""
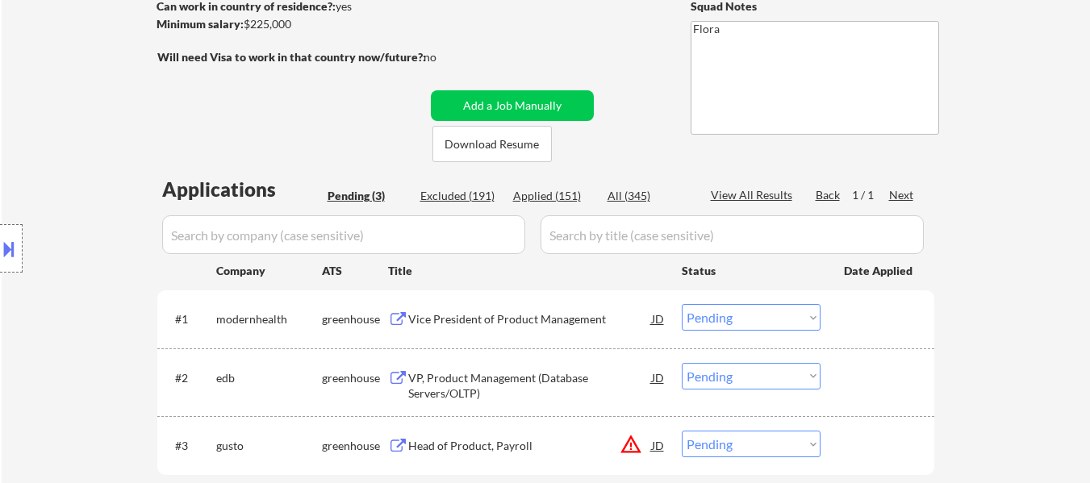
scroll to position [242, 0]
click at [506, 144] on button "Download Resume" at bounding box center [491, 144] width 119 height 36
click at [18, 253] on div at bounding box center [11, 248] width 23 height 48
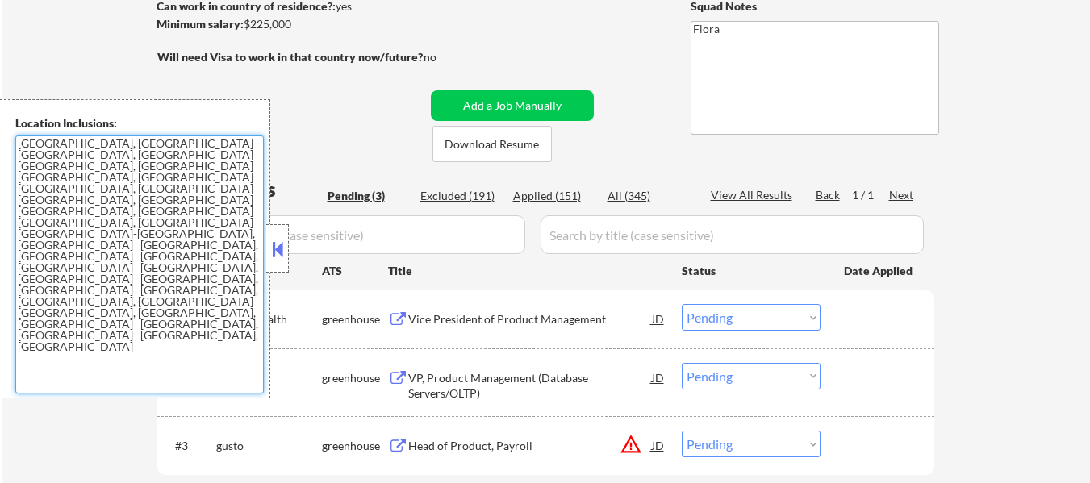
click at [211, 182] on textarea "[GEOGRAPHIC_DATA], [GEOGRAPHIC_DATA] [GEOGRAPHIC_DATA], [GEOGRAPHIC_DATA] [GEOG…" at bounding box center [139, 265] width 249 height 258
click at [224, 175] on textarea "[GEOGRAPHIC_DATA], [GEOGRAPHIC_DATA] [GEOGRAPHIC_DATA], [GEOGRAPHIC_DATA] [GEOG…" at bounding box center [139, 265] width 249 height 258
click at [274, 249] on button at bounding box center [278, 249] width 18 height 24
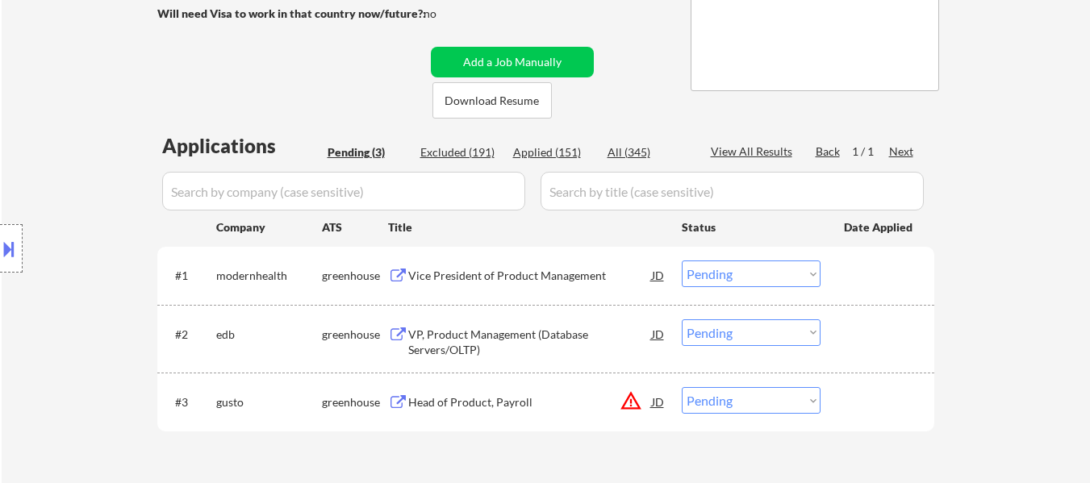
scroll to position [323, 0]
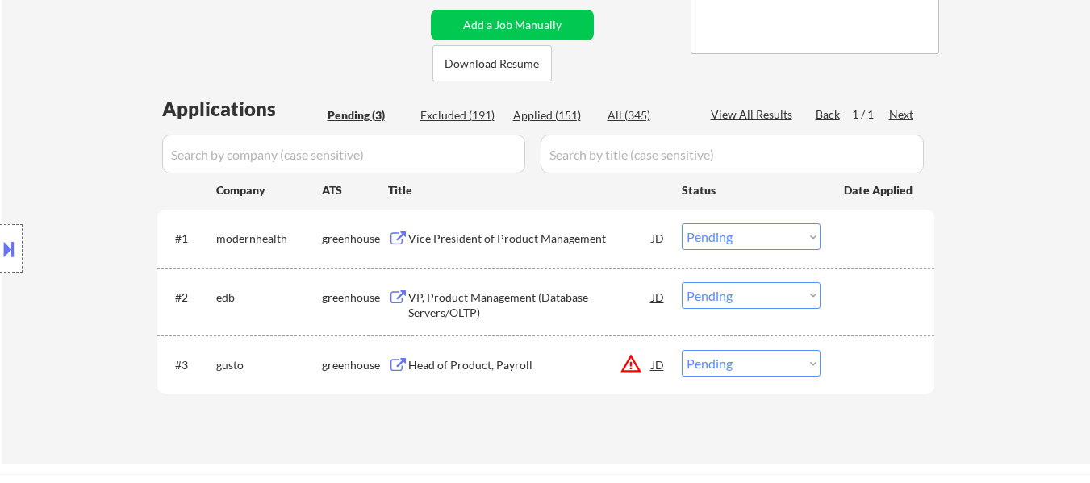
click at [541, 242] on div "Vice President of Product Management" at bounding box center [530, 239] width 244 height 16
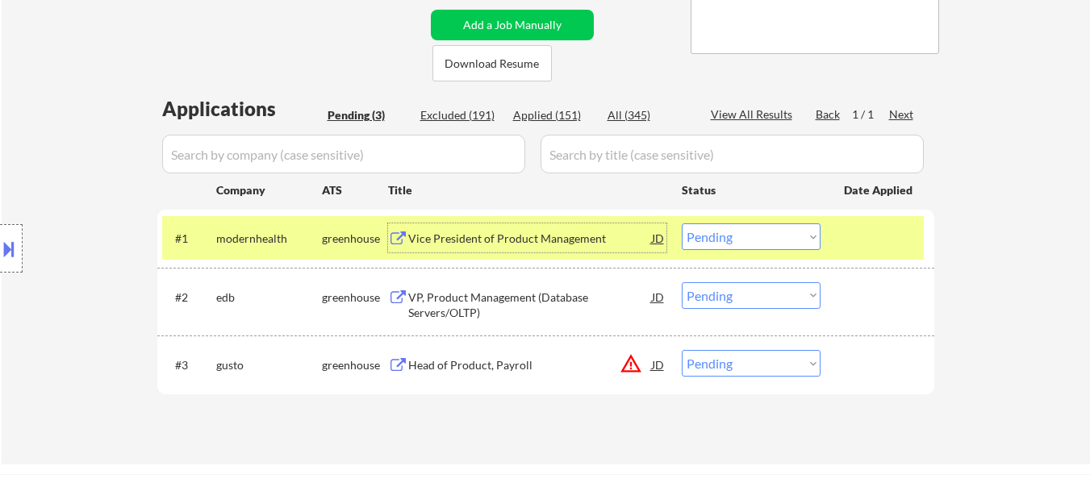
click at [544, 299] on div "VP, Product Management (Database Servers/OLTP)" at bounding box center [530, 305] width 244 height 31
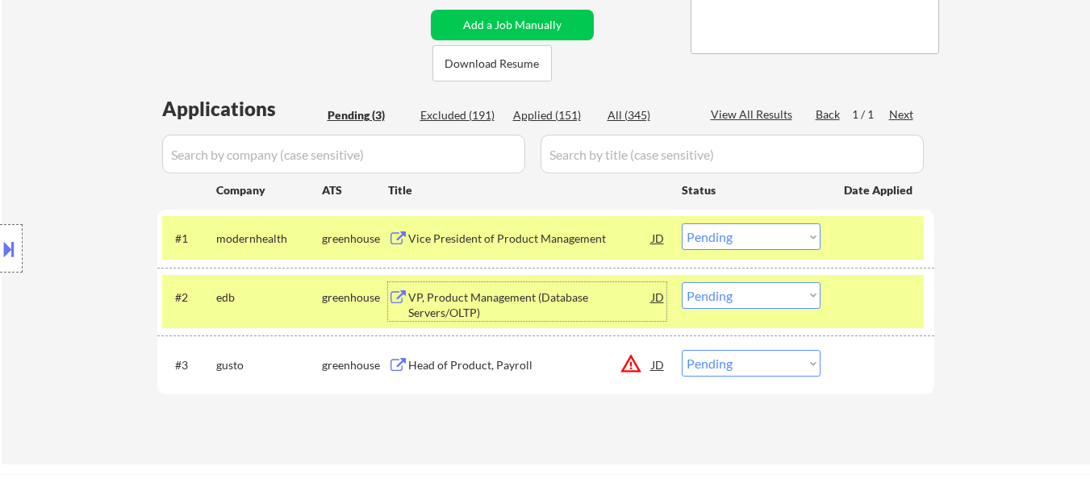
click at [508, 366] on div "Head of Product, Payroll" at bounding box center [530, 365] width 244 height 16
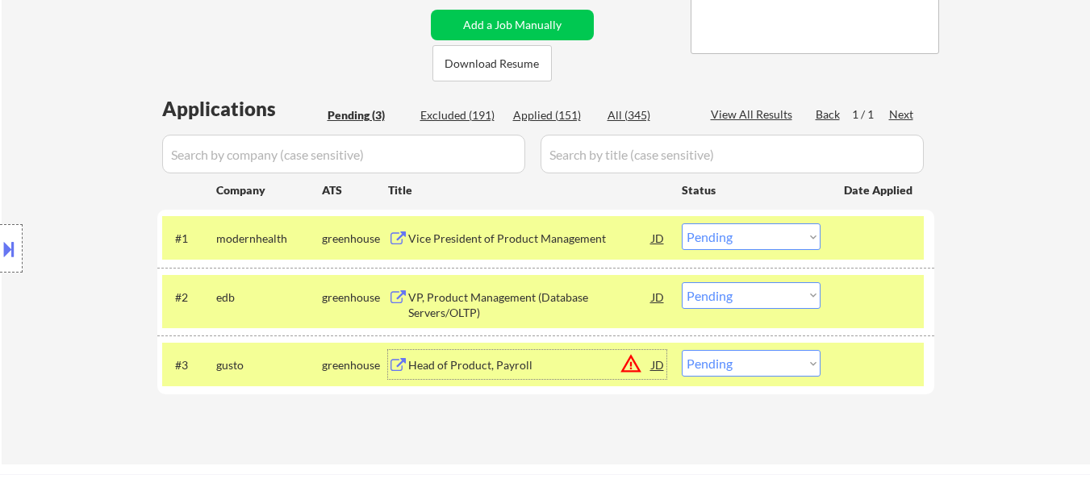
click at [732, 240] on select "Choose an option... Pending Applied Excluded (Questions) Excluded (Expired) Exc…" at bounding box center [751, 237] width 139 height 27
click at [682, 224] on select "Choose an option... Pending Applied Excluded (Questions) Excluded (Expired) Exc…" at bounding box center [751, 237] width 139 height 27
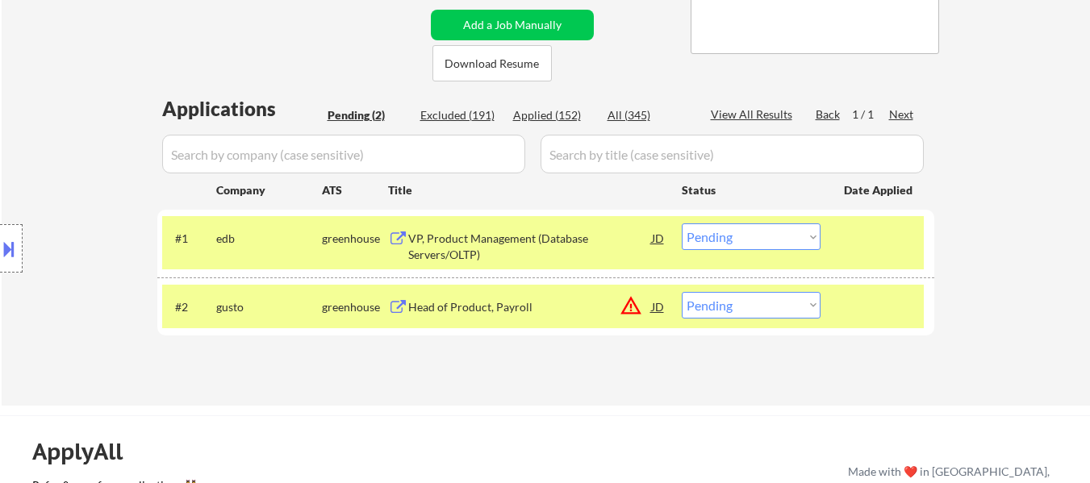
click at [745, 241] on select "Choose an option... Pending Applied Excluded (Questions) Excluded (Expired) Exc…" at bounding box center [751, 237] width 139 height 27
click at [682, 224] on select "Choose an option... Pending Applied Excluded (Questions) Excluded (Expired) Exc…" at bounding box center [751, 237] width 139 height 27
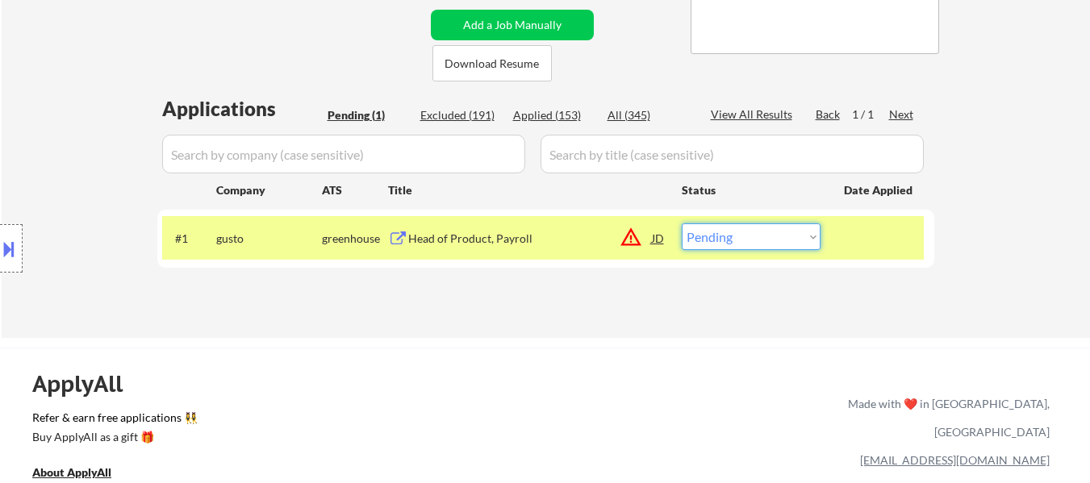
click at [775, 240] on select "Choose an option... Pending Applied Excluded (Questions) Excluded (Expired) Exc…" at bounding box center [751, 237] width 139 height 27
select select ""applied""
click at [682, 224] on select "Choose an option... Pending Applied Excluded (Questions) Excluded (Expired) Exc…" at bounding box center [751, 237] width 139 height 27
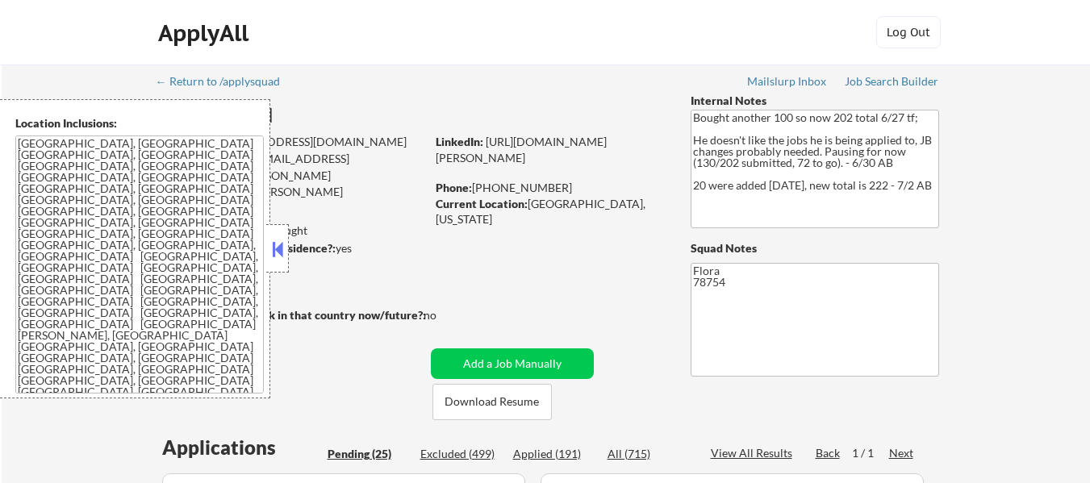
select select ""pending""
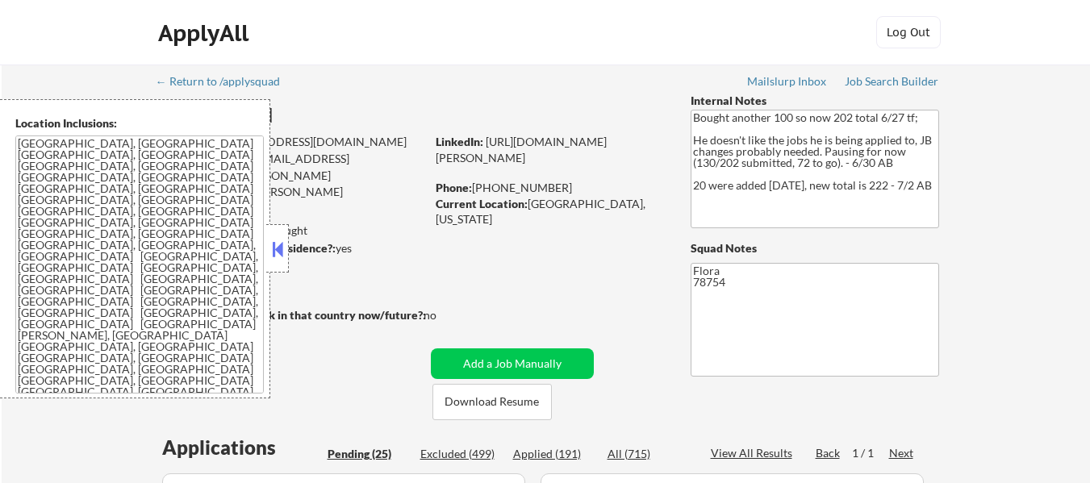
select select ""pending""
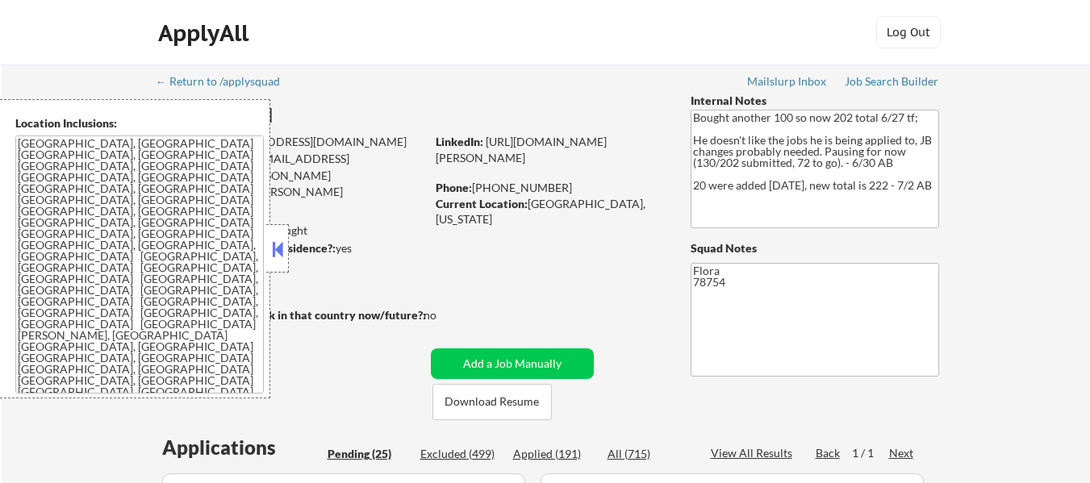
select select ""pending""
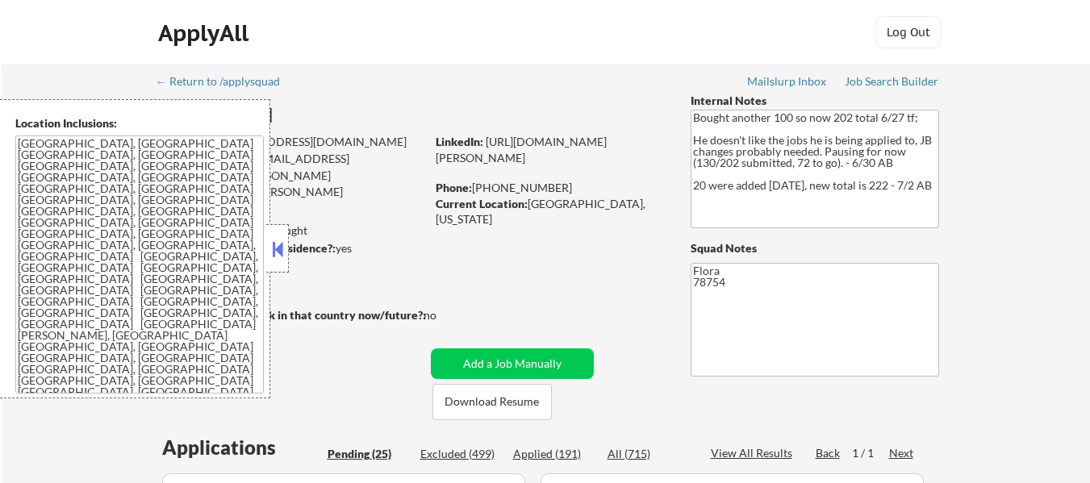
select select ""pending""
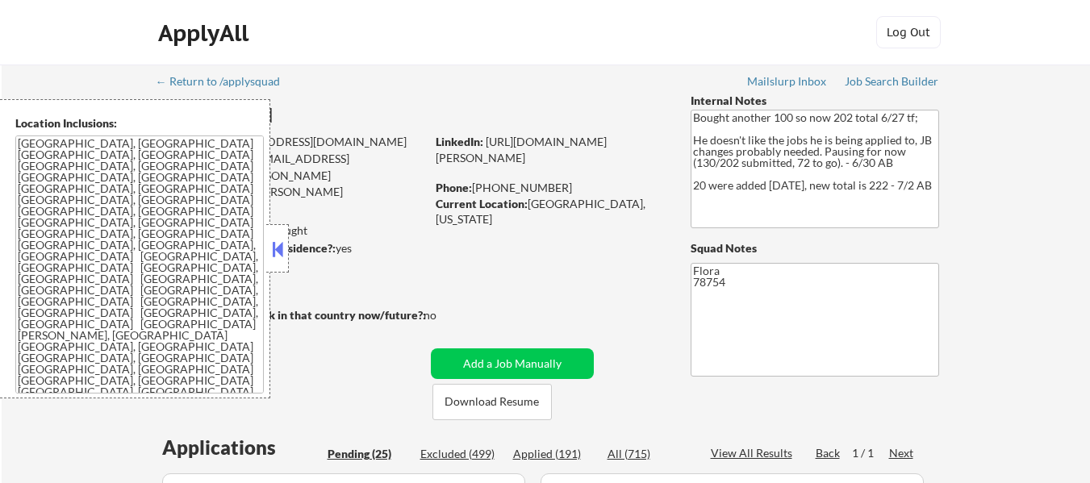
select select ""pending""
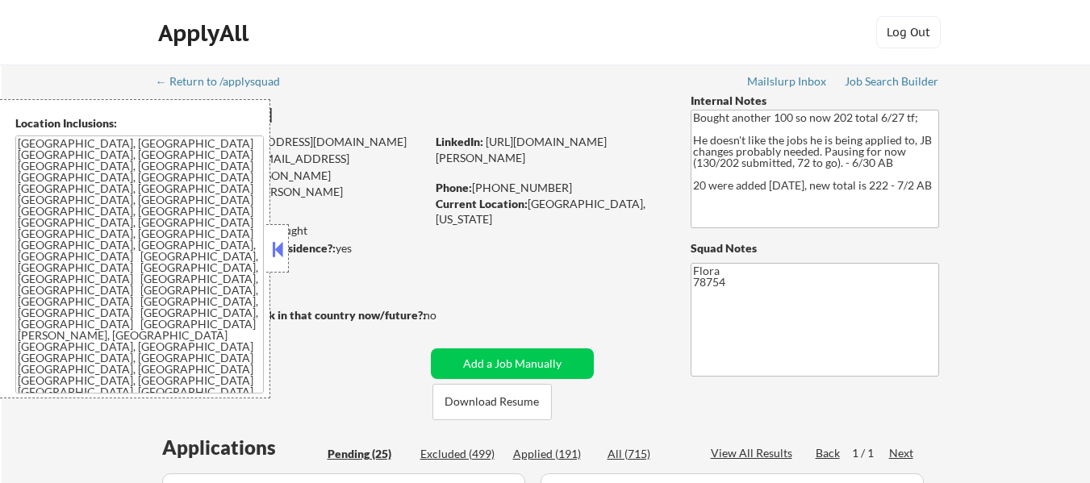
scroll to position [81, 0]
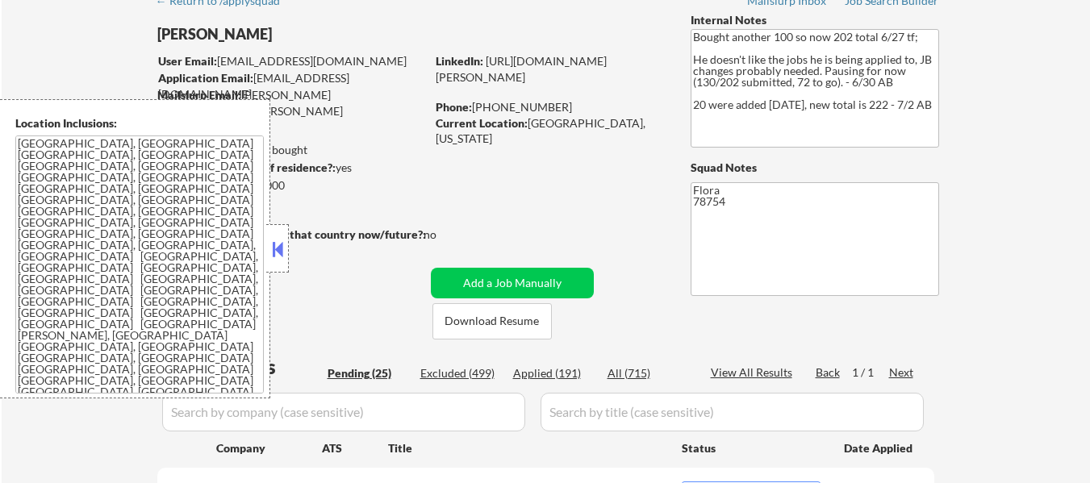
click at [278, 241] on button at bounding box center [278, 249] width 18 height 24
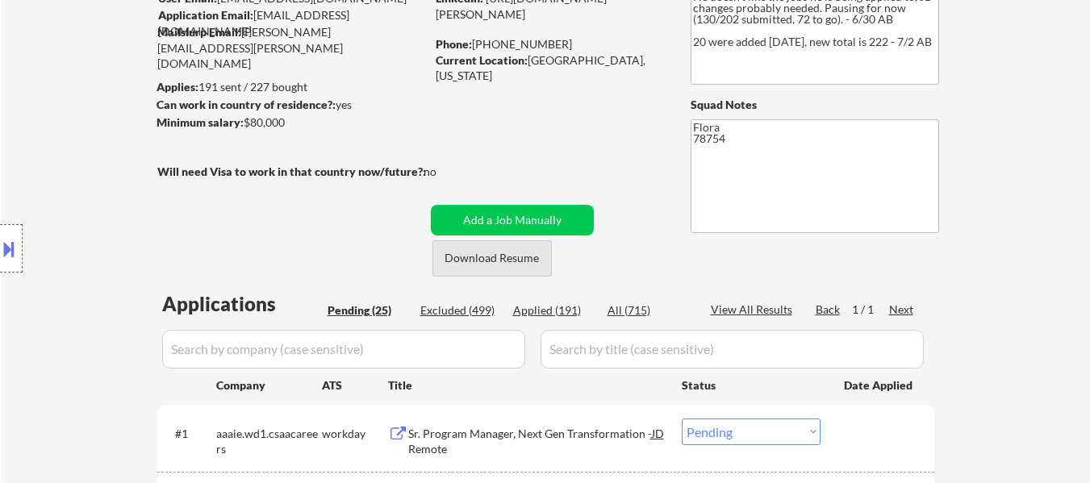
scroll to position [161, 0]
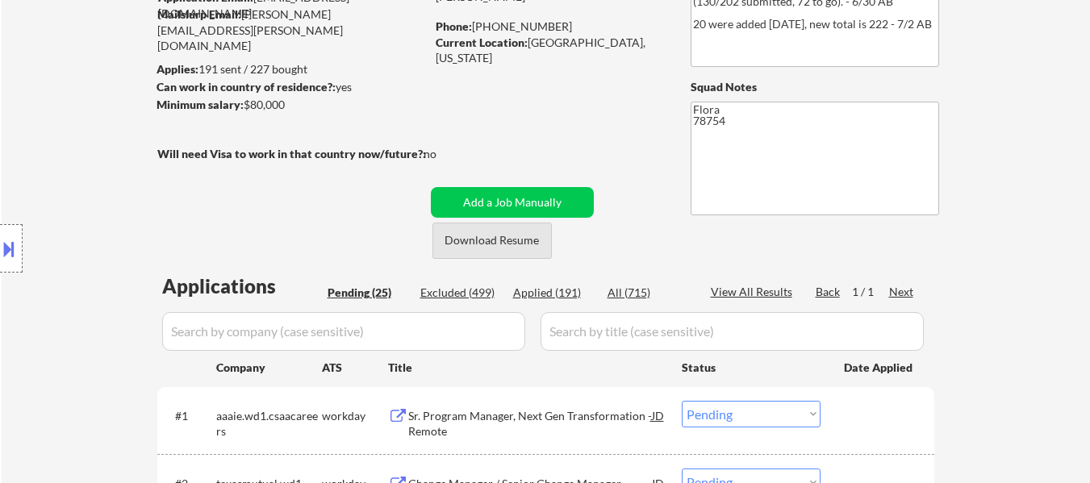
click at [489, 245] on button "Download Resume" at bounding box center [491, 241] width 119 height 36
click at [16, 246] on button at bounding box center [9, 249] width 18 height 27
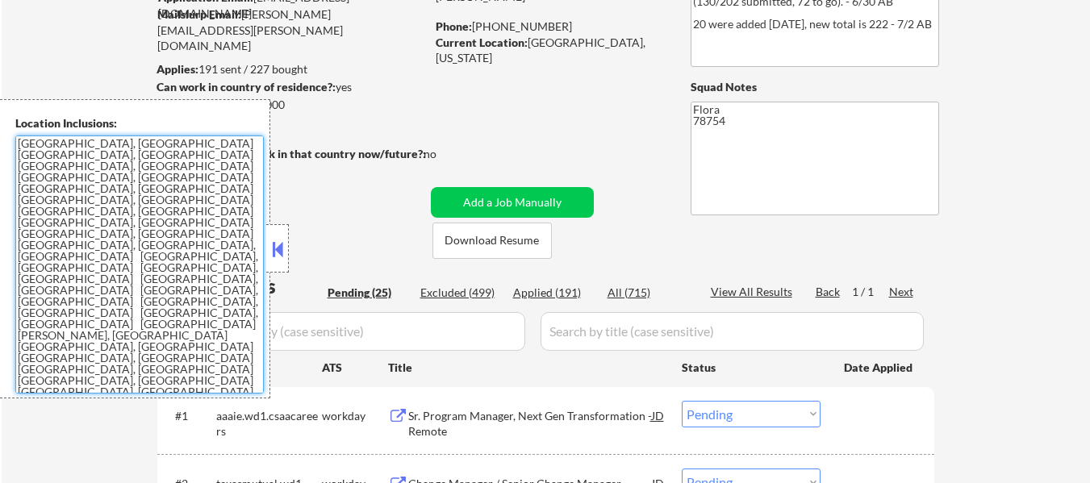
click at [145, 249] on textarea "[GEOGRAPHIC_DATA], [GEOGRAPHIC_DATA] [GEOGRAPHIC_DATA], [GEOGRAPHIC_DATA] [GEOG…" at bounding box center [139, 265] width 249 height 258
click at [150, 246] on textarea "[GEOGRAPHIC_DATA], [GEOGRAPHIC_DATA] [GEOGRAPHIC_DATA], [GEOGRAPHIC_DATA] [GEOG…" at bounding box center [139, 265] width 249 height 258
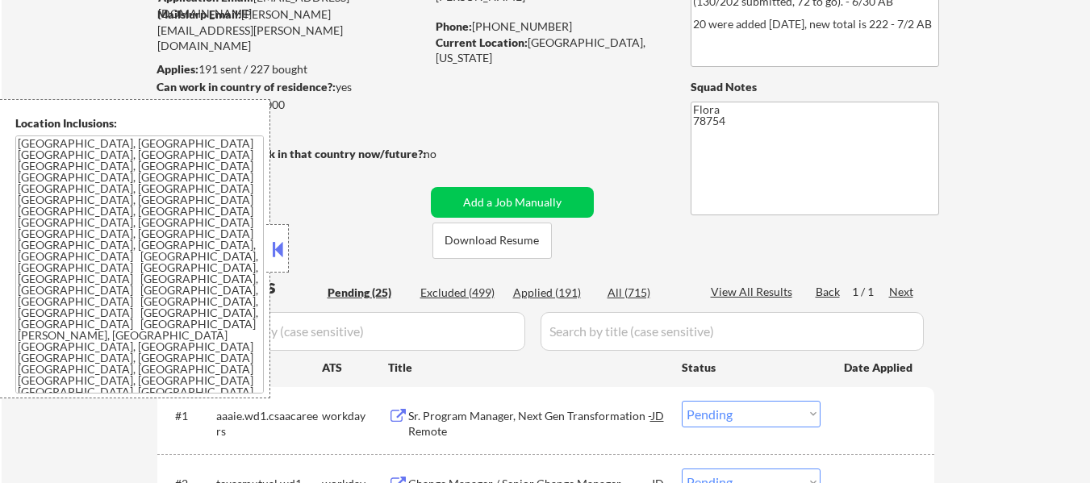
click at [279, 249] on button at bounding box center [278, 249] width 18 height 24
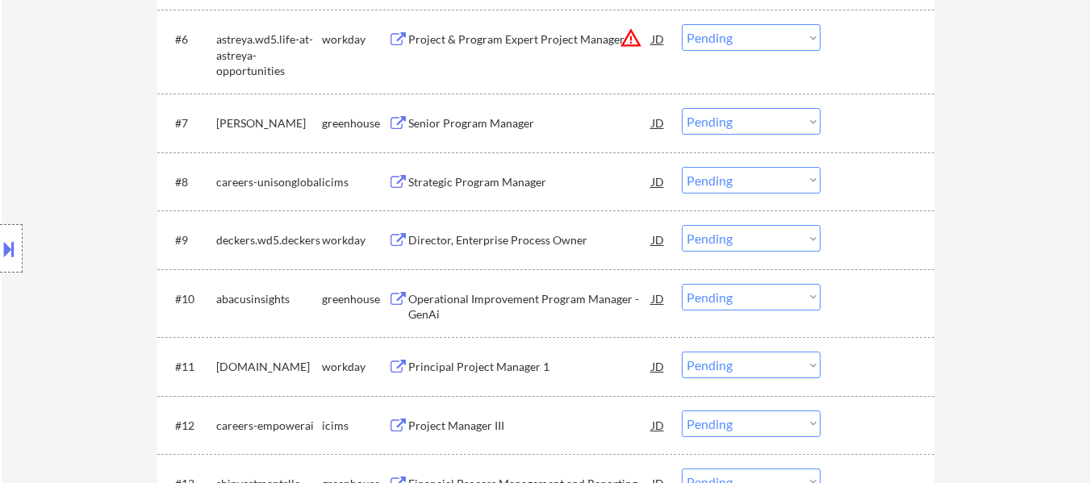
scroll to position [888, 0]
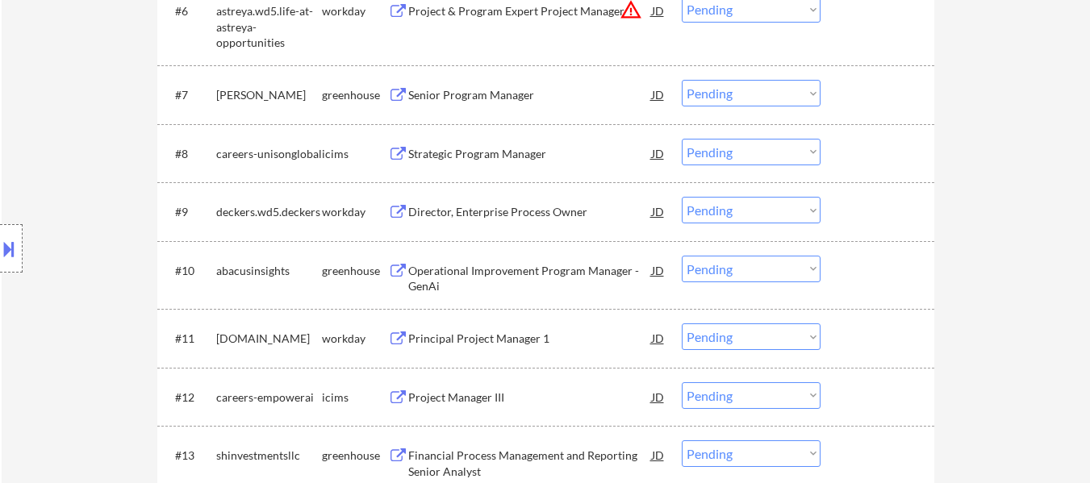
click at [512, 90] on div "Senior Program Manager" at bounding box center [530, 95] width 244 height 16
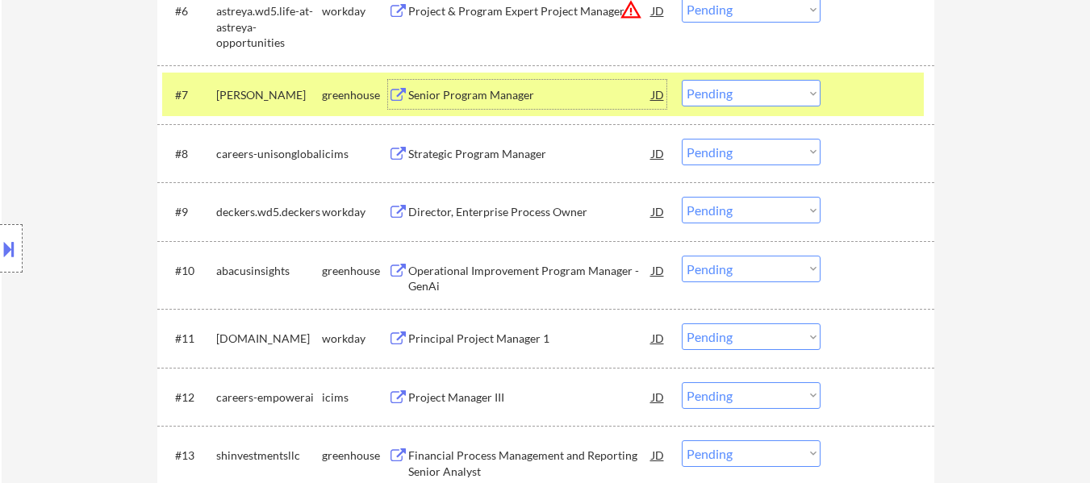
click at [474, 274] on div "Operational Improvement Program Manager - GenAi" at bounding box center [530, 278] width 244 height 31
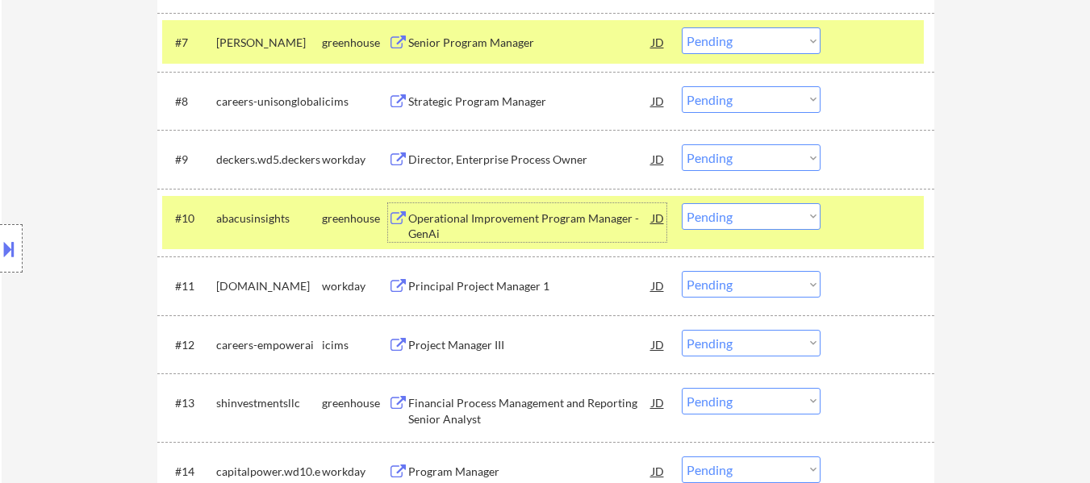
scroll to position [968, 0]
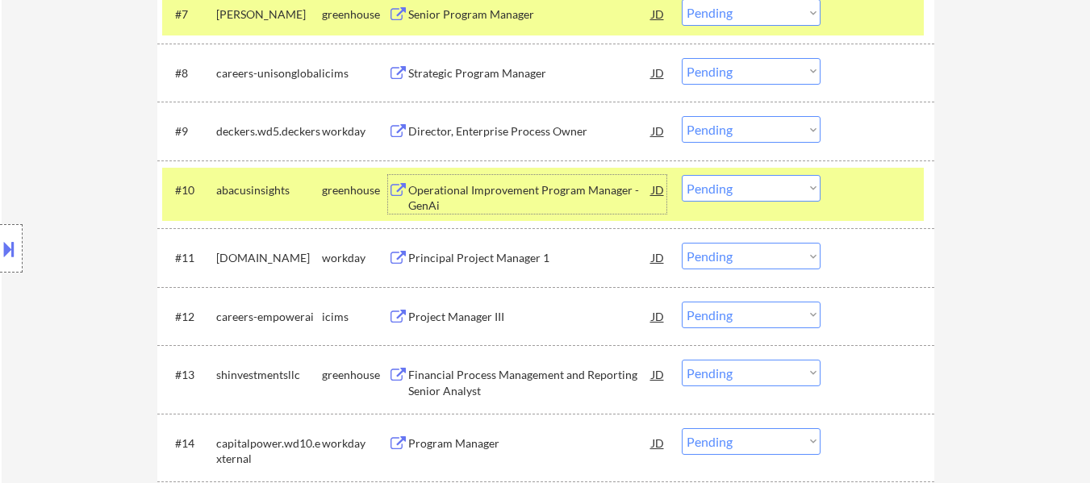
click at [520, 369] on div "Financial Process Management and Reporting Senior Analyst" at bounding box center [530, 382] width 244 height 31
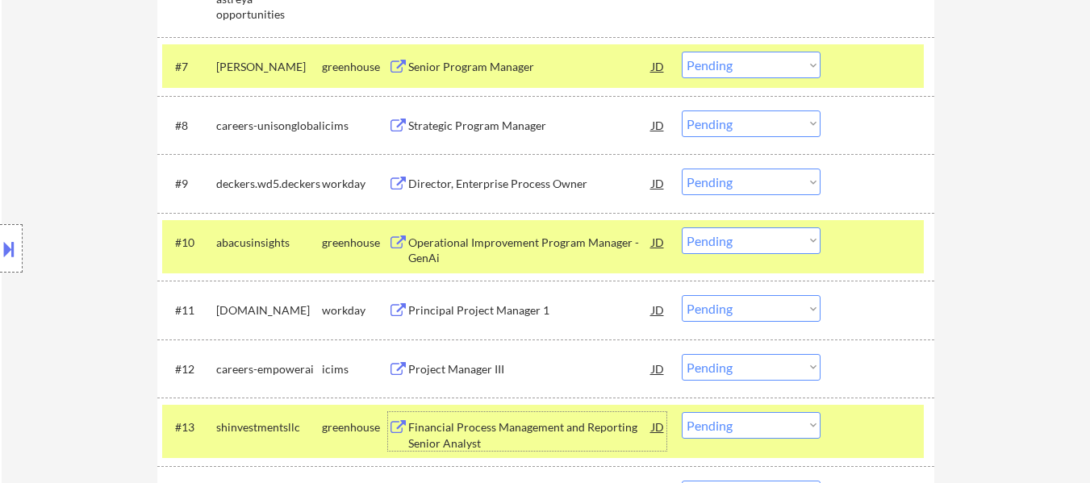
scroll to position [888, 0]
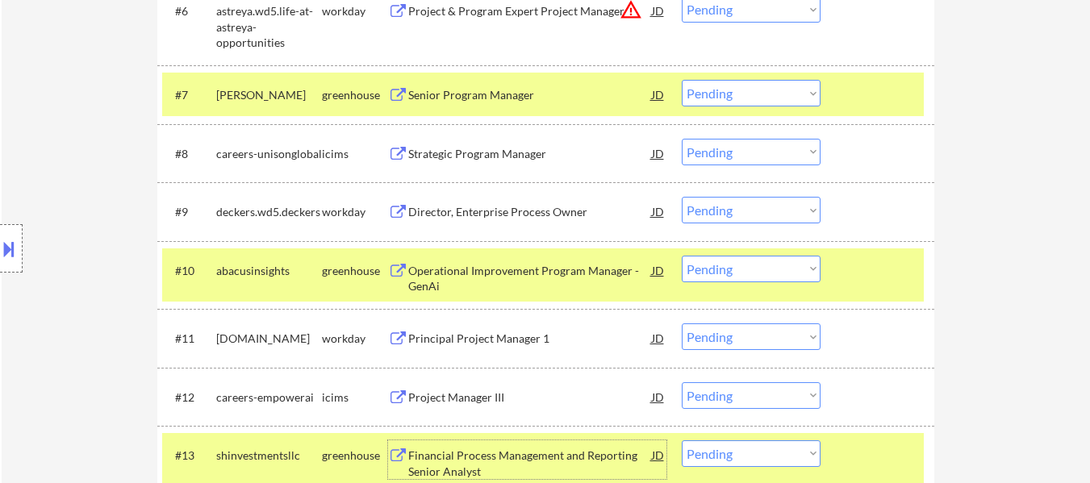
click at [730, 90] on select "Choose an option... Pending Applied Excluded (Questions) Excluded (Expired) Exc…" at bounding box center [751, 93] width 139 height 27
click at [682, 80] on select "Choose an option... Pending Applied Excluded (Questions) Excluded (Expired) Exc…" at bounding box center [751, 93] width 139 height 27
select select ""pending""
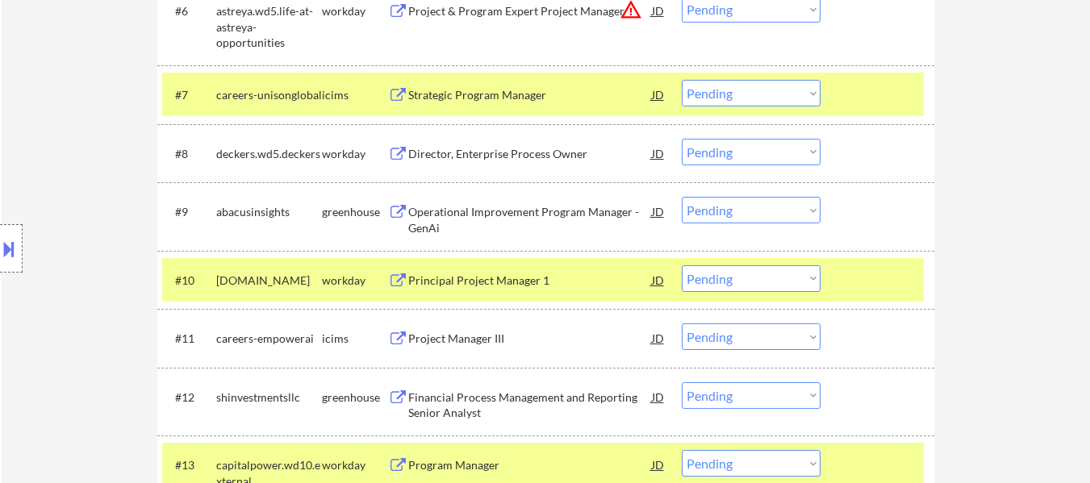
click at [756, 208] on select "Choose an option... Pending Applied Excluded (Questions) Excluded (Expired) Exc…" at bounding box center [751, 210] width 139 height 27
click at [682, 197] on select "Choose an option... Pending Applied Excluded (Questions) Excluded (Expired) Exc…" at bounding box center [751, 210] width 139 height 27
select select ""pending""
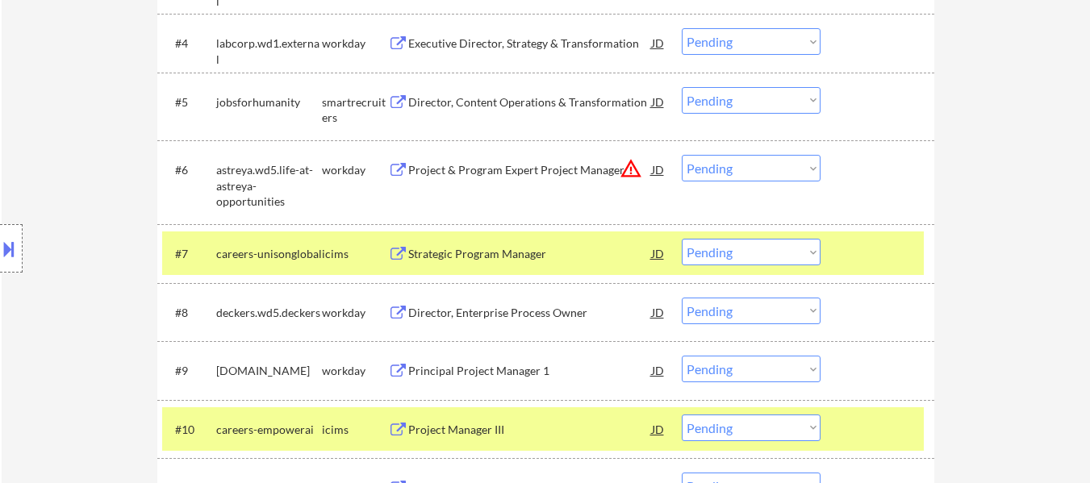
scroll to position [726, 0]
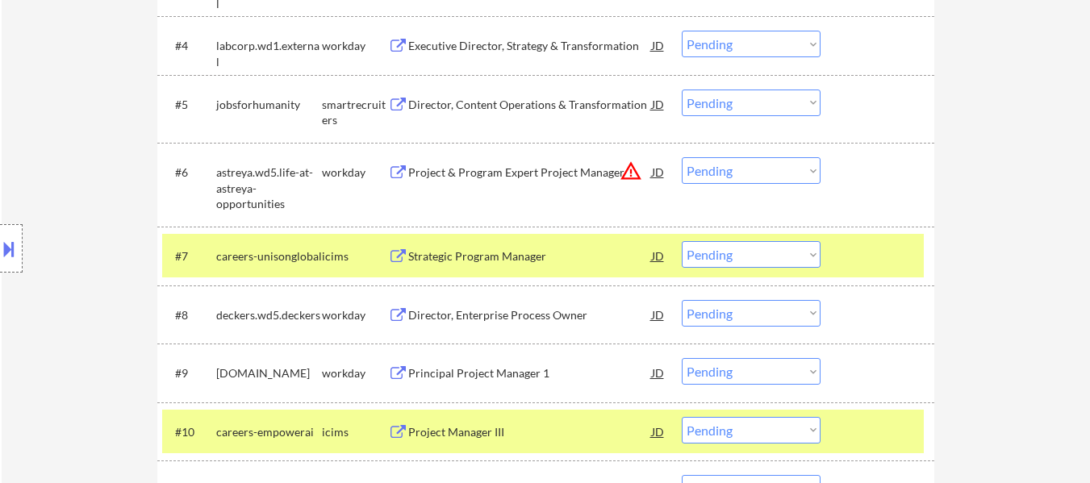
click at [888, 253] on div at bounding box center [879, 255] width 71 height 29
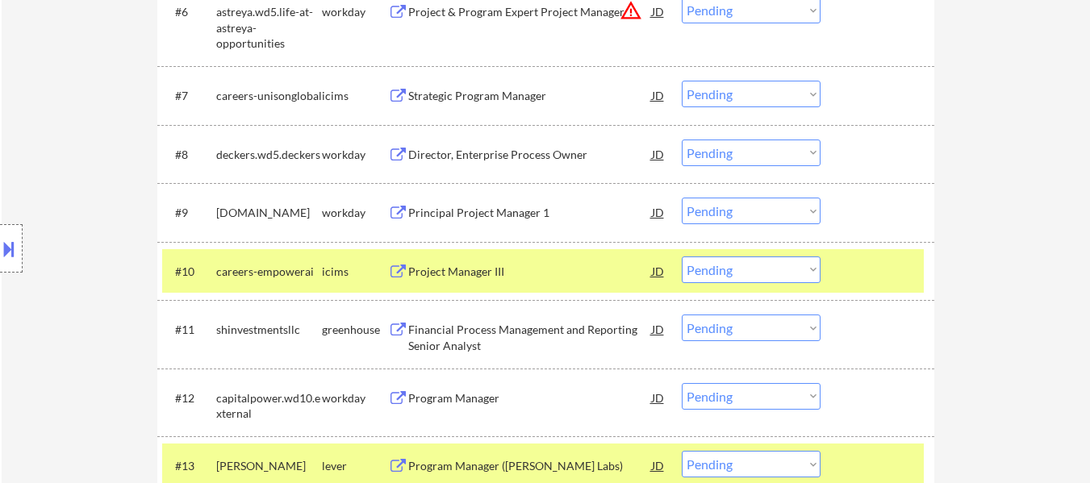
scroll to position [888, 0]
click at [868, 267] on div at bounding box center [879, 270] width 71 height 29
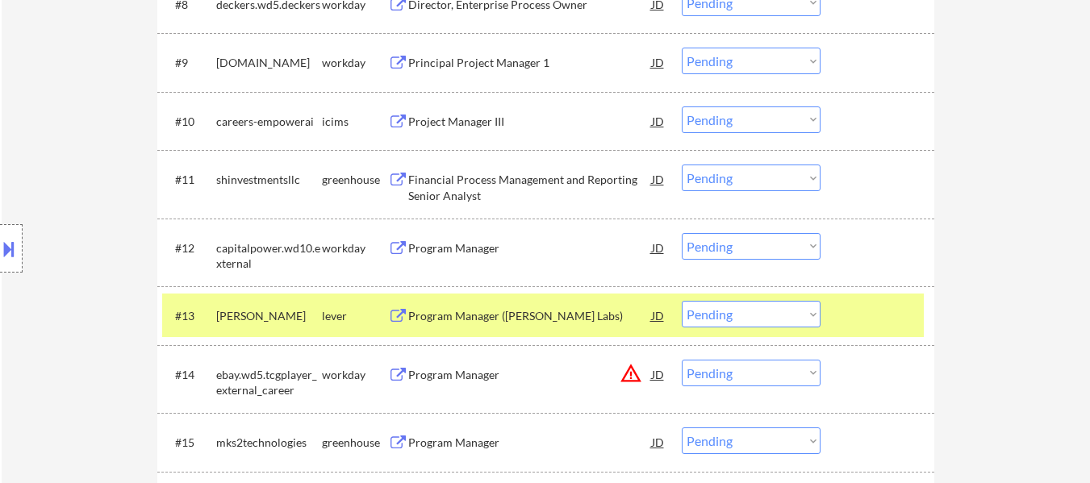
scroll to position [1049, 0]
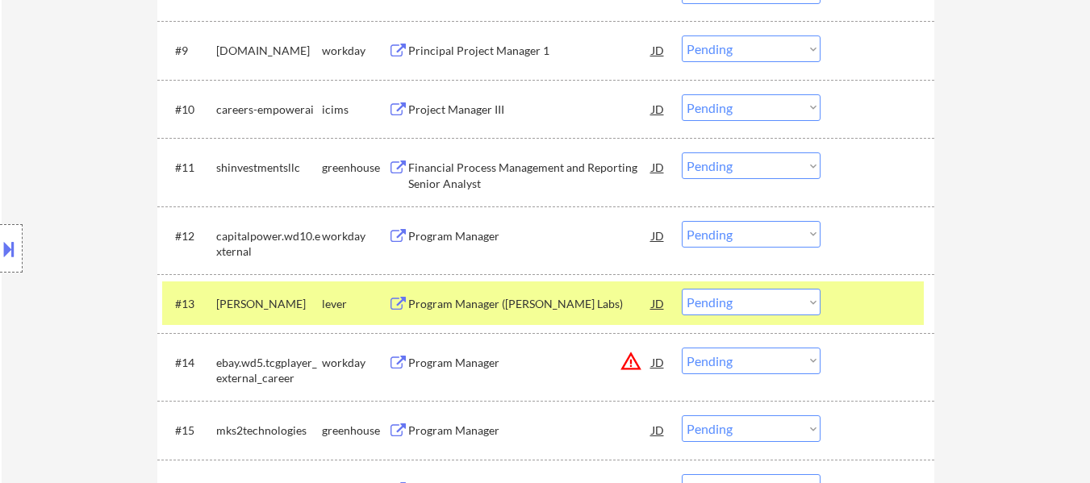
click at [863, 277] on div "#13 nava lever Program Manager (Nava Labs) JD Choose an option... Pending Appli…" at bounding box center [545, 303] width 777 height 58
click at [866, 308] on div at bounding box center [879, 303] width 71 height 29
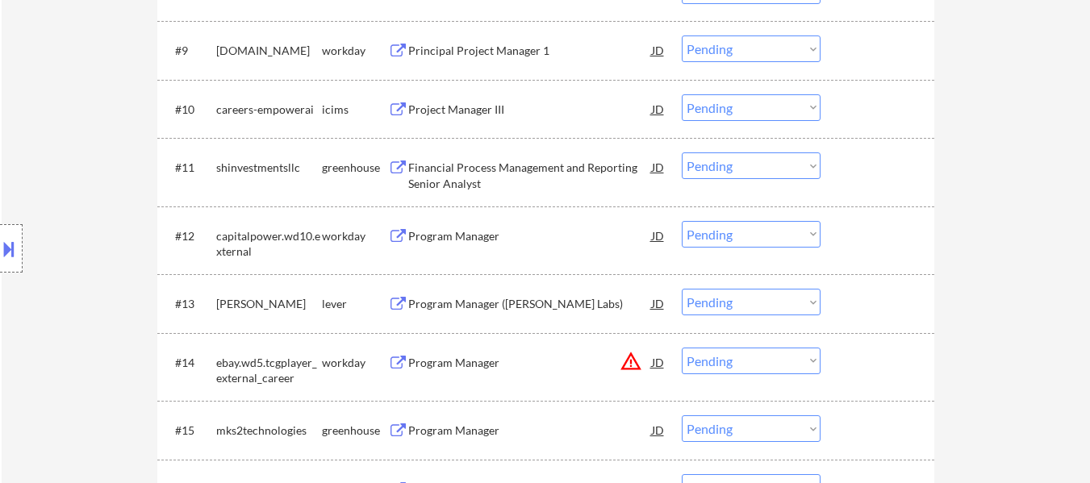
click at [536, 165] on div "Financial Process Management and Reporting Senior Analyst" at bounding box center [530, 175] width 244 height 31
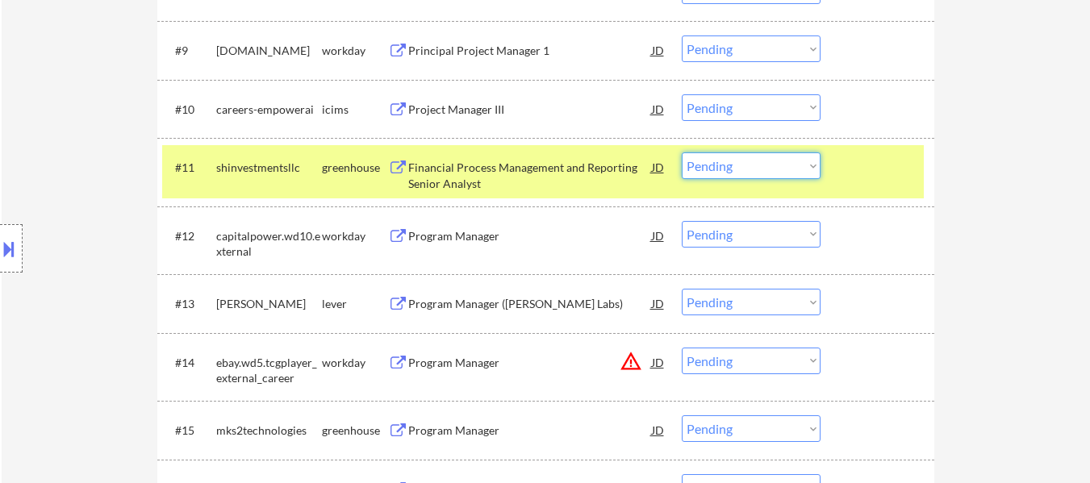
drag, startPoint x: 808, startPoint y: 169, endPoint x: 808, endPoint y: 178, distance: 8.9
click at [808, 169] on select "Choose an option... Pending Applied Excluded (Questions) Excluded (Expired) Exc…" at bounding box center [751, 165] width 139 height 27
click at [682, 152] on select "Choose an option... Pending Applied Excluded (Questions) Excluded (Expired) Exc…" at bounding box center [751, 165] width 139 height 27
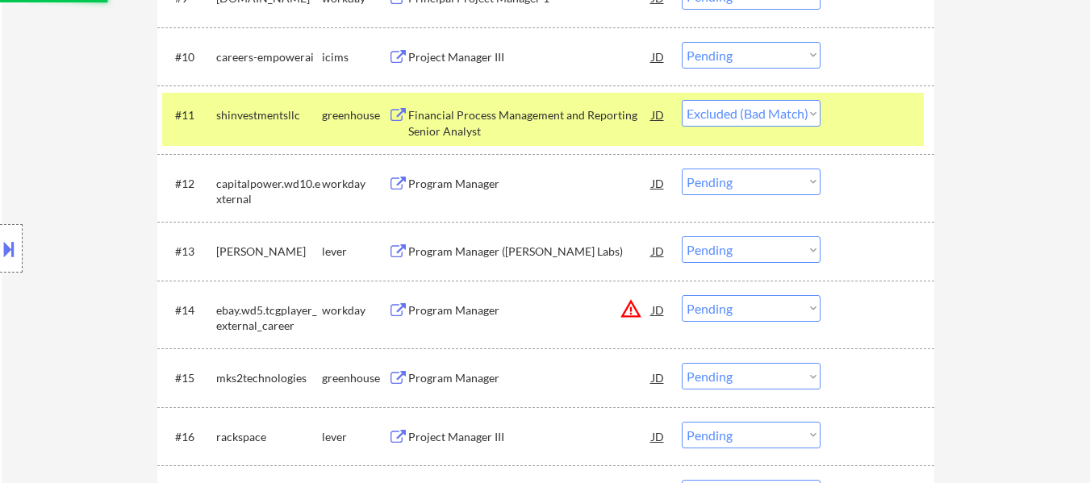
scroll to position [1130, 0]
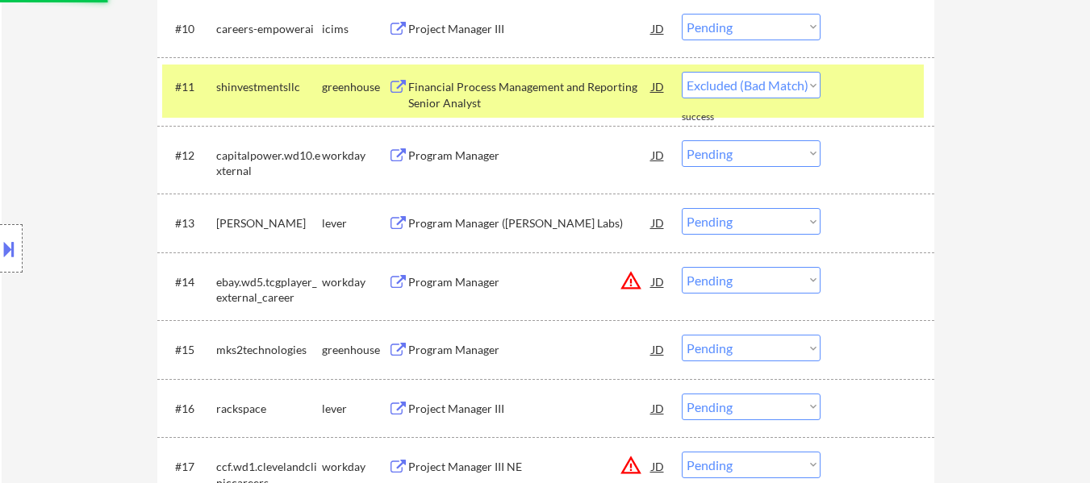
select select ""pending""
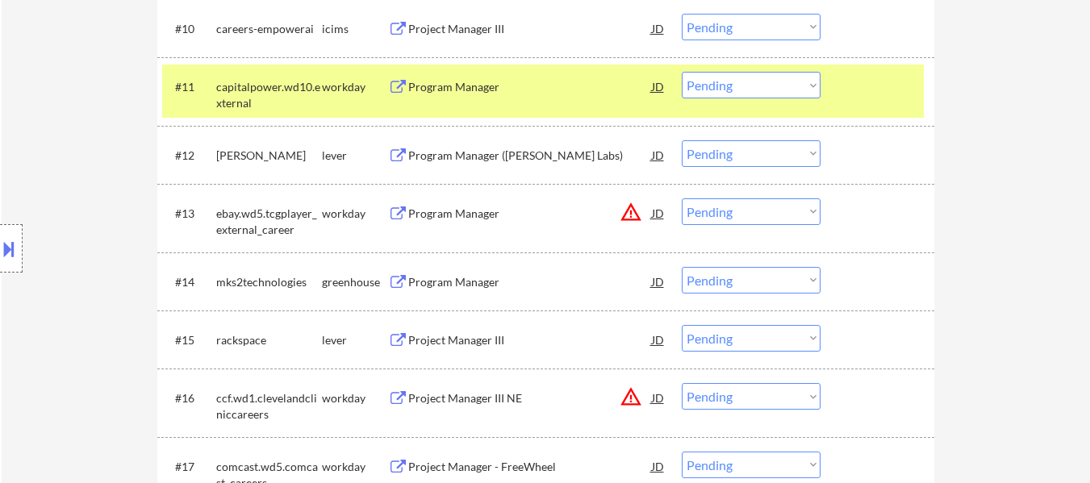
click at [897, 102] on div "#11 capitalpower.wd10.external workday Program Manager JD Choose an option... P…" at bounding box center [543, 91] width 762 height 53
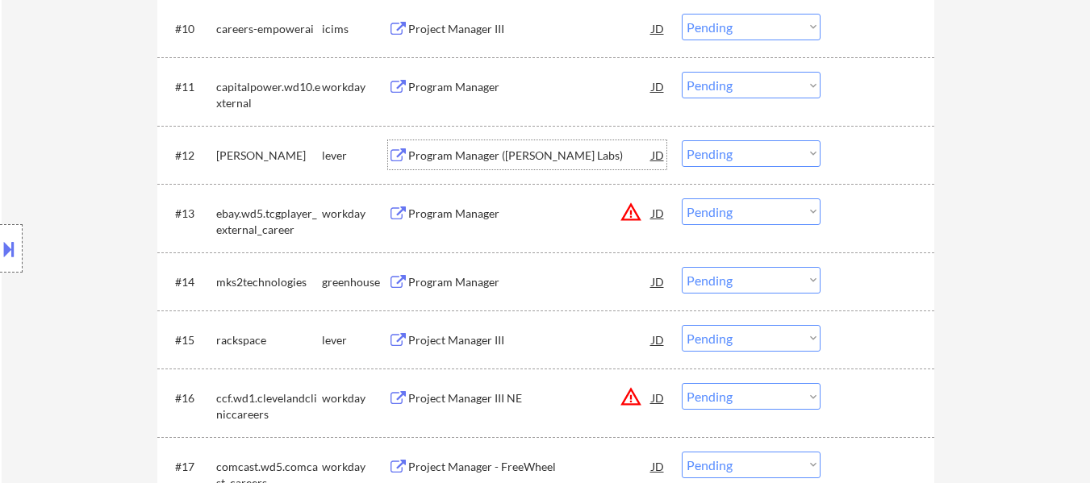
click at [520, 152] on div "Program Manager ([PERSON_NAME] Labs)" at bounding box center [530, 156] width 244 height 16
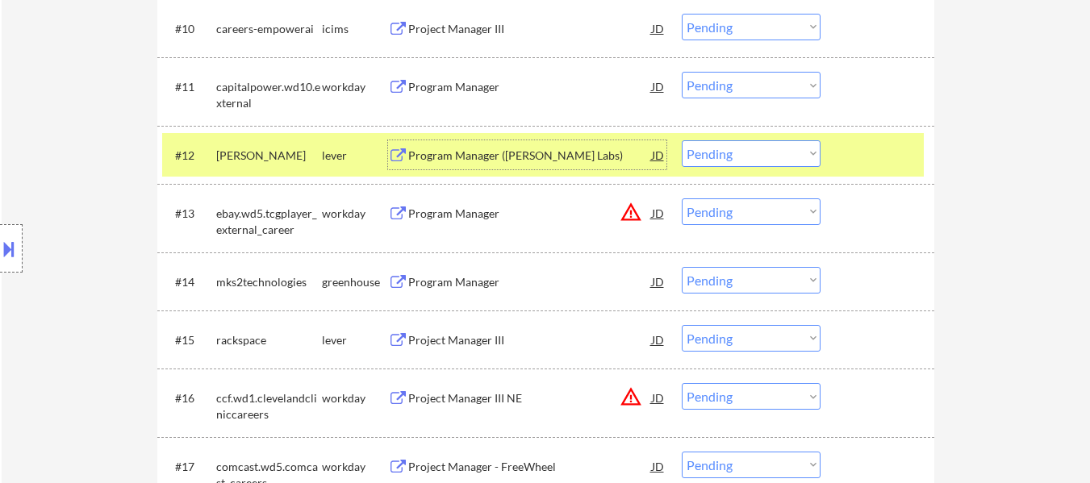
click at [469, 336] on div "Project Manager III" at bounding box center [530, 340] width 244 height 16
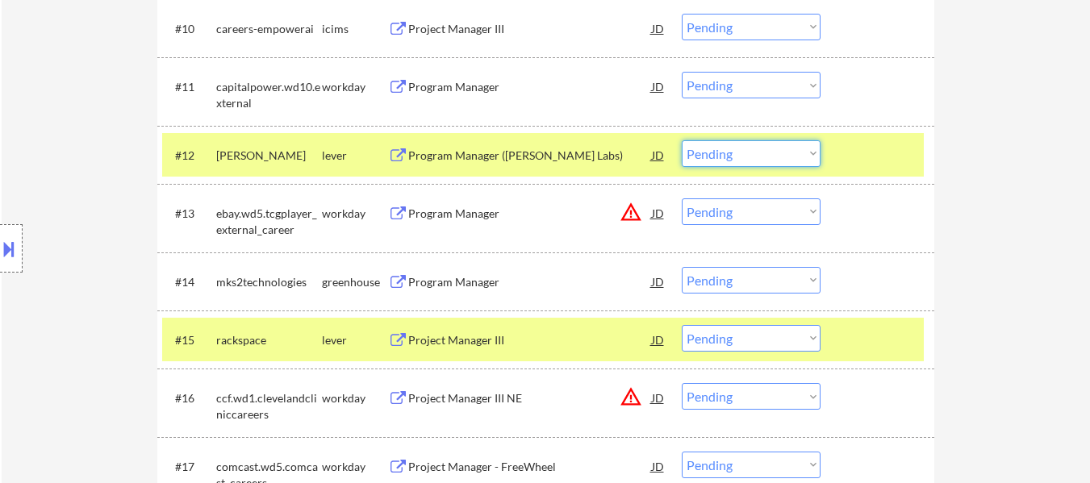
click at [789, 156] on select "Choose an option... Pending Applied Excluded (Questions) Excluded (Expired) Exc…" at bounding box center [751, 153] width 139 height 27
click at [682, 140] on select "Choose an option... Pending Applied Excluded (Questions) Excluded (Expired) Exc…" at bounding box center [751, 153] width 139 height 27
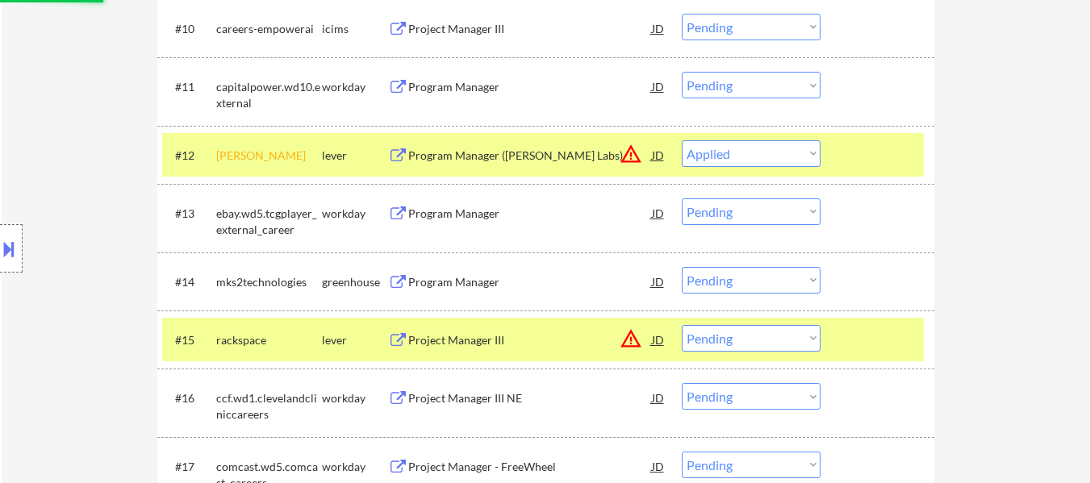
select select ""pending""
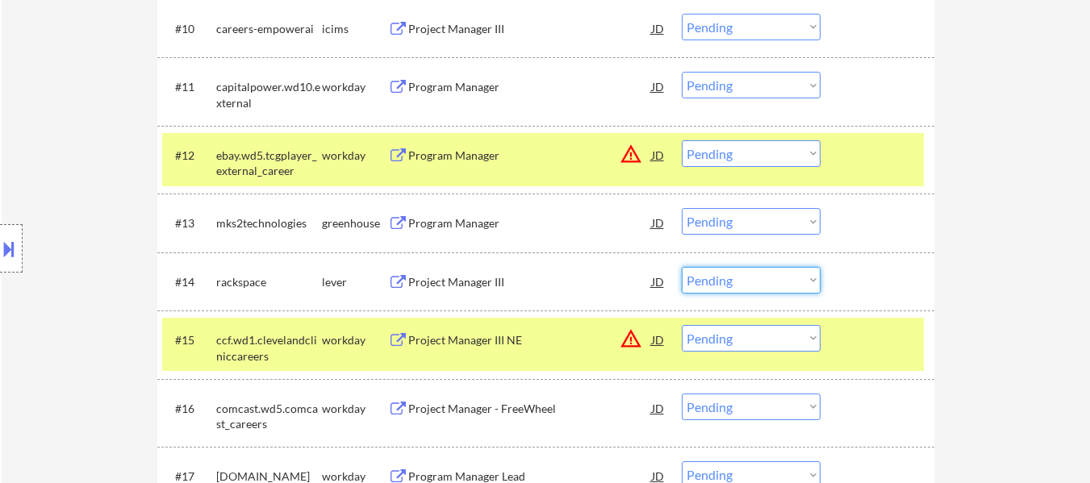
click at [776, 282] on select "Choose an option... Pending Applied Excluded (Questions) Excluded (Expired) Exc…" at bounding box center [751, 280] width 139 height 27
click at [682, 267] on select "Choose an option... Pending Applied Excluded (Questions) Excluded (Expired) Exc…" at bounding box center [751, 280] width 139 height 27
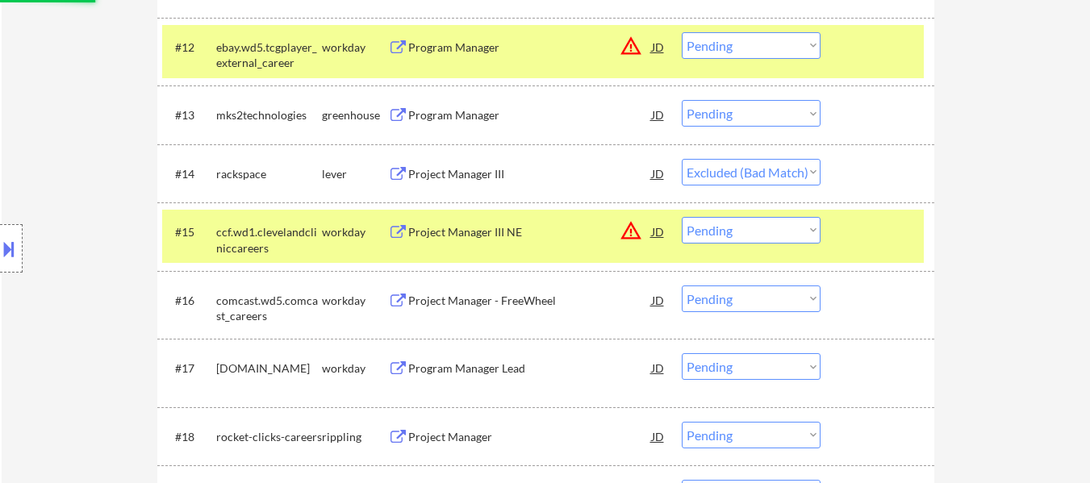
scroll to position [1291, 0]
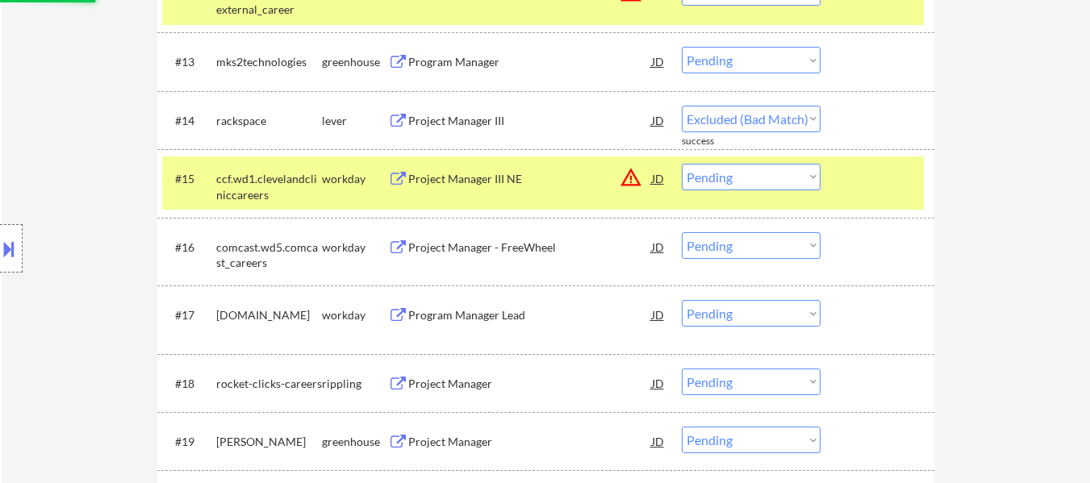
select select ""pending""
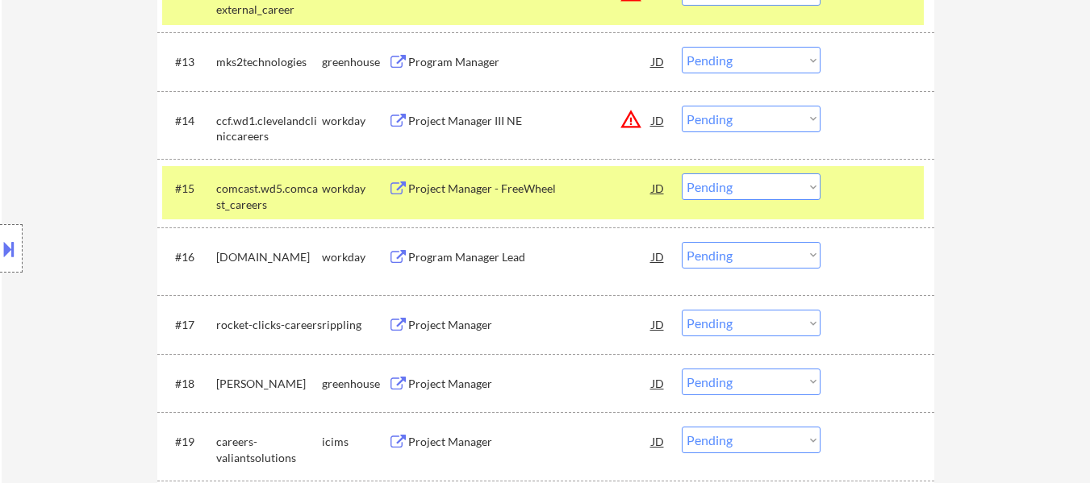
click at [471, 378] on div "Project Manager" at bounding box center [530, 384] width 244 height 16
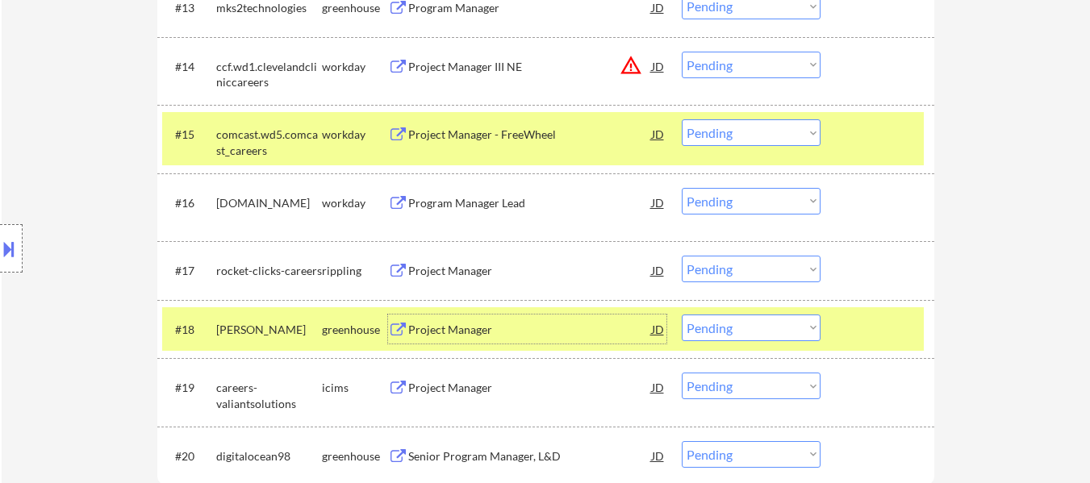
scroll to position [1372, 0]
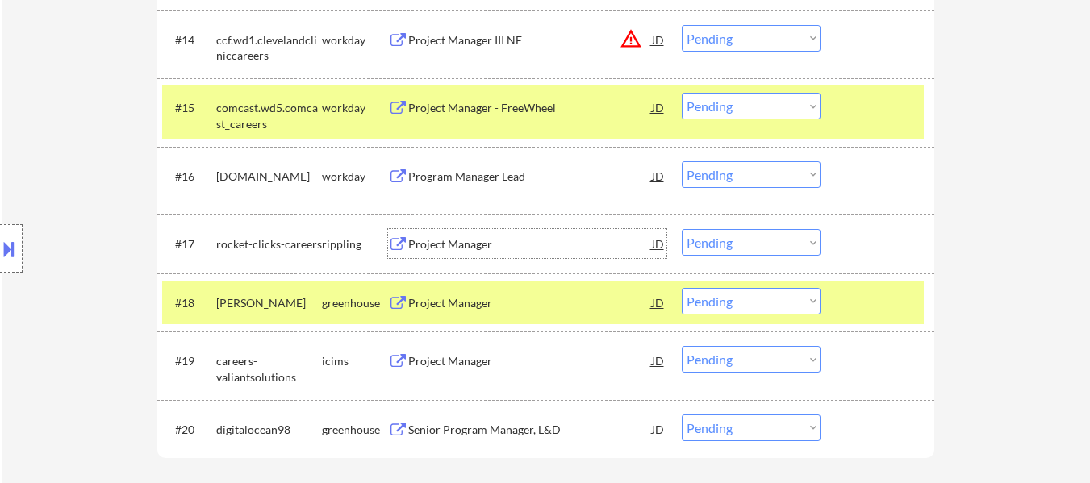
click at [458, 237] on div "Project Manager" at bounding box center [530, 244] width 244 height 16
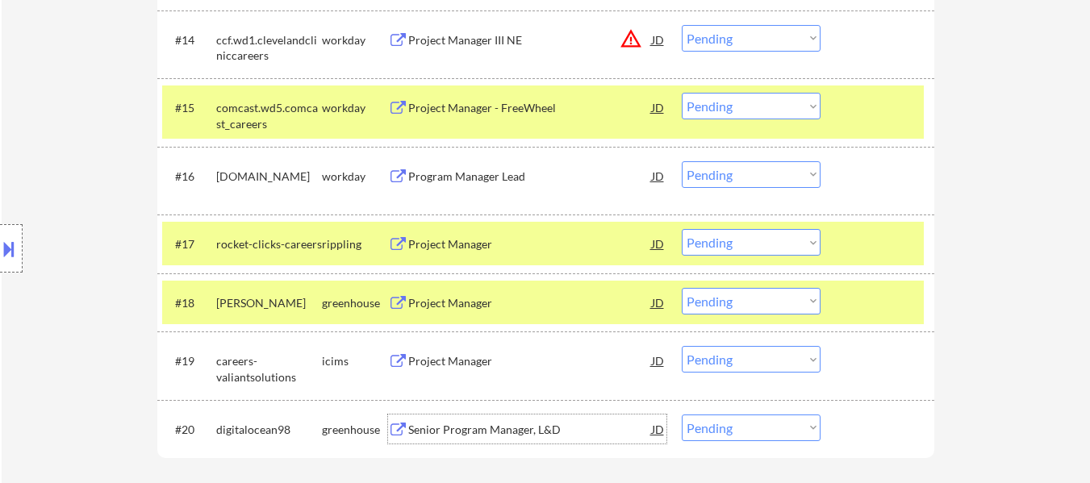
click at [532, 432] on div "Senior Program Manager, L&D" at bounding box center [530, 430] width 244 height 16
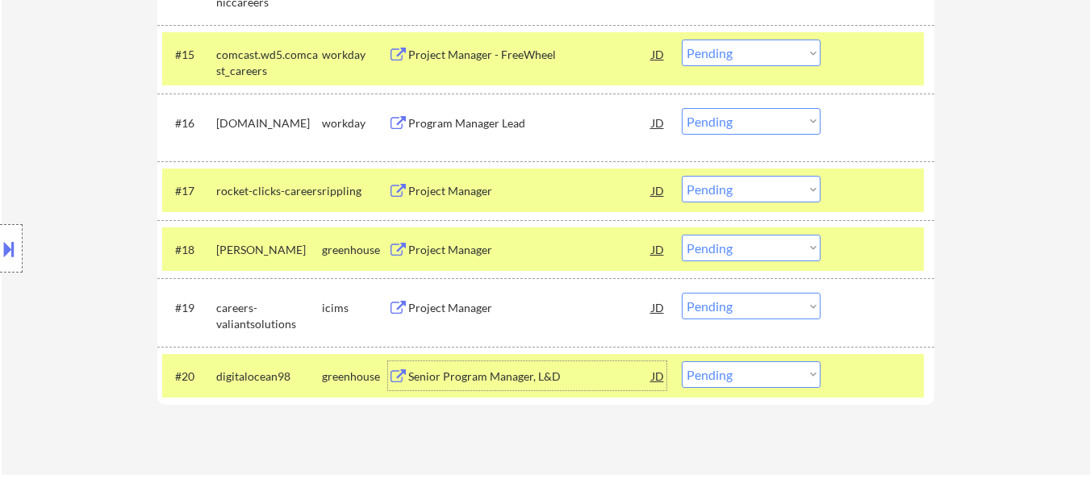
scroll to position [1452, 0]
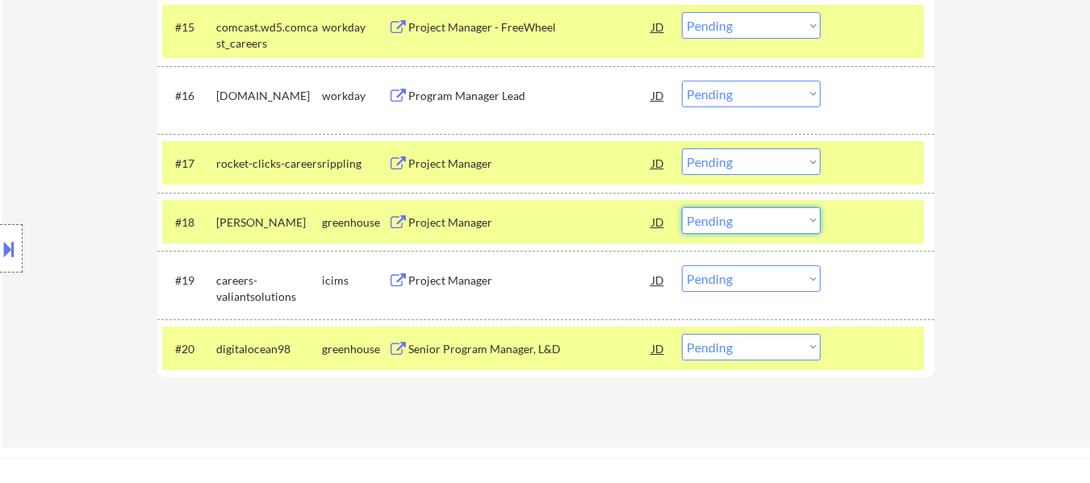
drag, startPoint x: 760, startPoint y: 216, endPoint x: 765, endPoint y: 232, distance: 16.8
click at [760, 216] on select "Choose an option... Pending Applied Excluded (Questions) Excluded (Expired) Exc…" at bounding box center [751, 220] width 139 height 27
click at [682, 207] on select "Choose an option... Pending Applied Excluded (Questions) Excluded (Expired) Exc…" at bounding box center [751, 220] width 139 height 27
select select ""pending""
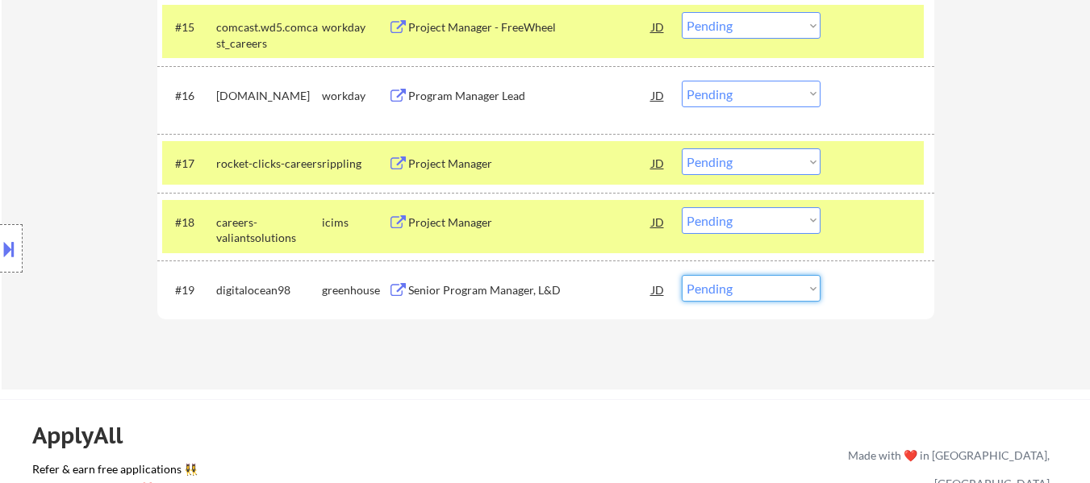
click at [792, 287] on select "Choose an option... Pending Applied Excluded (Questions) Excluded (Expired) Exc…" at bounding box center [751, 288] width 139 height 27
select select ""applied""
click at [682, 275] on select "Choose an option... Pending Applied Excluded (Questions) Excluded (Expired) Exc…" at bounding box center [751, 288] width 139 height 27
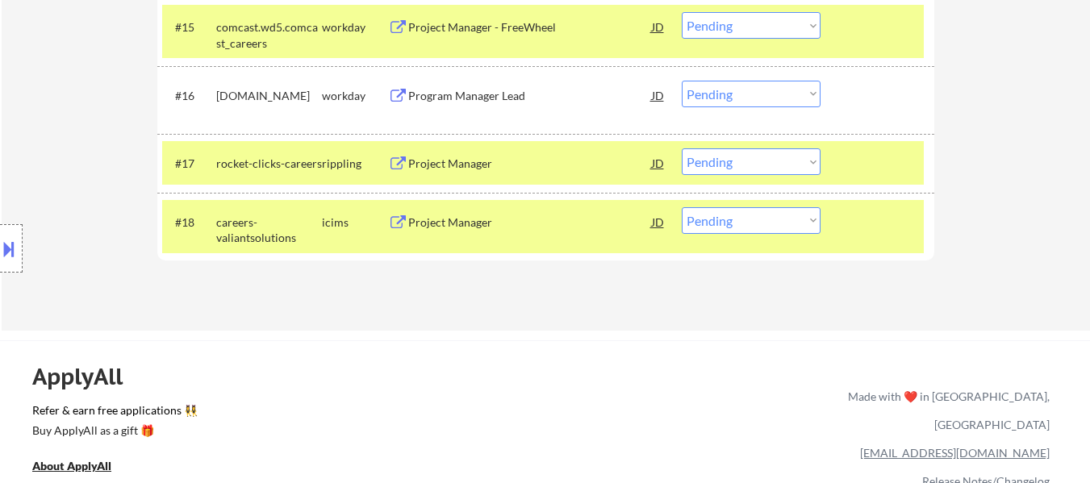
scroll to position [1372, 0]
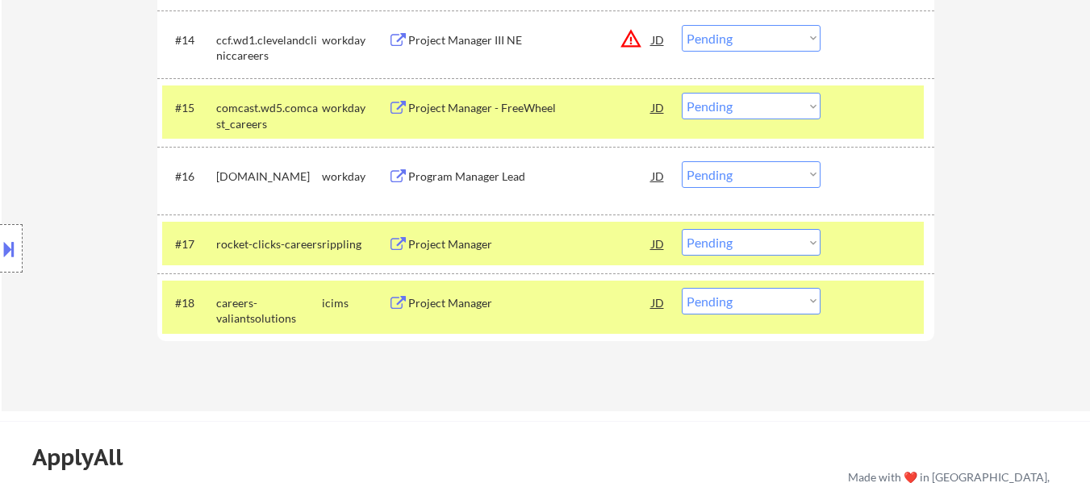
click at [445, 246] on div "Project Manager" at bounding box center [530, 244] width 244 height 16
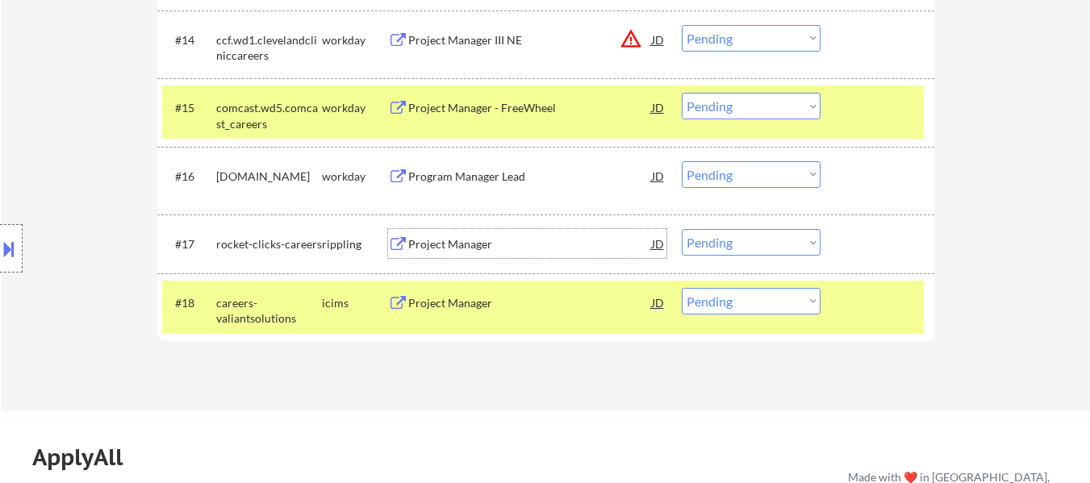
click at [758, 303] on select "Choose an option... Pending Applied Excluded (Questions) Excluded (Expired) Exc…" at bounding box center [751, 301] width 139 height 27
select select ""excluded__other_""
click at [682, 288] on select "Choose an option... Pending Applied Excluded (Questions) Excluded (Expired) Exc…" at bounding box center [751, 301] width 139 height 27
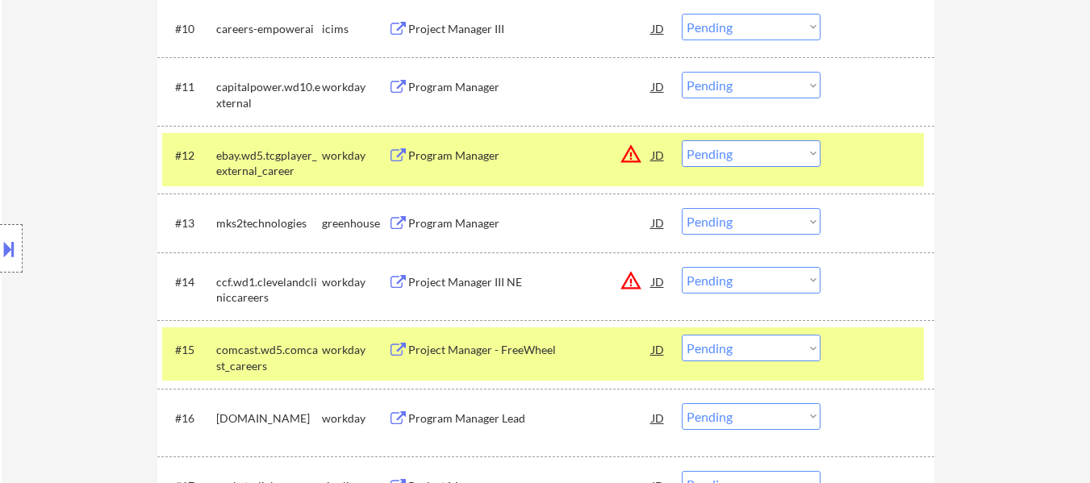
scroll to position [1049, 0]
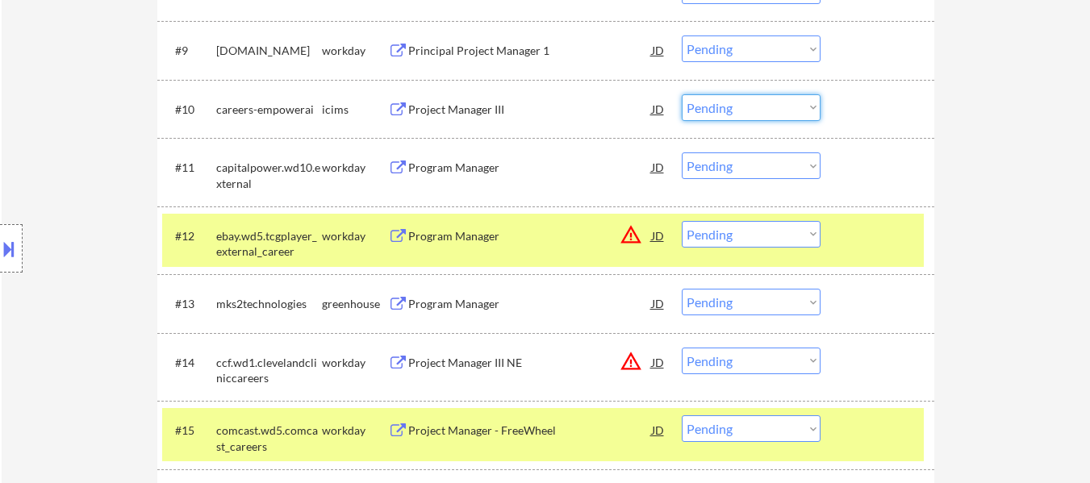
click at [740, 111] on select "Choose an option... Pending Applied Excluded (Questions) Excluded (Expired) Exc…" at bounding box center [751, 107] width 139 height 27
click at [682, 94] on select "Choose an option... Pending Applied Excluded (Questions) Excluded (Expired) Exc…" at bounding box center [751, 107] width 139 height 27
select select ""pending""
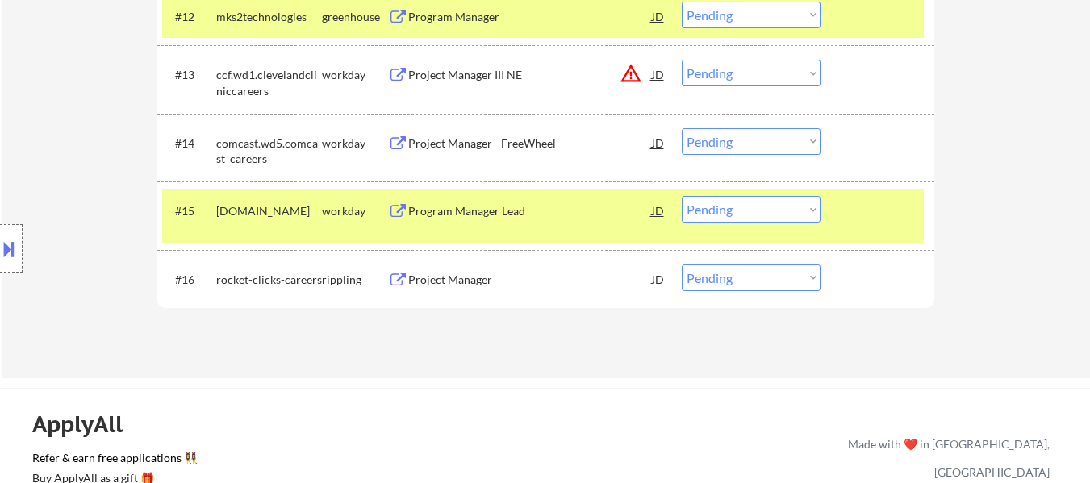
scroll to position [1291, 0]
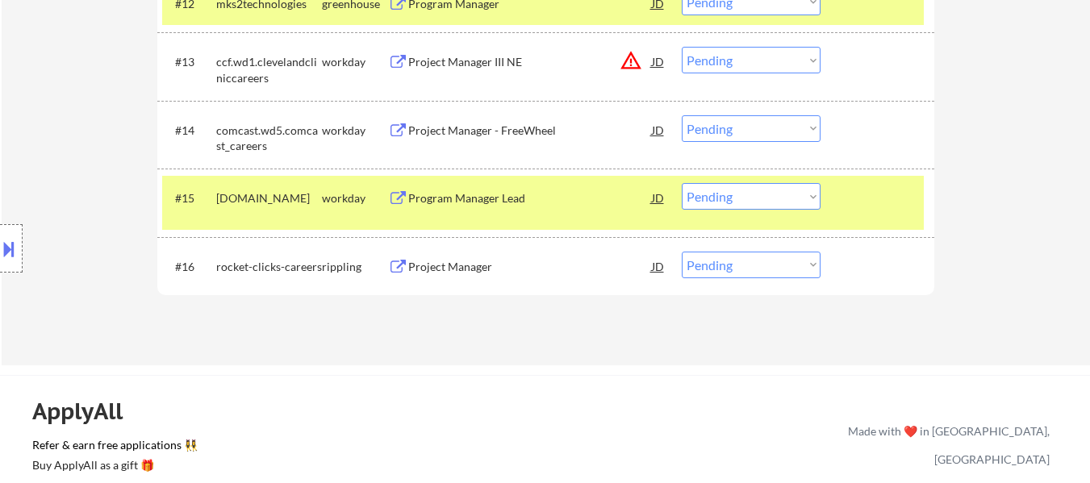
click at [792, 266] on select "Choose an option... Pending Applied Excluded (Questions) Excluded (Expired) Exc…" at bounding box center [751, 265] width 139 height 27
select select ""excluded""
click at [682, 252] on select "Choose an option... Pending Applied Excluded (Questions) Excluded (Expired) Exc…" at bounding box center [751, 265] width 139 height 27
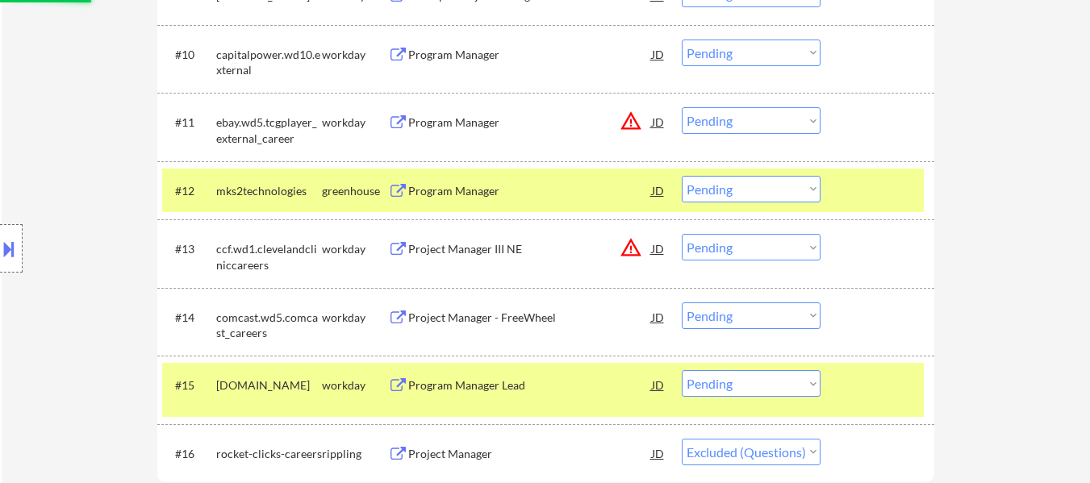
scroll to position [1049, 0]
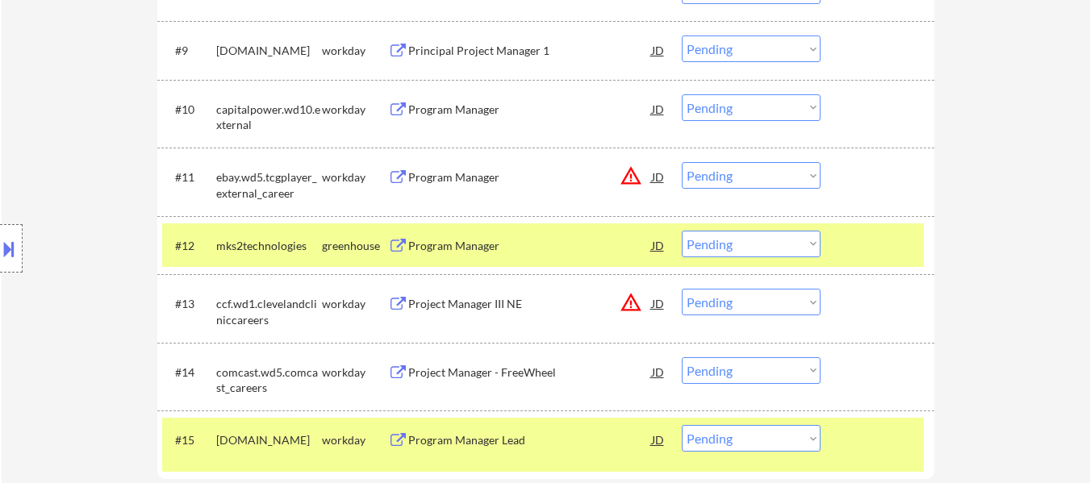
click at [463, 240] on div "Program Manager" at bounding box center [530, 246] width 244 height 16
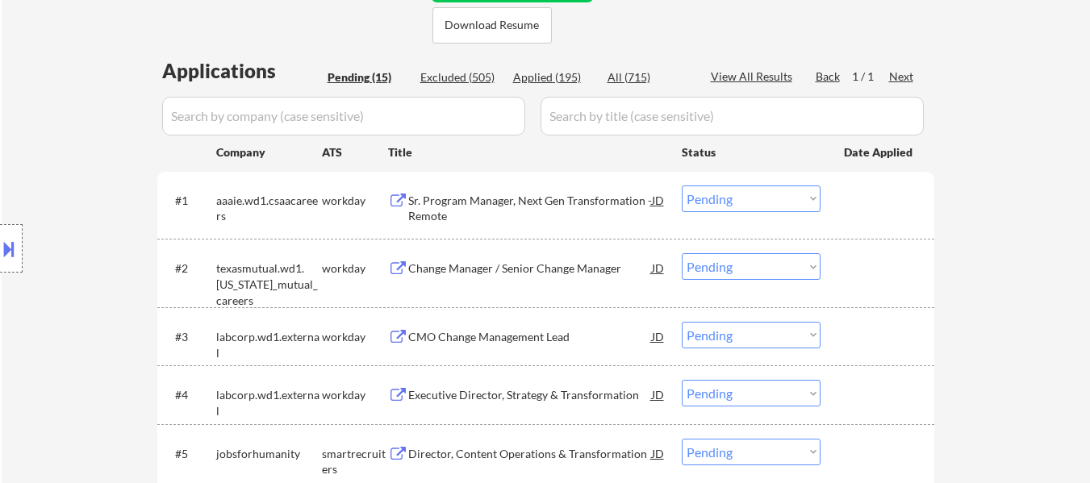
scroll to position [403, 0]
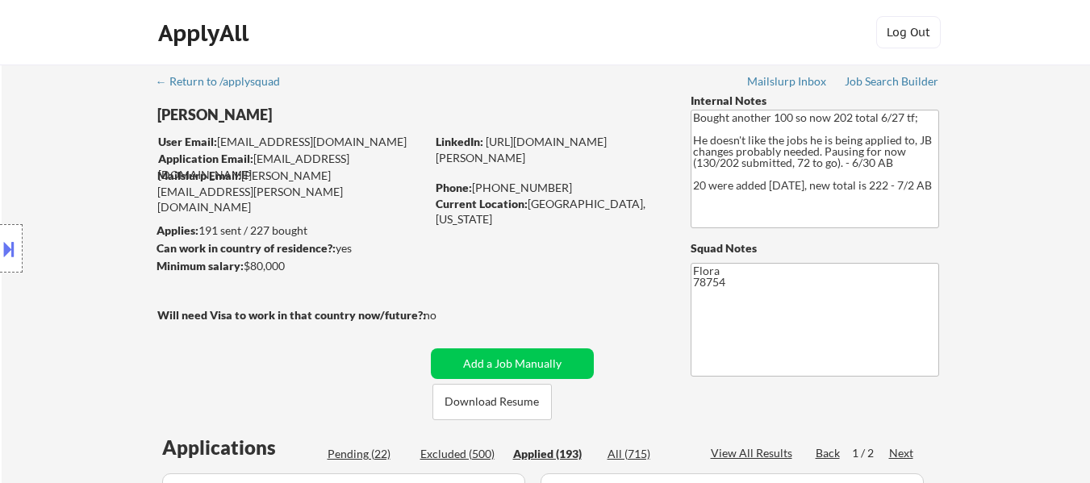
select select ""pending""
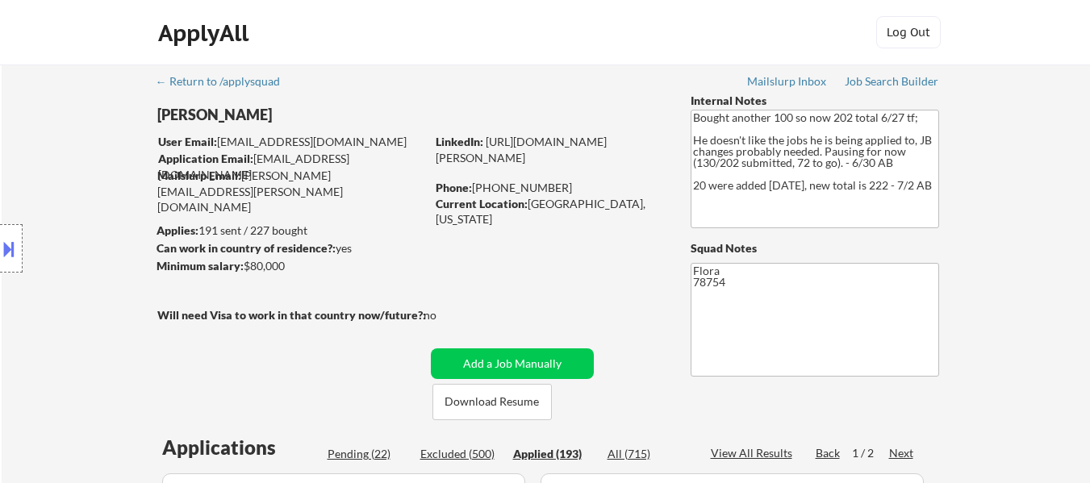
select select ""pending""
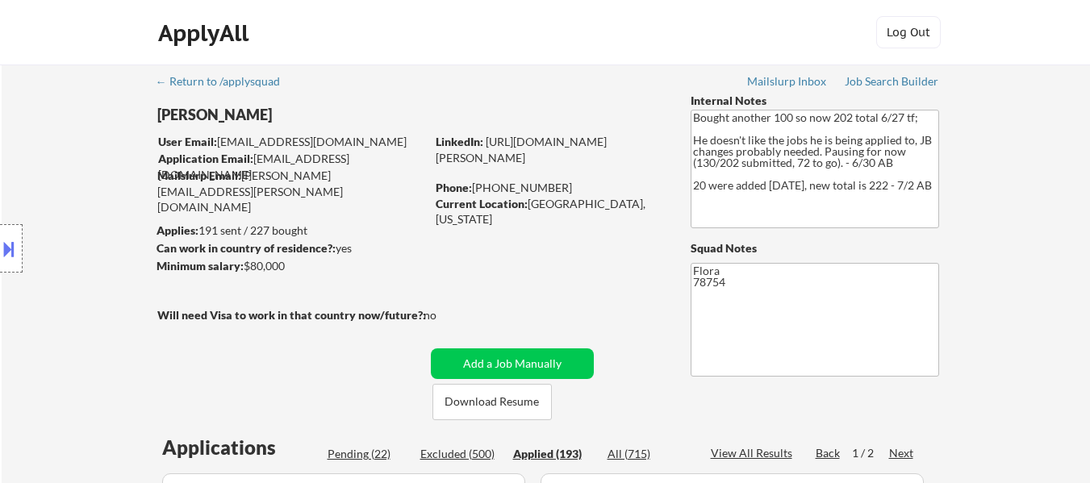
select select ""pending""
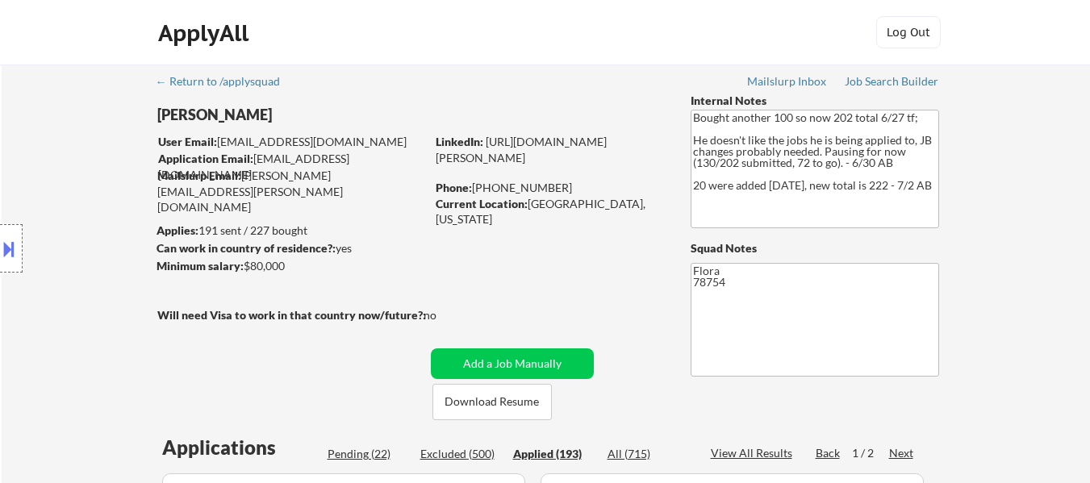
select select ""pending""
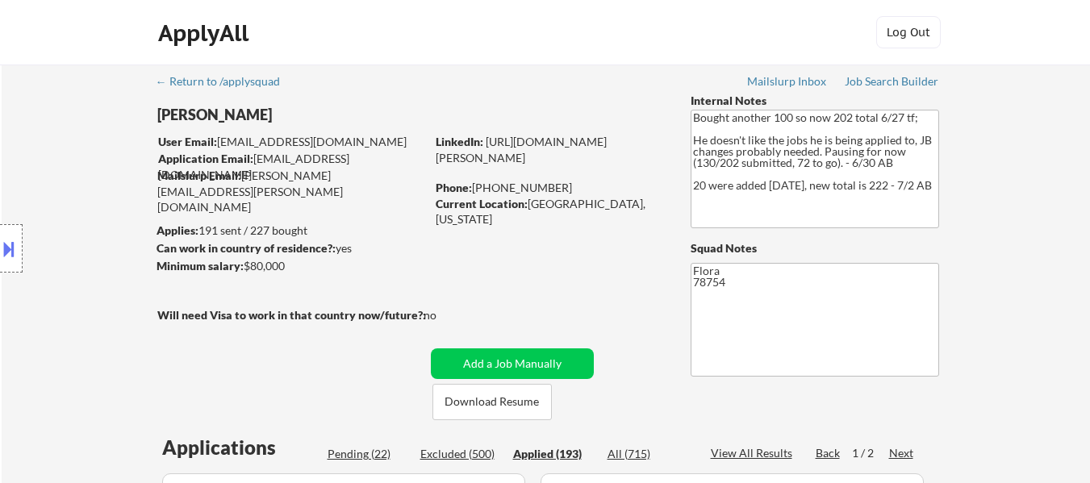
select select ""pending""
select select ""applied""
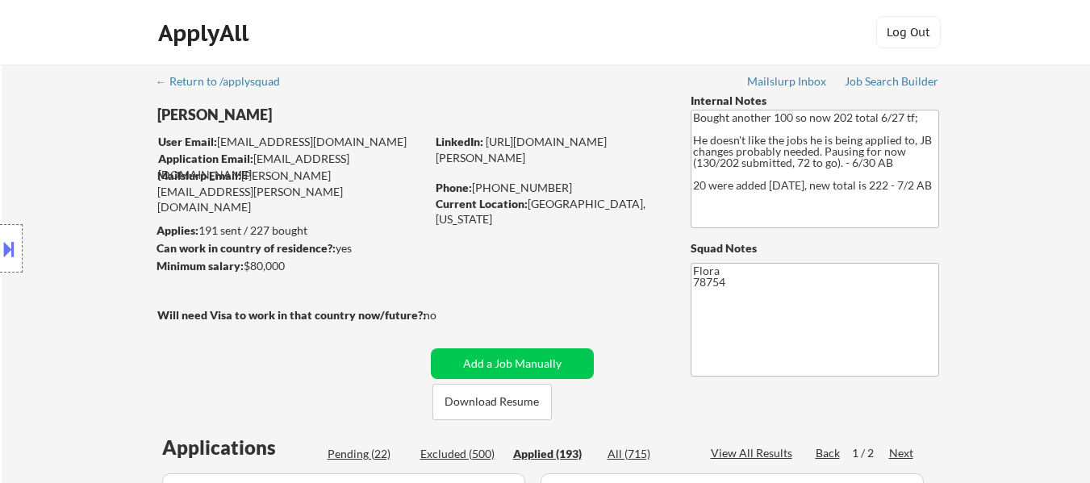
select select ""applied""
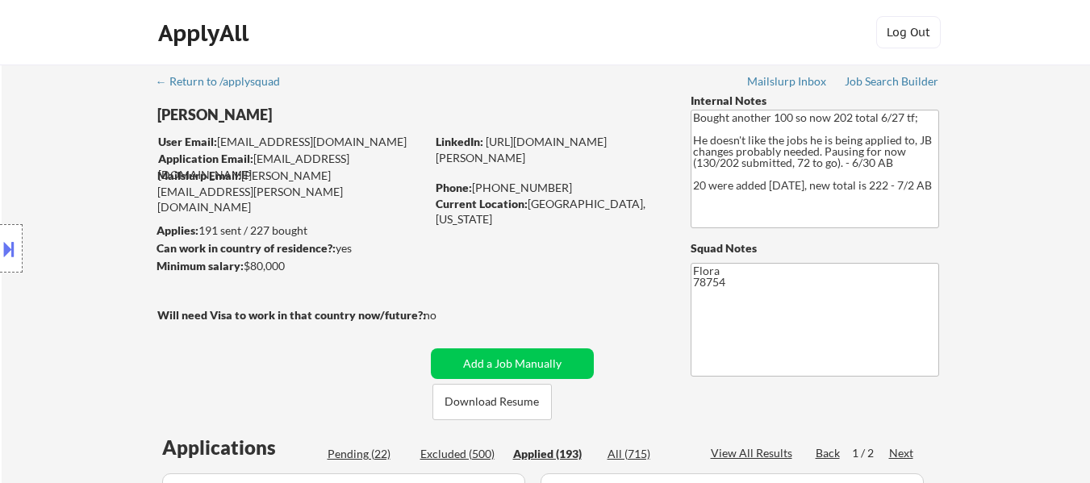
select select ""applied""
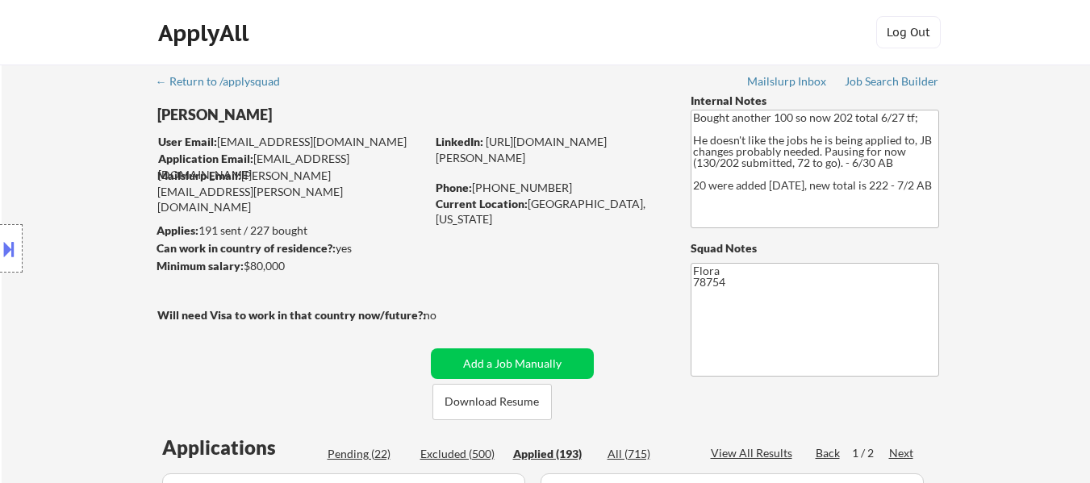
select select ""applied""
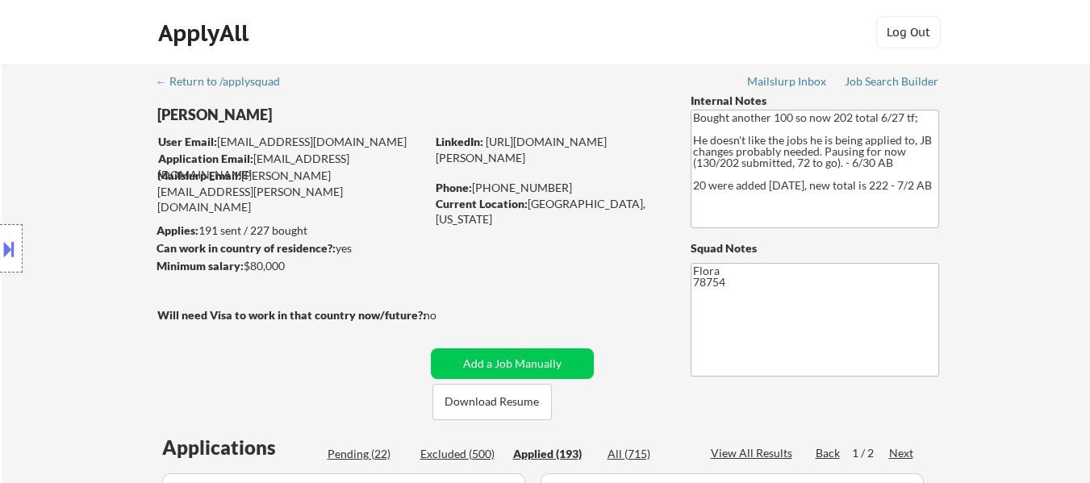
select select ""applied""
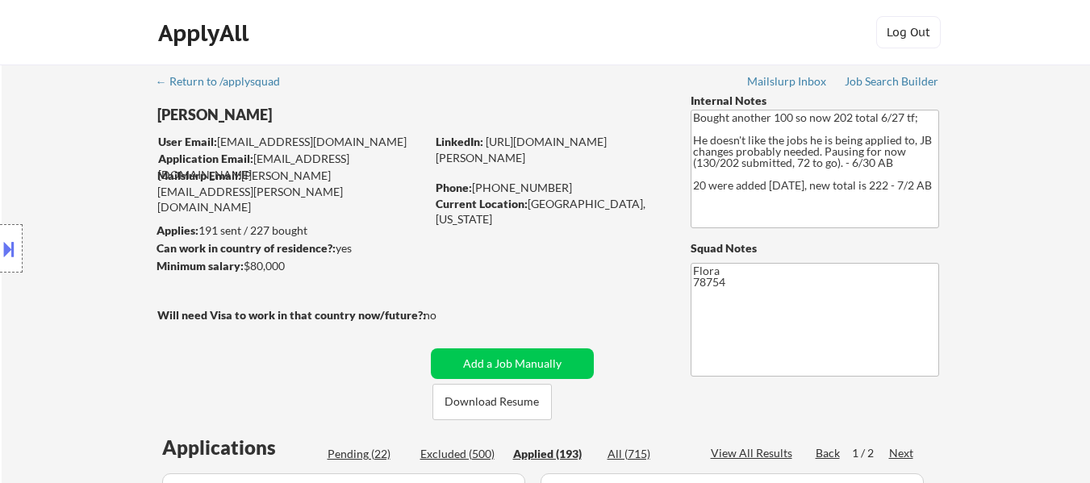
select select ""applied""
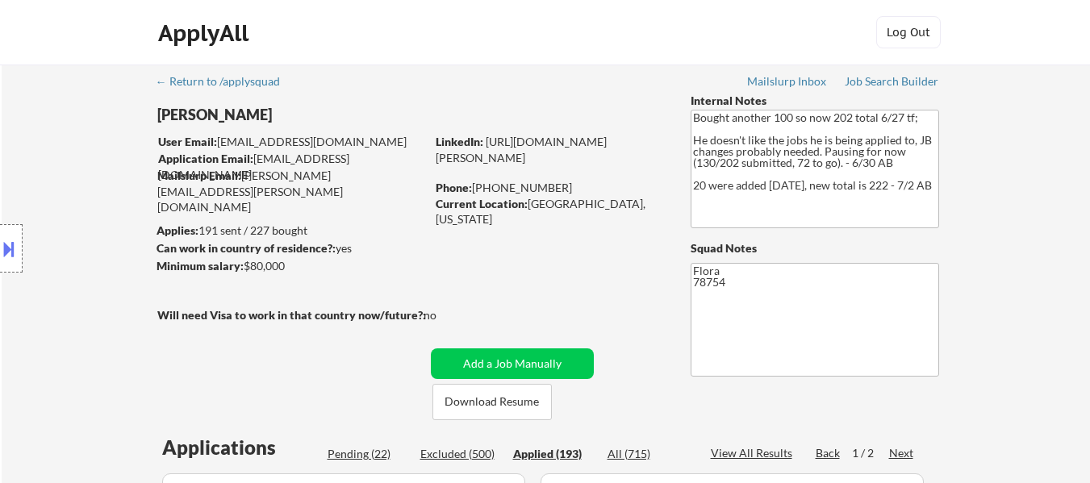
select select ""applied""
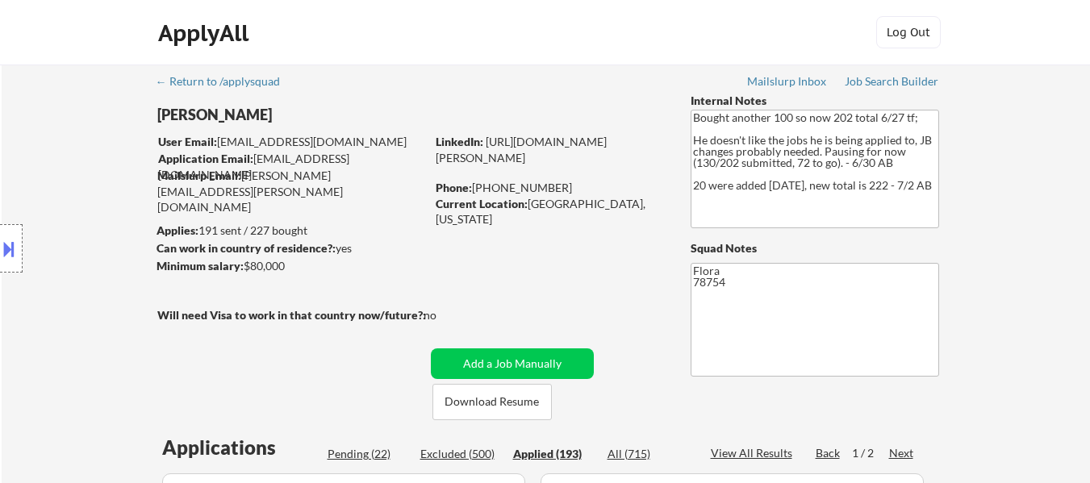
select select ""applied""
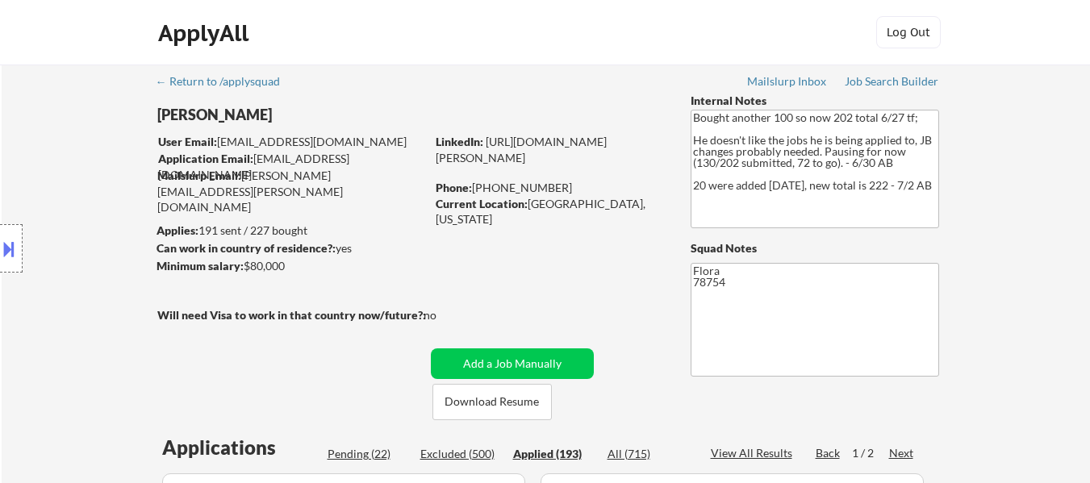
select select ""applied""
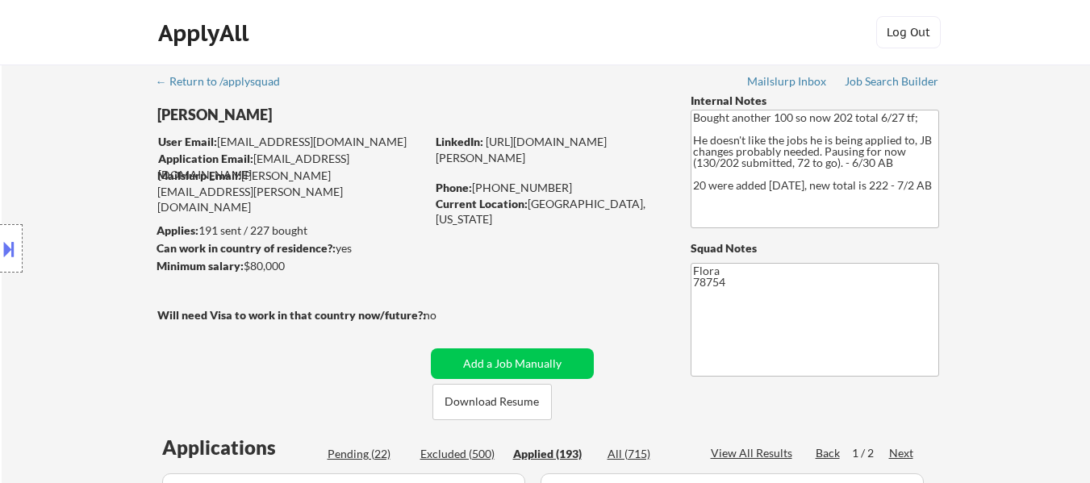
select select ""applied""
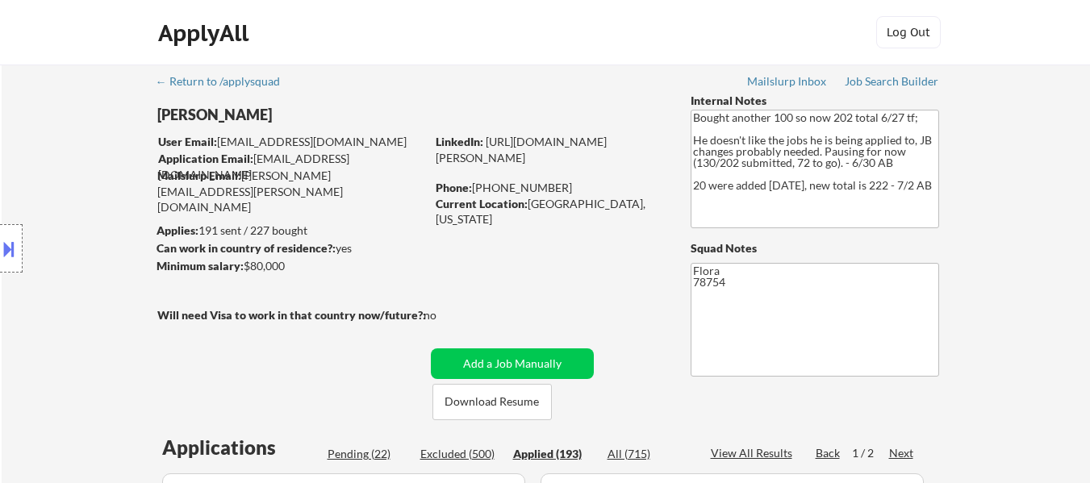
select select ""applied""
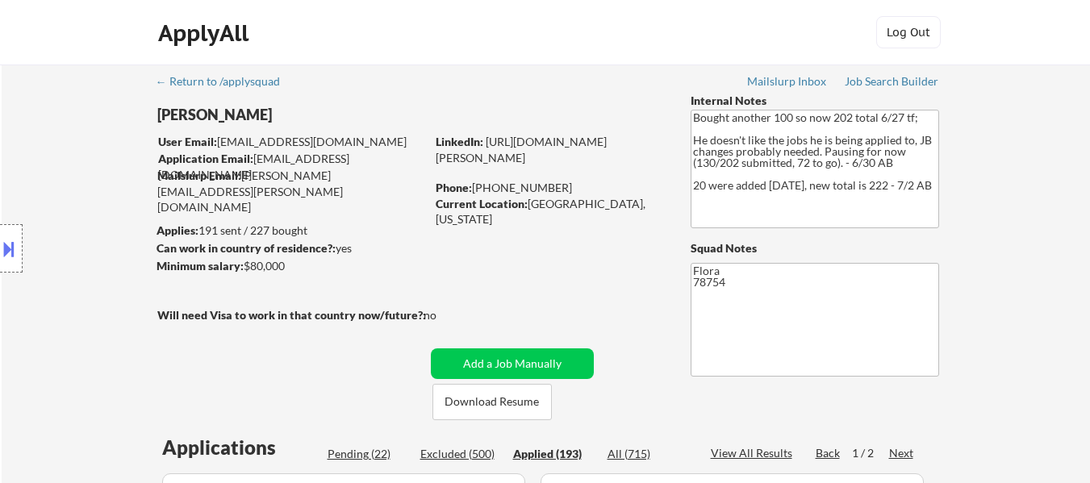
select select ""applied""
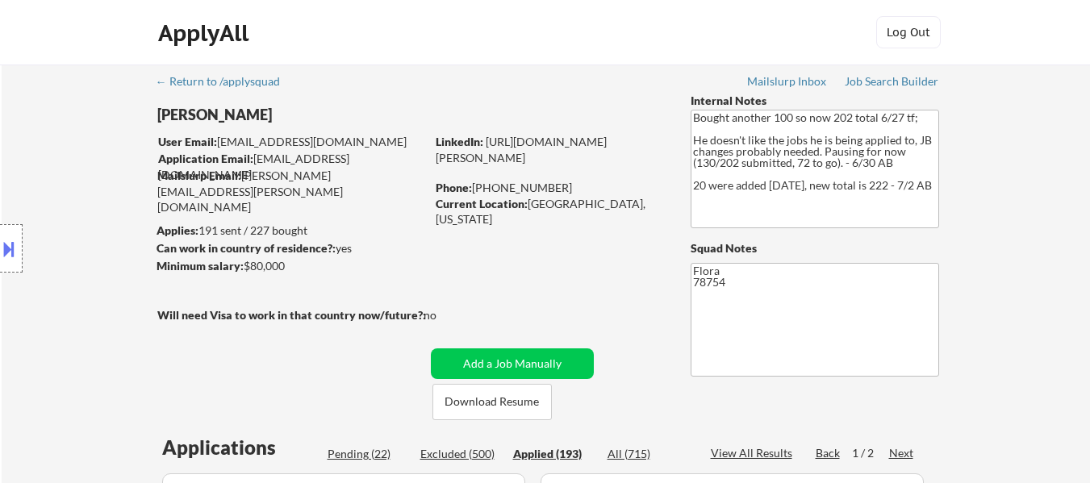
select select ""applied""
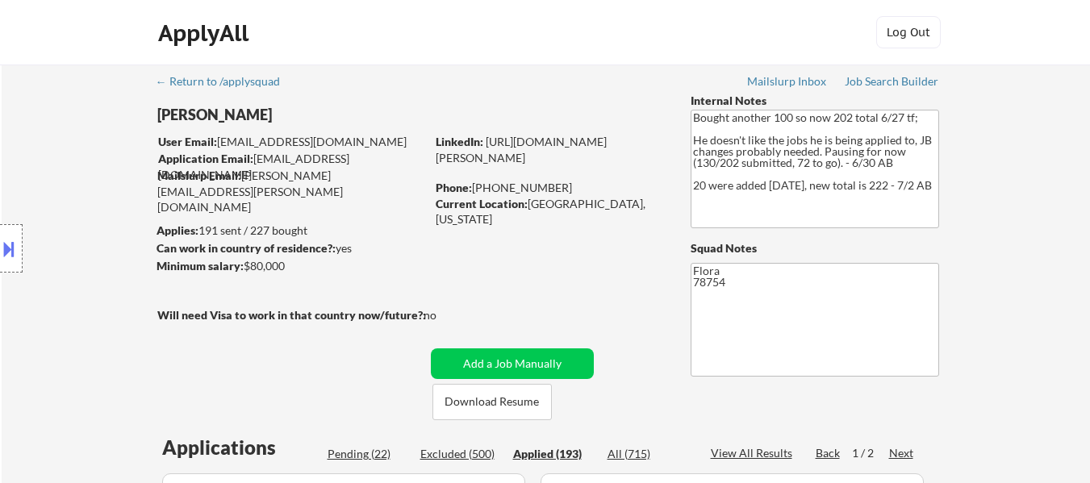
select select ""applied""
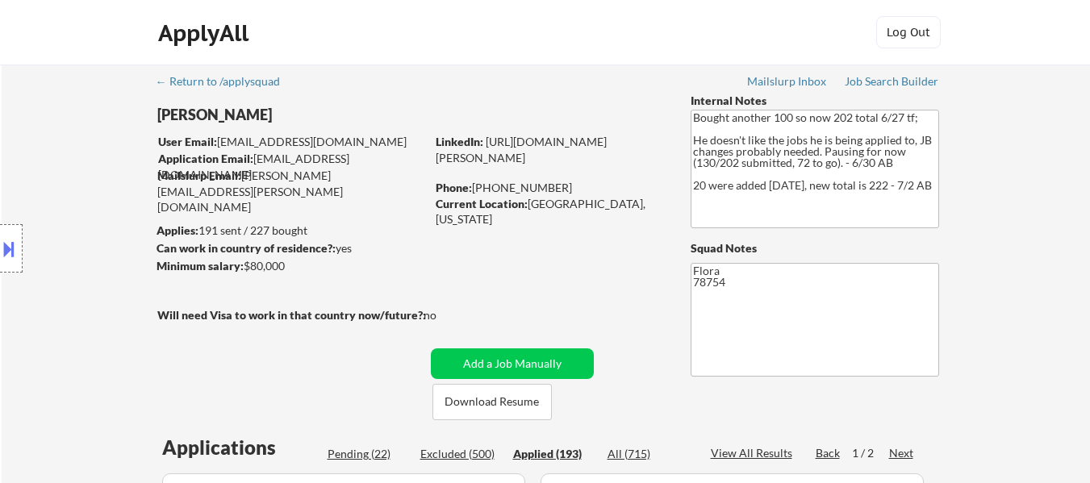
select select ""applied""
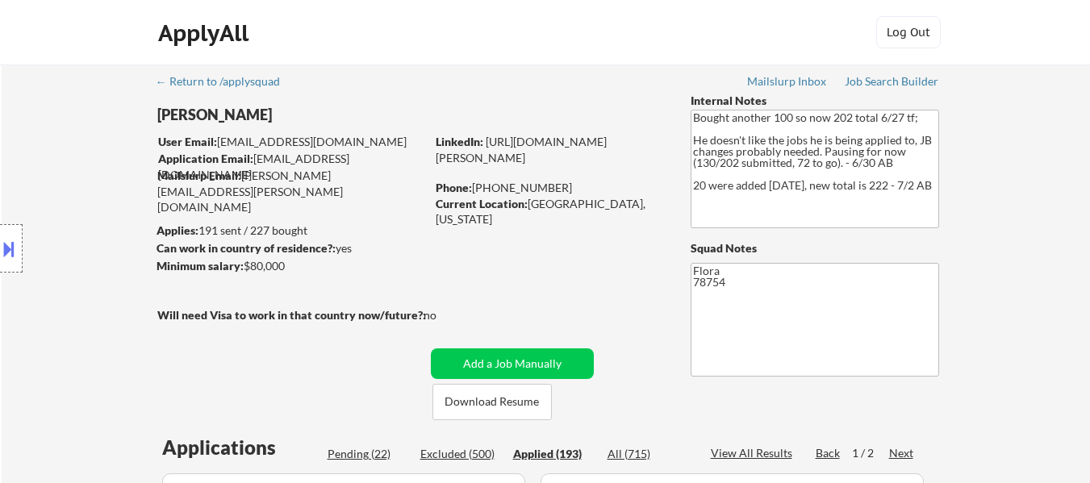
select select ""applied""
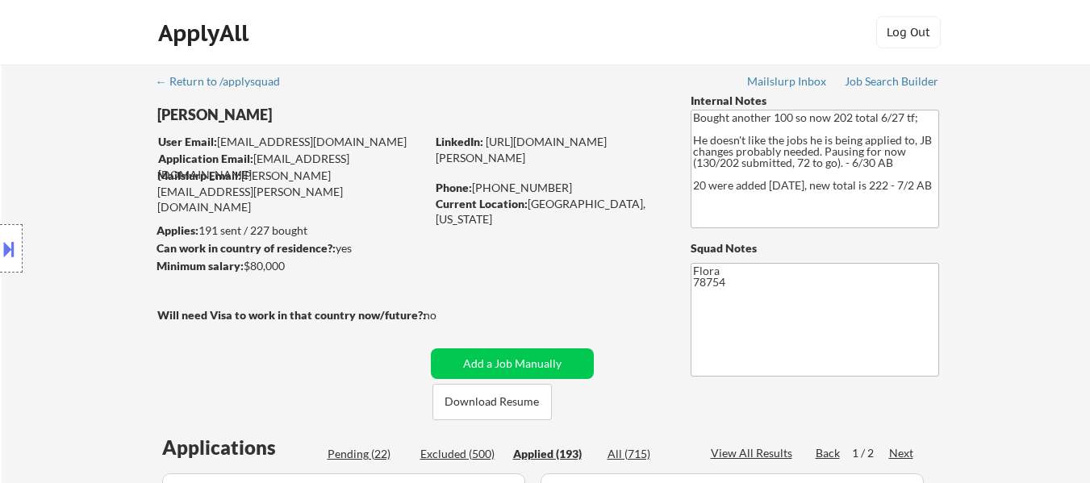
select select ""applied""
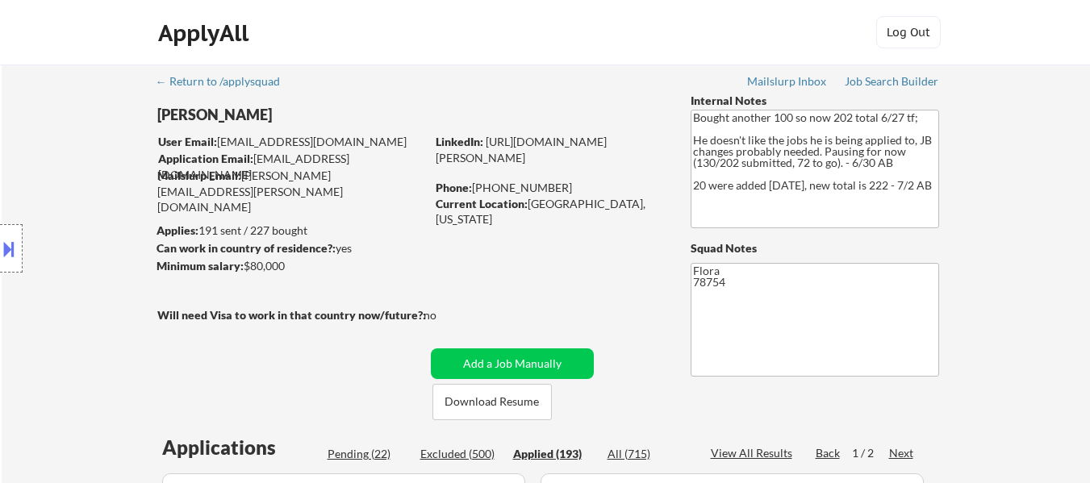
select select ""applied""
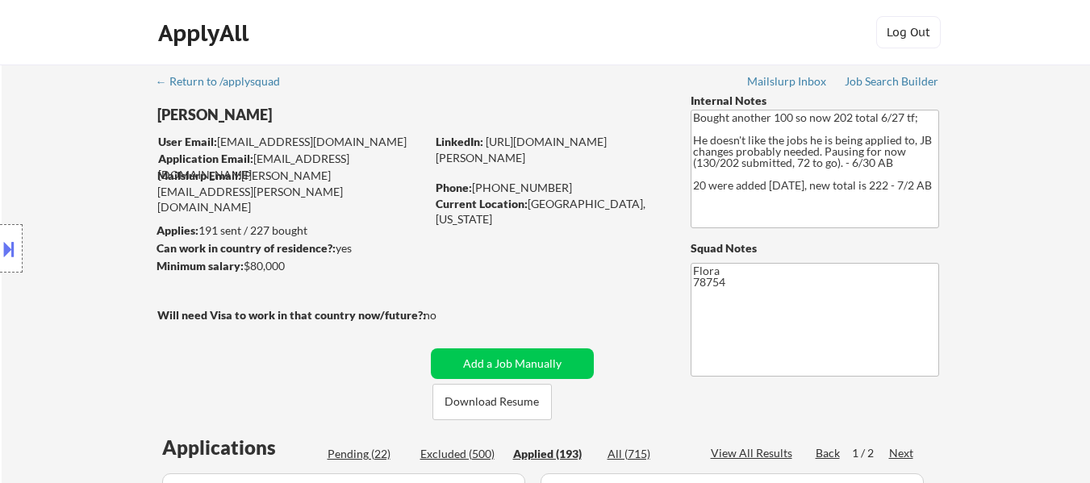
select select ""applied""
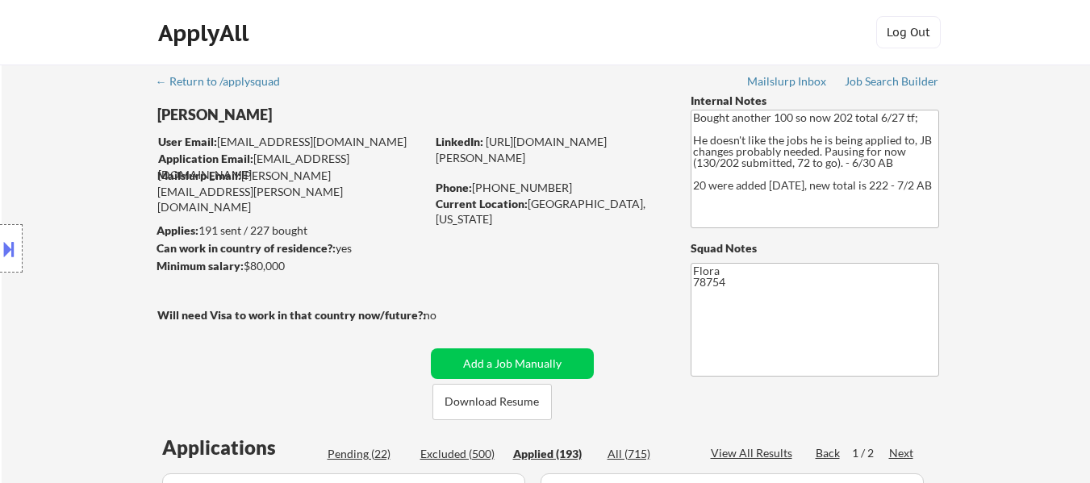
select select ""applied""
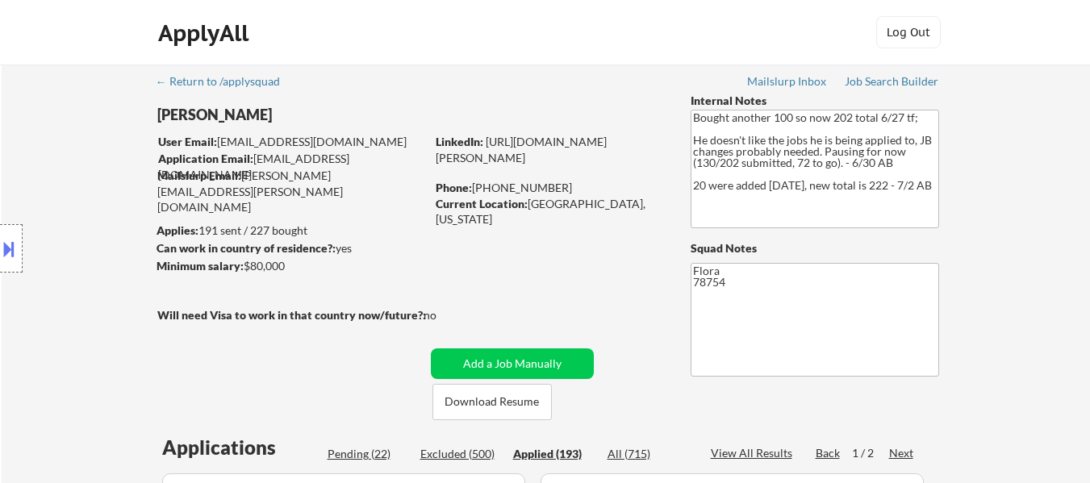
select select ""applied""
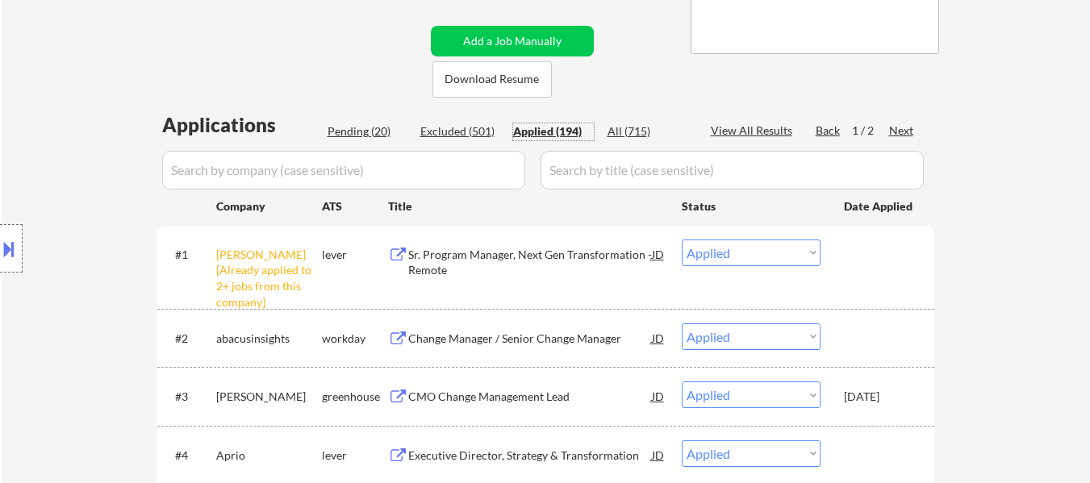
scroll to position [403, 0]
